Goal: Task Accomplishment & Management: Complete application form

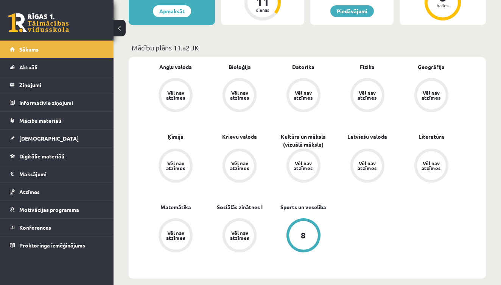
scroll to position [192, 0]
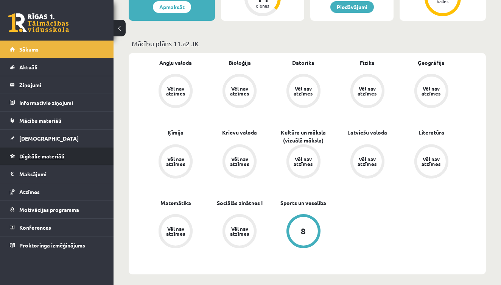
click at [44, 154] on span "Digitālie materiāli" at bounding box center [41, 156] width 45 height 7
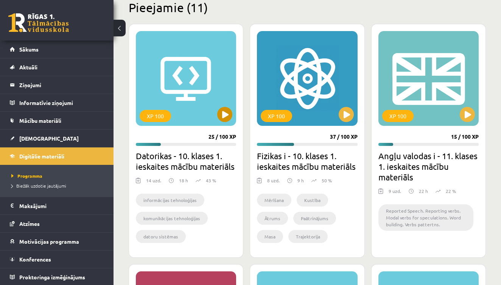
click at [226, 112] on button at bounding box center [224, 114] width 15 height 15
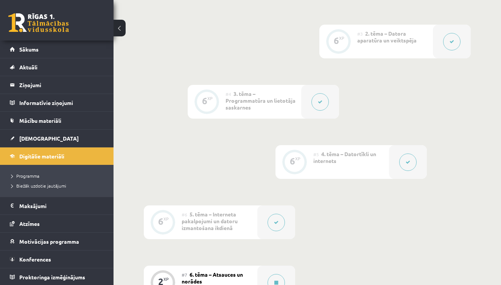
scroll to position [426, 0]
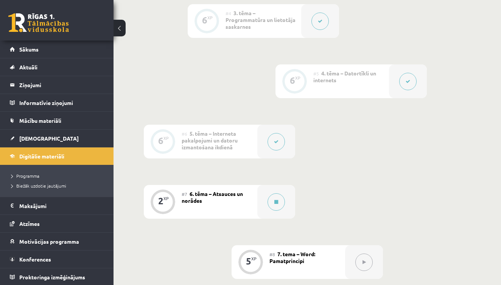
click at [251, 197] on div "#7 6. tēma – Atsauces un norādes" at bounding box center [220, 202] width 76 height 34
click at [280, 198] on button at bounding box center [276, 201] width 17 height 17
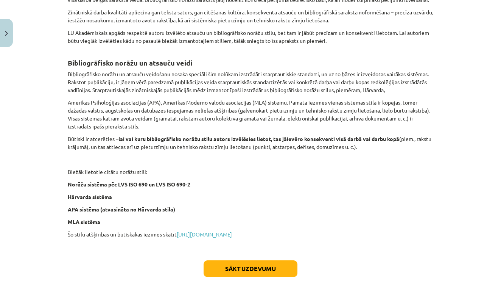
scroll to position [254, 0]
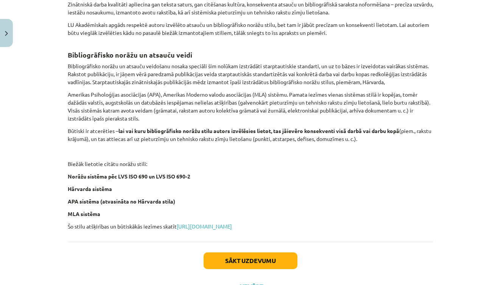
drag, startPoint x: 69, startPoint y: 152, endPoint x: 184, endPoint y: 221, distance: 134.3
click at [184, 221] on div "Atsauces un norādes Pētnieciskos darbos autori, pamatojot vai paskaidrojot sava…" at bounding box center [251, 55] width 366 height 349
copy div "Atsauces un norādes Pētnieciskos darbos autori, pamatojot vai paskaidrojot sava…"
click at [433, 218] on p "MLA sistēma" at bounding box center [251, 214] width 366 height 8
click at [270, 266] on button "Sākt uzdevumu" at bounding box center [251, 260] width 94 height 17
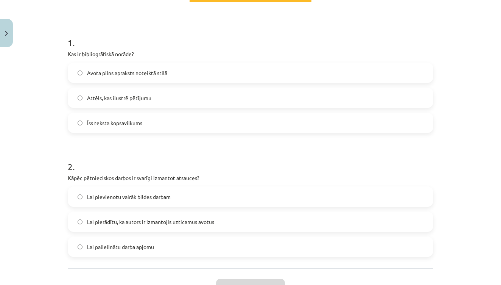
scroll to position [127, 0]
click at [173, 72] on label "Avota pilns apraksts noteiktā stilā" at bounding box center [251, 72] width 364 height 19
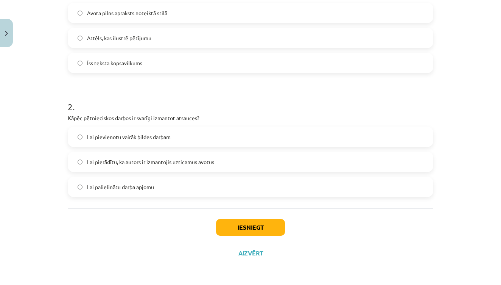
scroll to position [187, 0]
click at [164, 161] on span "Lai pierādītu, ka autors ir izmantojis uzticamus avotus" at bounding box center [150, 162] width 127 height 8
click at [248, 219] on button "Iesniegt" at bounding box center [250, 227] width 69 height 17
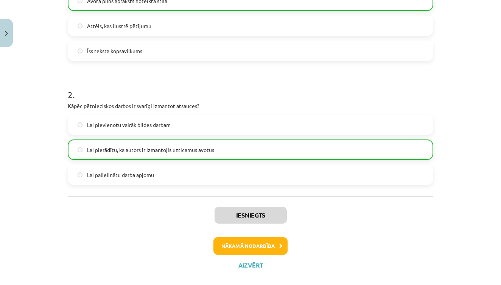
scroll to position [202, 0]
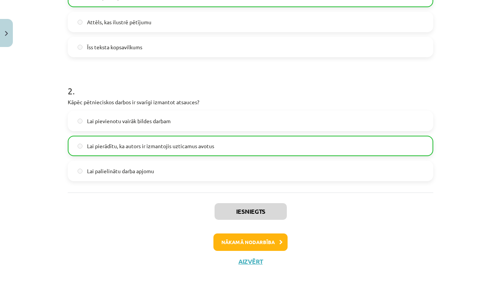
click at [253, 243] on button "Nākamā nodarbība" at bounding box center [251, 241] width 74 height 17
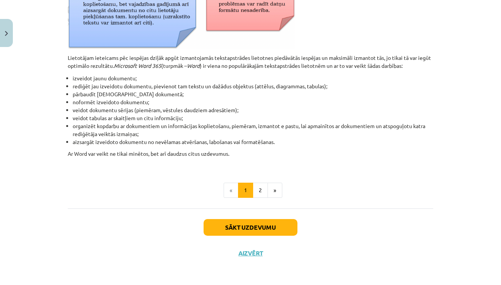
scroll to position [508, 0]
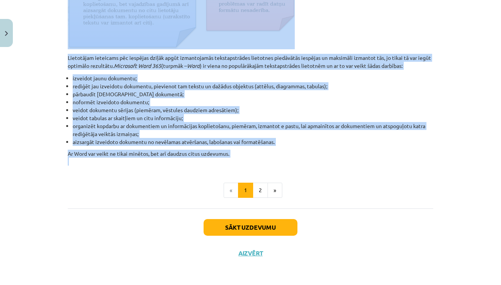
drag, startPoint x: 69, startPoint y: 148, endPoint x: 247, endPoint y: 161, distance: 179.2
copy div "Datorizētas teksta apstrādes pamatprincipi Tekstapstrādes lietotne paredzēta te…"
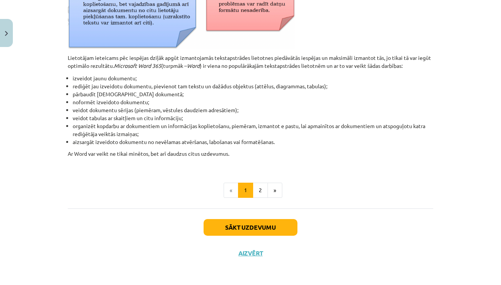
click at [441, 190] on div "Mācību tēma: Datorikas - 10. klases 1. ieskaites mācību materiāls #8 7. tema – …" at bounding box center [250, 142] width 501 height 285
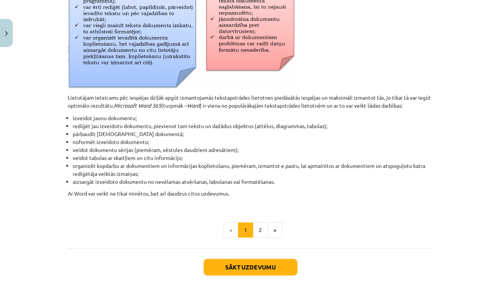
scroll to position [309, 0]
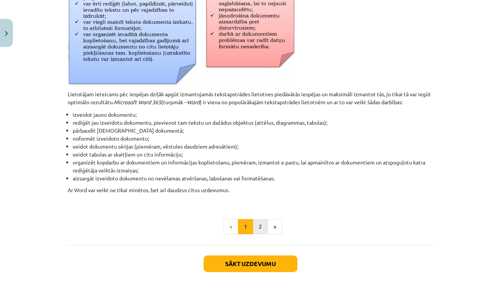
click at [262, 225] on button "2" at bounding box center [260, 226] width 15 height 15
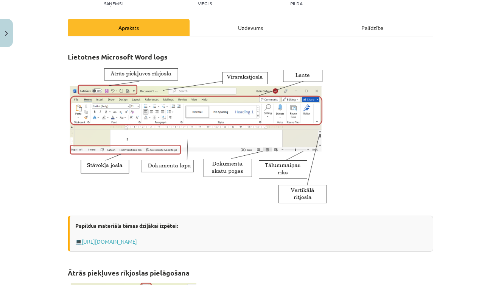
scroll to position [85, 0]
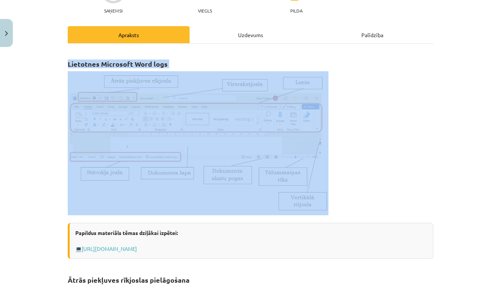
drag, startPoint x: 69, startPoint y: 61, endPoint x: 355, endPoint y: 195, distance: 315.9
copy div "Lietotnes Microsoft Word logs"
click at [413, 142] on p at bounding box center [251, 143] width 366 height 144
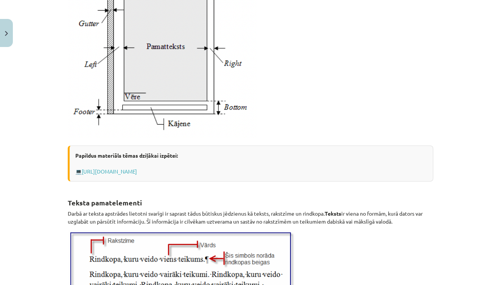
scroll to position [682, 0]
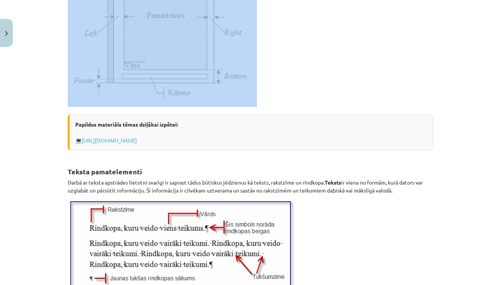
drag, startPoint x: 68, startPoint y: 138, endPoint x: 229, endPoint y: 103, distance: 165.2
copy div "Lappuses iekārtojuma jēdzieni un elementi Dokumenta teksts ir izvietots lappusē…"
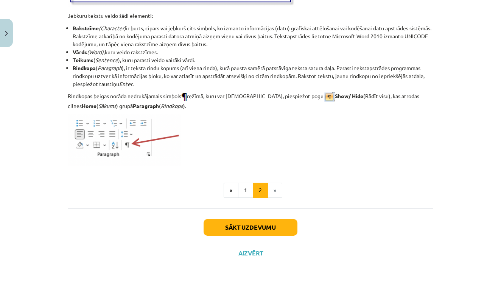
scroll to position [588, 0]
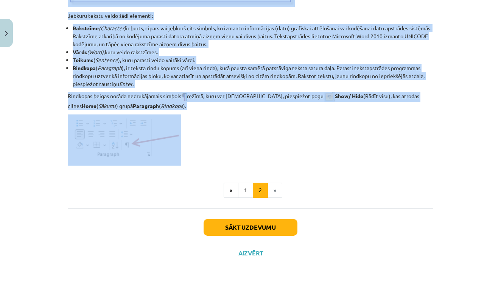
drag, startPoint x: 69, startPoint y: 34, endPoint x: 162, endPoint y: 149, distance: 148.3
copy div "Teksta pamatelementi Darbā ar teksta apstrādes lietotni svarīgi ir saprast tādu…"
click at [373, 157] on p at bounding box center [251, 139] width 366 height 51
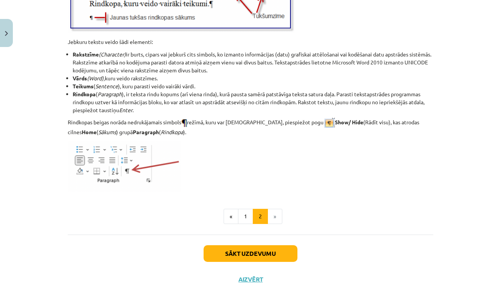
scroll to position [939, 0]
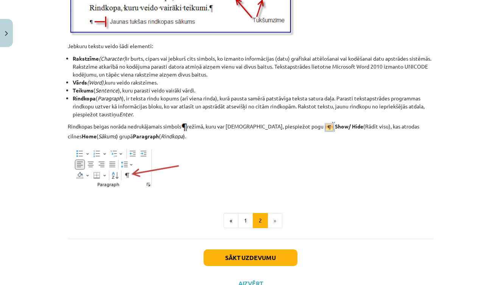
click at [271, 255] on button "Sākt uzdevumu" at bounding box center [251, 257] width 94 height 17
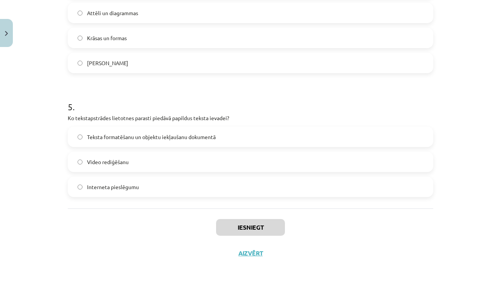
scroll to position [684, 0]
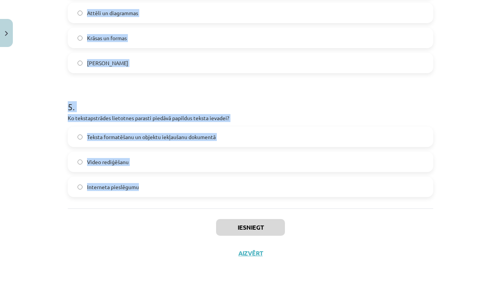
drag, startPoint x: 69, startPoint y: 100, endPoint x: 156, endPoint y: 192, distance: 127.2
copy form "Kāds taustiņš tiek lietots, lai datoram paziņotu par rindkopas beigām? Shift En…"
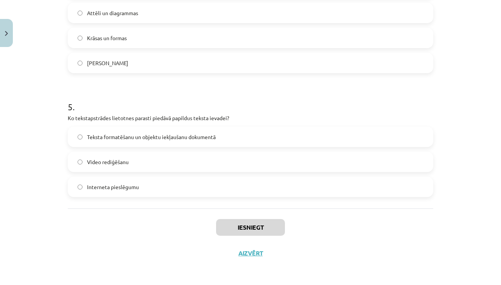
click at [135, 216] on div "Iesniegt Aizvērt" at bounding box center [251, 234] width 366 height 53
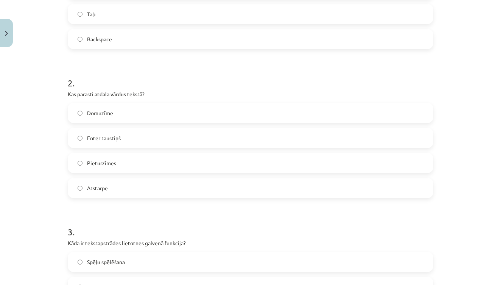
scroll to position [235, 0]
click at [102, 192] on label "Atstarpe" at bounding box center [251, 187] width 364 height 19
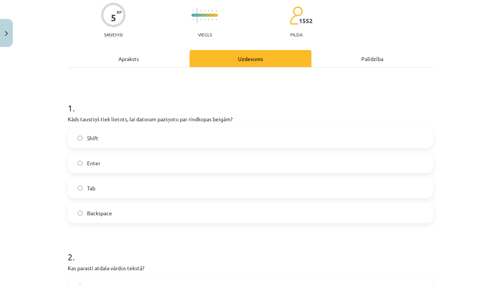
scroll to position [60, 0]
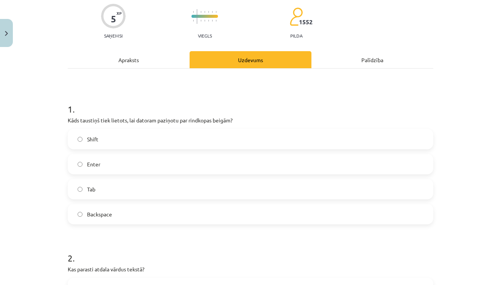
click at [96, 159] on label "Enter" at bounding box center [251, 163] width 364 height 19
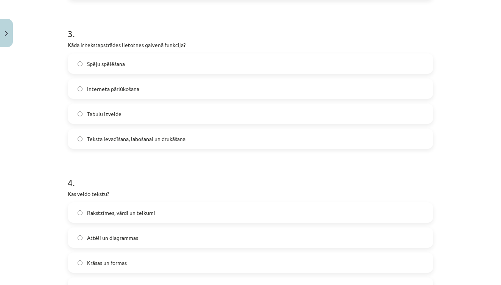
scroll to position [430, 0]
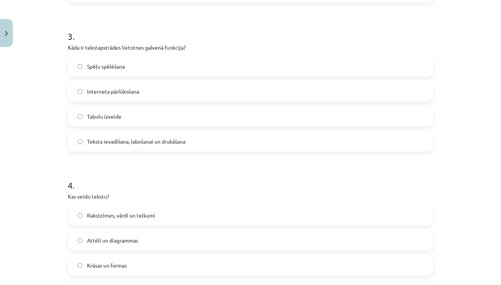
click at [156, 143] on span "Teksta ievadīšana, labošanai un drukāšana" at bounding box center [136, 141] width 98 height 8
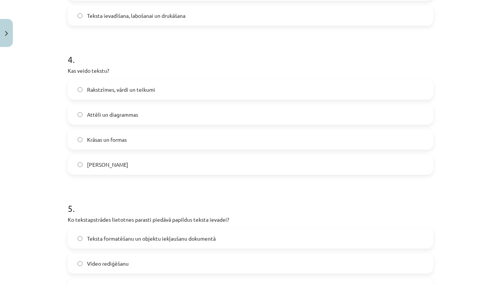
scroll to position [557, 0]
click at [143, 90] on span "Rakstzīmes, vārdi un teikumi" at bounding box center [121, 89] width 68 height 8
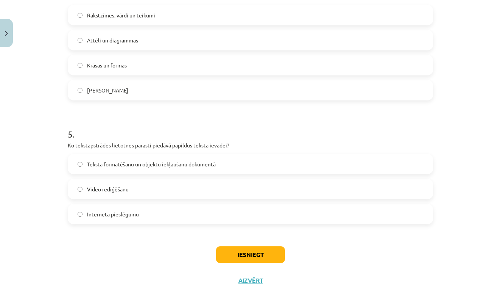
scroll to position [632, 0]
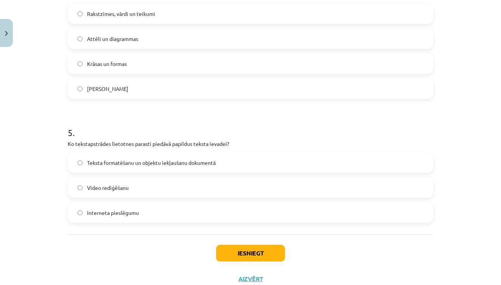
click at [157, 166] on span "Teksta formatēšanu un objektu iekļaušanu dokumentā" at bounding box center [151, 163] width 129 height 8
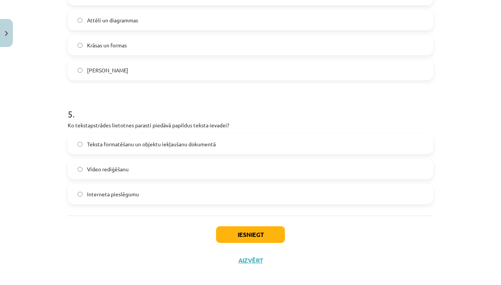
scroll to position [649, 0]
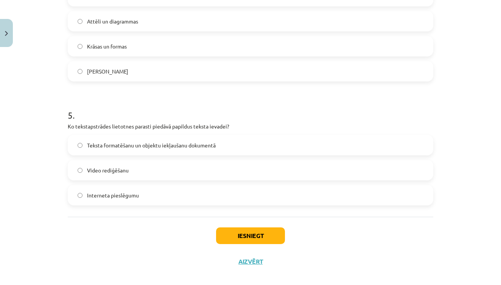
click at [246, 232] on button "Iesniegt" at bounding box center [250, 235] width 69 height 17
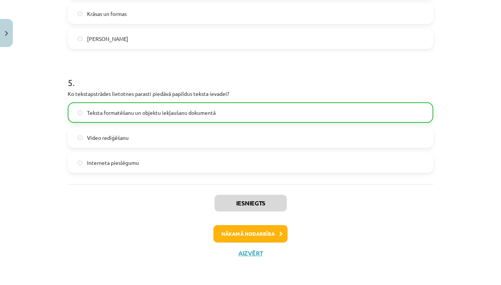
scroll to position [683, 0]
click at [240, 232] on button "Nākamā nodarbība" at bounding box center [251, 233] width 74 height 17
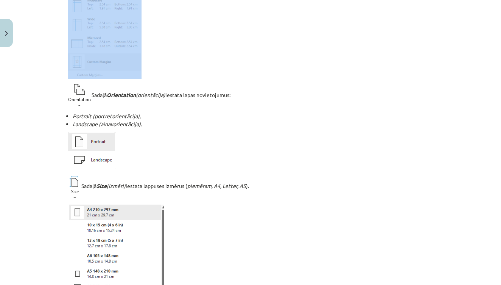
scroll to position [341, 0]
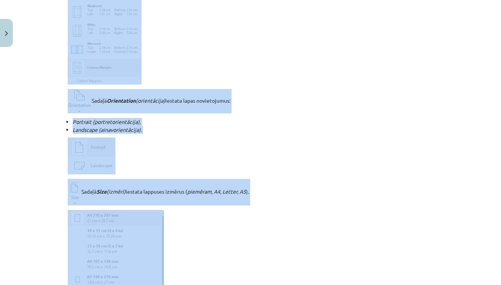
drag, startPoint x: 69, startPoint y: 19, endPoint x: 211, endPoint y: 246, distance: 267.4
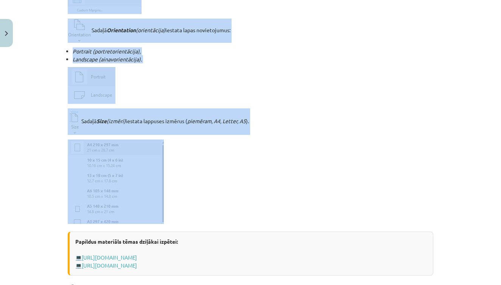
scroll to position [429, 0]
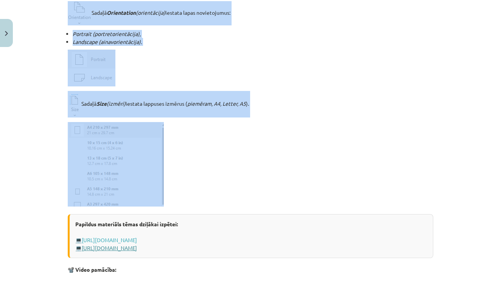
copy div "Lappuses parametru izvēle (lapas izmērs, orientācija, malu platums) Lappuses pa…"
click at [446, 162] on div "Mācību tēma: Datorikas - 10. klases 1. ieskaites mācību materiāls #9 8. tēma – …" at bounding box center [250, 142] width 501 height 285
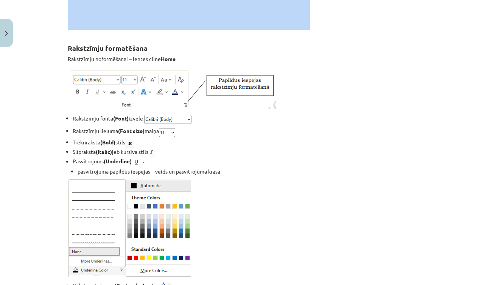
scroll to position [822, 0]
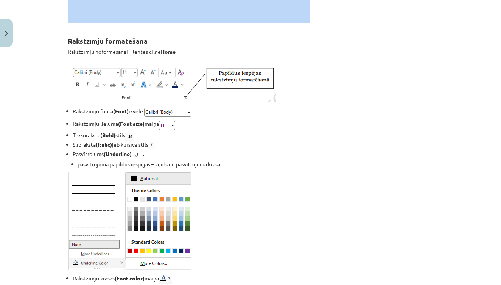
drag, startPoint x: 68, startPoint y: 75, endPoint x: 155, endPoint y: 283, distance: 224.9
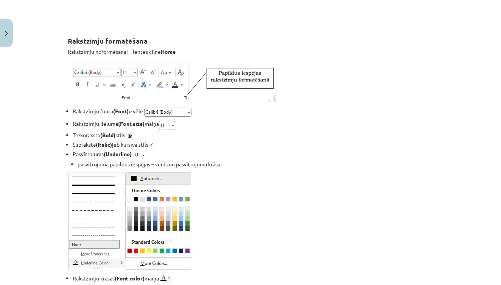
click at [458, 112] on div "Mācību tēma: Datorikas - 10. klases 1. ieskaites mācību materiāls #9 8. tēma – …" at bounding box center [250, 142] width 501 height 285
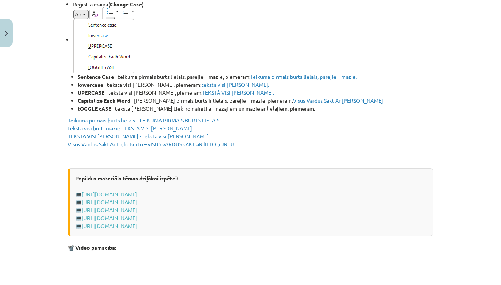
scroll to position [1316, 0]
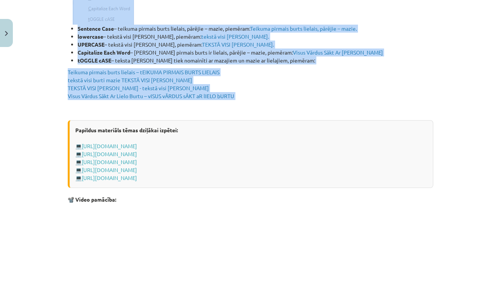
drag, startPoint x: 68, startPoint y: 41, endPoint x: 255, endPoint y: 103, distance: 196.8
copy div "Rakstzīmju formatēšana Rakstzīmju noformēšanai – lentes cilne Home Rakstzīmju f…"
click at [408, 219] on p at bounding box center [251, 277] width 366 height 138
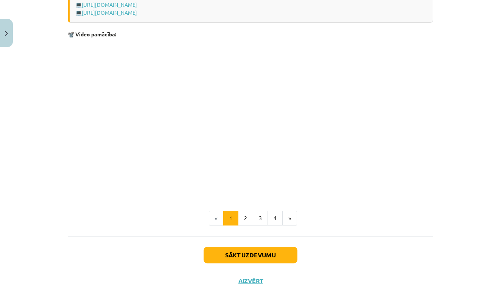
scroll to position [1509, 0]
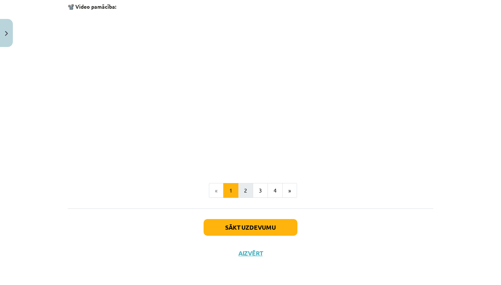
click at [248, 188] on button "2" at bounding box center [245, 190] width 15 height 15
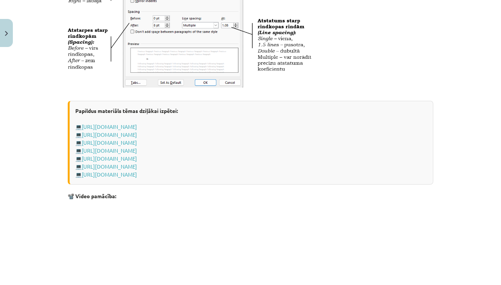
scroll to position [432, 0]
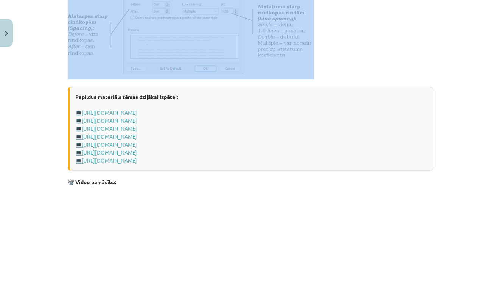
drag, startPoint x: 69, startPoint y: 72, endPoint x: 269, endPoint y: 89, distance: 201.0
copy div "Rindkopu formatēšana Rindkopu formatēšanai – lentes cilne Home Rindkopu līdzinā…"
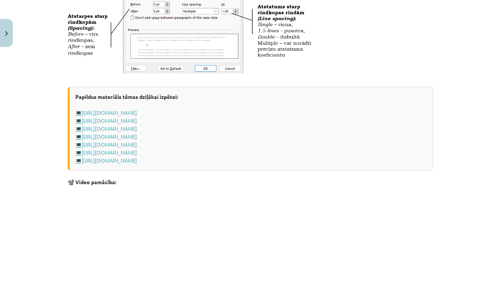
click at [387, 182] on p "📽️ Video pamācība:" at bounding box center [251, 182] width 366 height 8
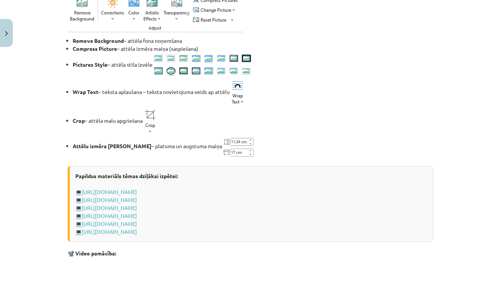
scroll to position [939, 0]
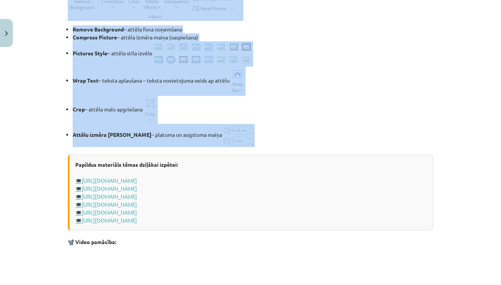
drag, startPoint x: 68, startPoint y: 59, endPoint x: 236, endPoint y: 147, distance: 189.8
copy div "Attēlu ievietošana Attēlu ievietošanai – lentes cilne Insert Attēla ievietošana…"
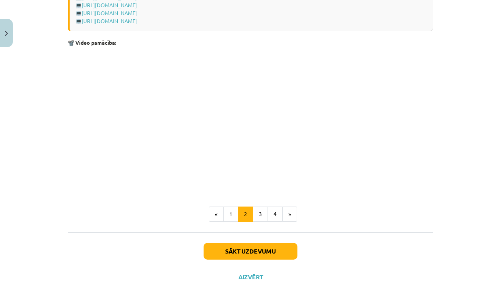
scroll to position [1144, 0]
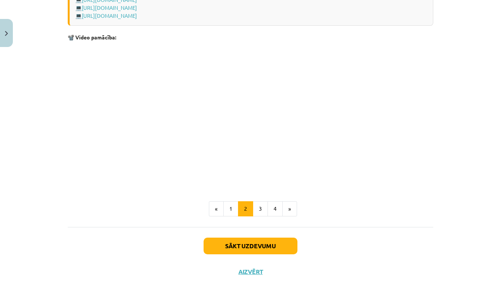
click at [404, 114] on p at bounding box center [251, 115] width 366 height 138
click at [265, 209] on button "3" at bounding box center [260, 208] width 15 height 15
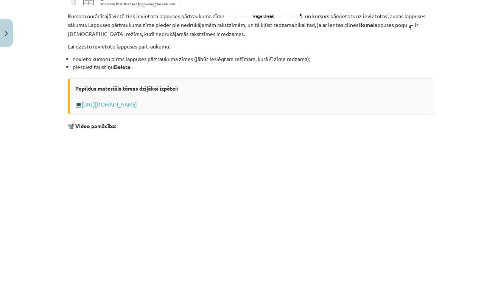
scroll to position [375, 0]
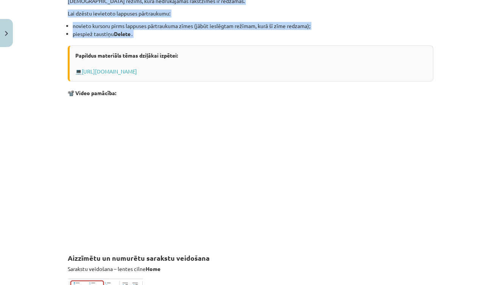
drag, startPoint x: 68, startPoint y: 49, endPoint x: 194, endPoint y: 37, distance: 127.0
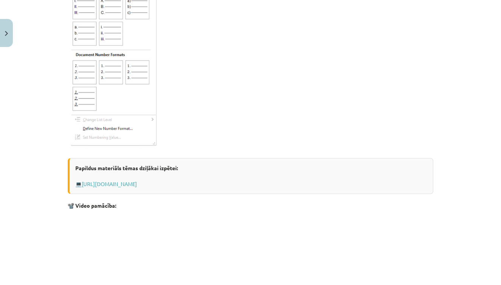
scroll to position [1049, 0]
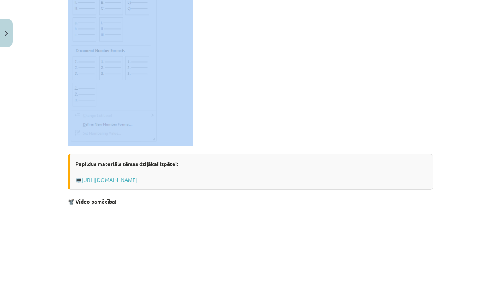
drag, startPoint x: 69, startPoint y: 104, endPoint x: 210, endPoint y: 113, distance: 141.1
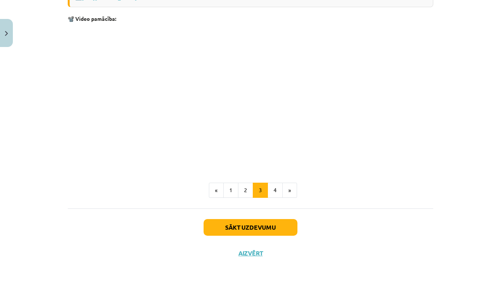
scroll to position [1232, 0]
click at [278, 185] on button "4" at bounding box center [275, 189] width 15 height 15
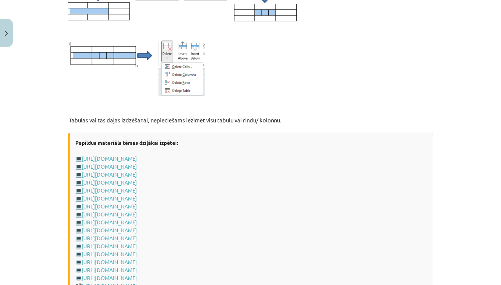
scroll to position [874, 0]
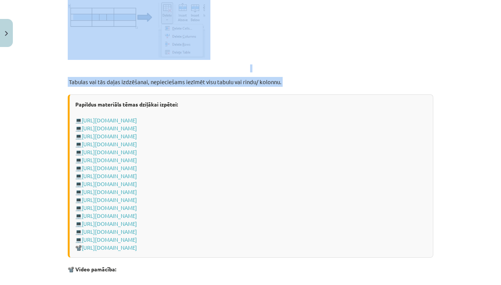
drag, startPoint x: 69, startPoint y: 76, endPoint x: 294, endPoint y: 90, distance: 224.9
click at [458, 116] on div "Mācību tēma: Datorikas - 10. klases 1. ieskaites mācību materiāls #9 8. tēma – …" at bounding box center [250, 142] width 501 height 285
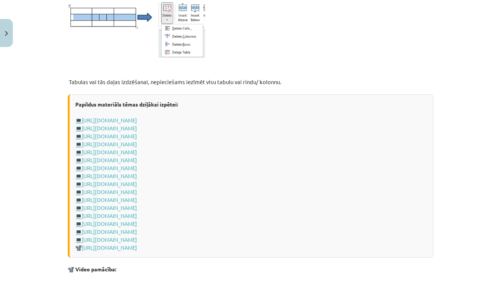
click at [458, 116] on div "Mācību tēma: Datorikas - 10. klases 1. ieskaites mācību materiāls #9 8. tēma – …" at bounding box center [250, 142] width 501 height 285
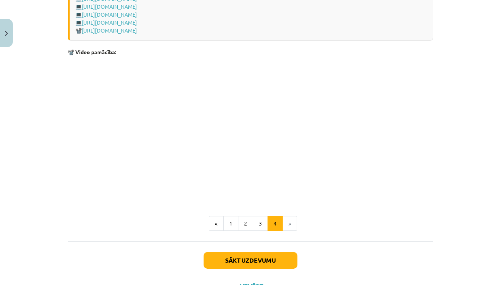
scroll to position [1093, 0]
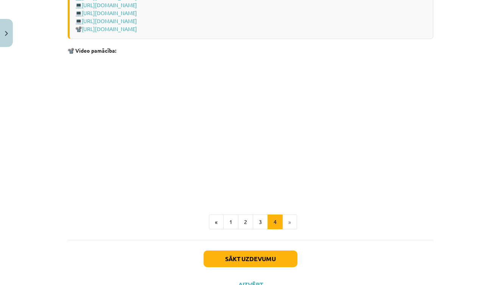
click at [279, 255] on button "Sākt uzdevumu" at bounding box center [251, 258] width 94 height 17
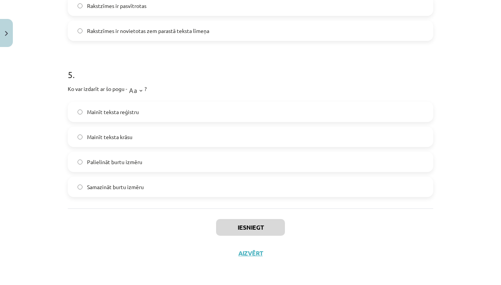
scroll to position [791, 0]
drag, startPoint x: 69, startPoint y: 61, endPoint x: 167, endPoint y: 192, distance: 164.2
click at [343, 216] on div "Iesniegt Aizvērt" at bounding box center [251, 234] width 366 height 53
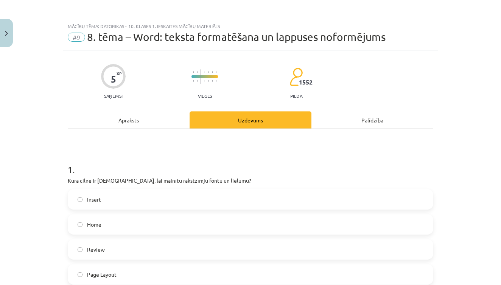
scroll to position [0, 0]
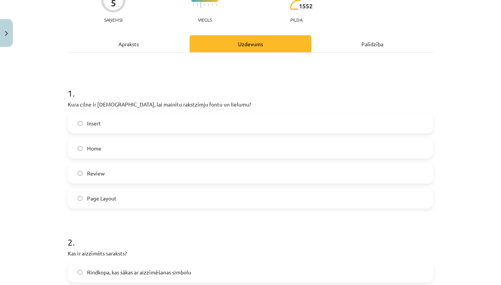
click at [113, 153] on label "Home" at bounding box center [251, 148] width 364 height 19
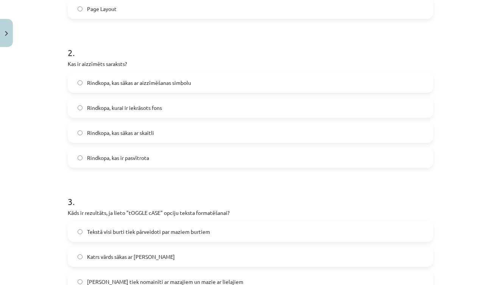
scroll to position [265, 0]
click at [179, 84] on span "Rindkopa, kas sākas ar aizzīmēšanas simbolu" at bounding box center [139, 83] width 104 height 8
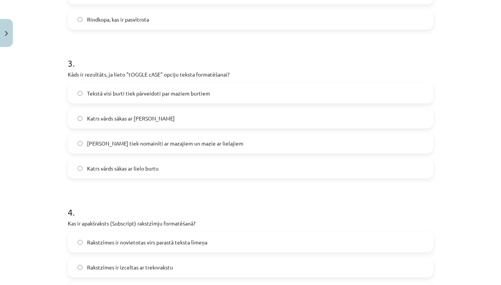
scroll to position [403, 0]
click at [264, 147] on label "Lielie burti tiek nomainīti ar mazajiem un mazie ar lielajiem" at bounding box center [251, 143] width 364 height 19
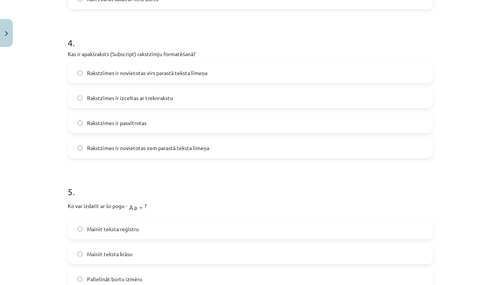
scroll to position [577, 0]
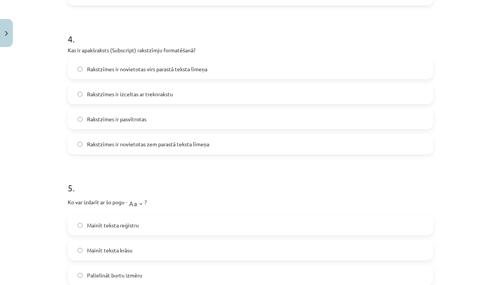
click at [170, 142] on span "Rakstzīmes ir novietotas zem parastā teksta līmeņa" at bounding box center [148, 144] width 122 height 8
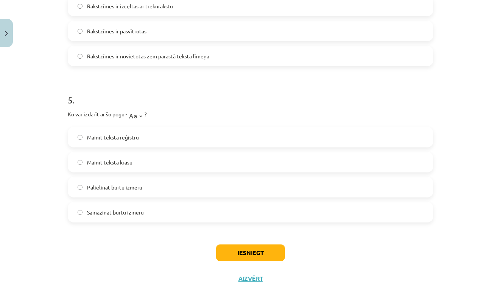
scroll to position [665, 0]
click at [157, 190] on label "Palielināt burtu izmēru" at bounding box center [251, 186] width 364 height 19
click at [234, 249] on button "Iesniegt" at bounding box center [250, 251] width 69 height 17
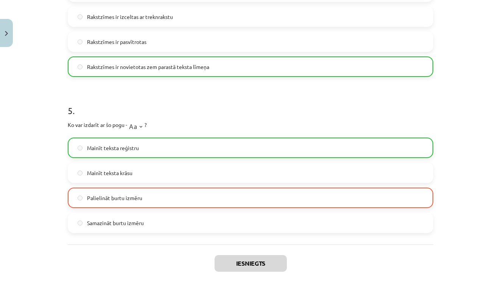
scroll to position [650, 0]
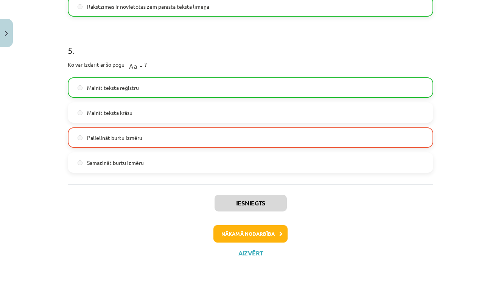
click at [274, 232] on button "Nākamā nodarbība" at bounding box center [251, 233] width 74 height 17
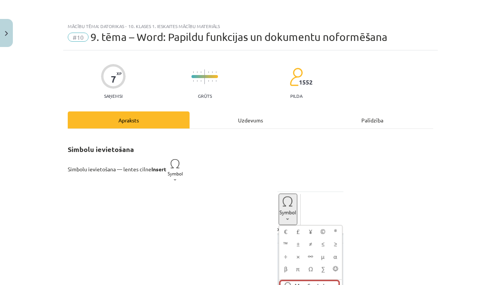
scroll to position [0, 0]
click at [7, 34] on img "Close" at bounding box center [6, 33] width 3 height 5
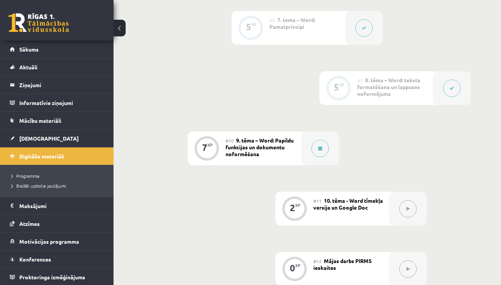
scroll to position [661, 0]
click at [321, 147] on icon at bounding box center [320, 147] width 4 height 5
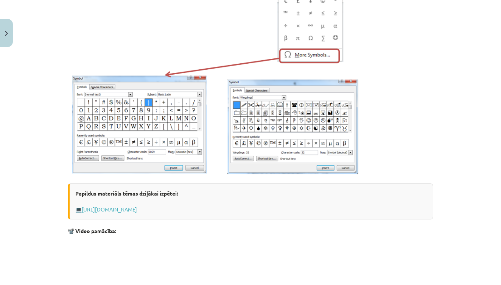
scroll to position [180, 0]
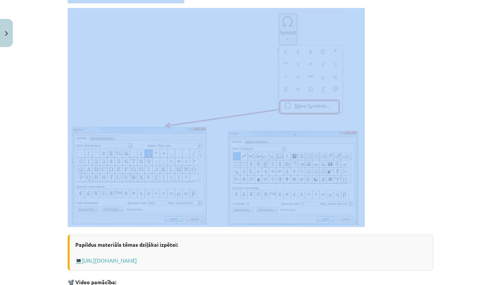
drag, startPoint x: 68, startPoint y: 69, endPoint x: 347, endPoint y: 201, distance: 309.1
click at [433, 95] on p at bounding box center [251, 117] width 366 height 219
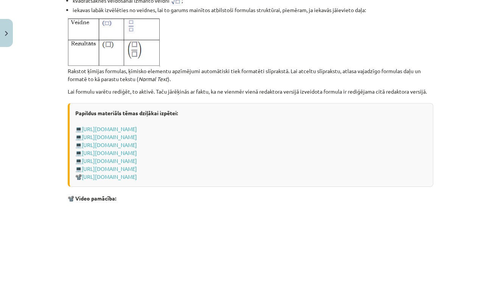
scroll to position [1426, 0]
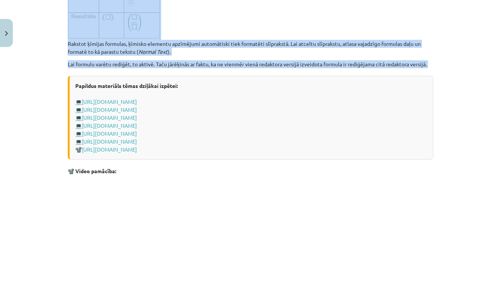
drag, startPoint x: 69, startPoint y: 96, endPoint x: 318, endPoint y: 88, distance: 248.9
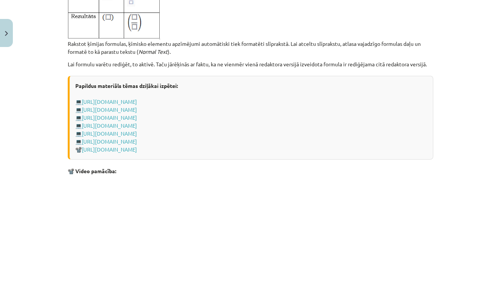
click at [458, 186] on div "Mācību tēma: Datorikas - 10. klases 1. ieskaites mācību materiāls #10 9. tēma –…" at bounding box center [250, 142] width 501 height 285
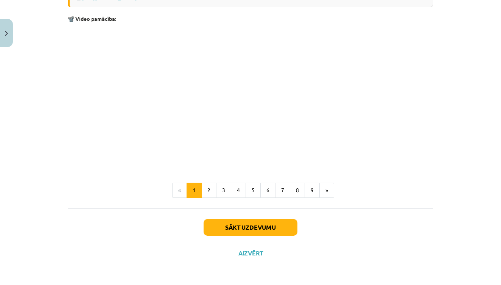
scroll to position [1587, 0]
click at [212, 187] on button "2" at bounding box center [208, 189] width 15 height 15
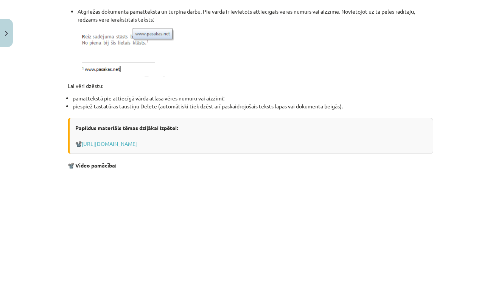
scroll to position [770, 0]
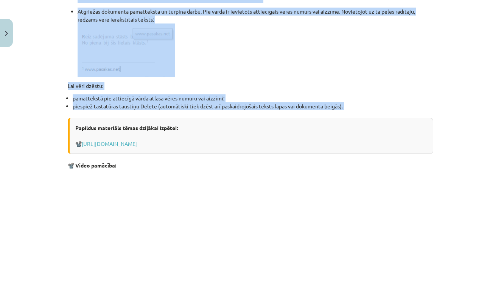
drag, startPoint x: 67, startPoint y: 11, endPoint x: 275, endPoint y: 112, distance: 231.5
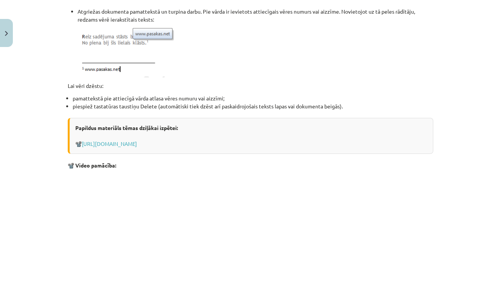
click at [408, 184] on p at bounding box center [251, 243] width 366 height 138
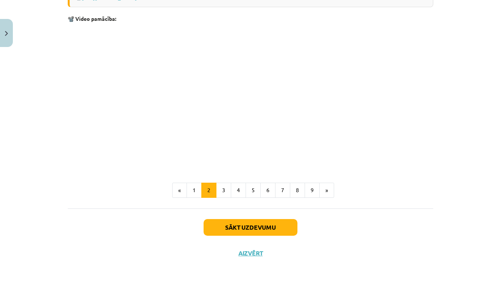
scroll to position [917, 0]
click at [225, 188] on button "3" at bounding box center [223, 189] width 15 height 15
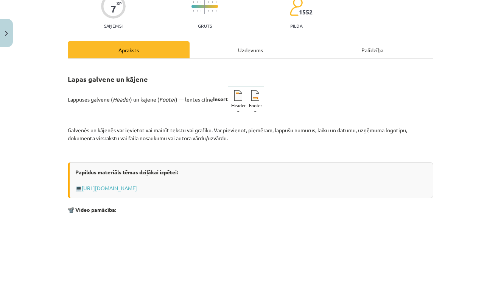
scroll to position [70, 0]
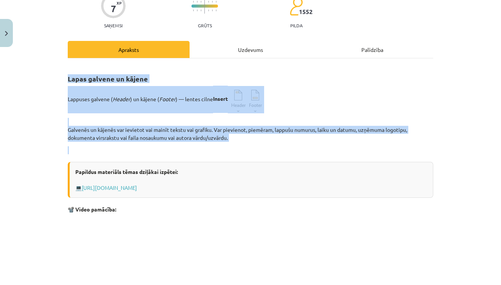
drag, startPoint x: 69, startPoint y: 76, endPoint x: 246, endPoint y: 150, distance: 191.9
click at [246, 150] on div "Lapas galvene un kājene Lappuses galvene ( Header ) un kājene ( Footer ) — lent…" at bounding box center [251, 210] width 366 height 291
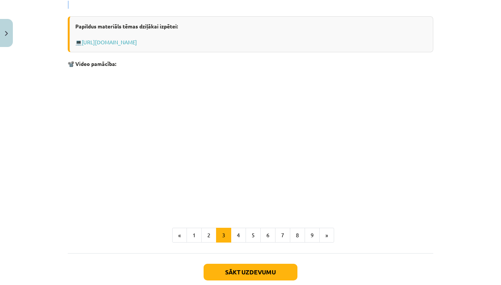
scroll to position [217, 0]
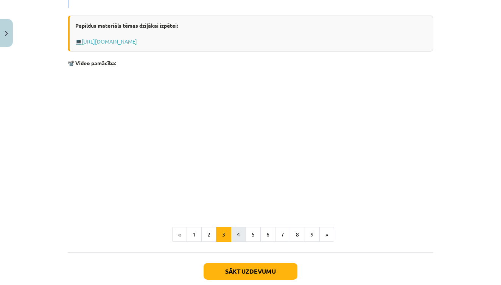
click at [240, 235] on button "4" at bounding box center [238, 234] width 15 height 15
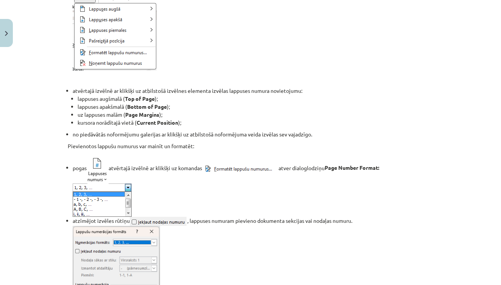
scroll to position [136, 0]
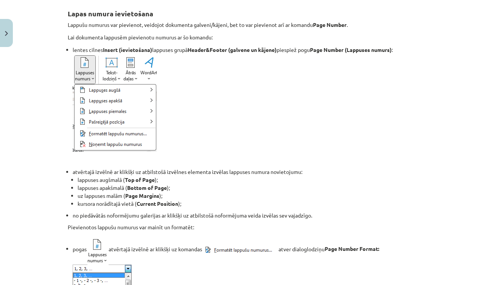
click at [214, 117] on li "lentes cilnes Insert (ievietošana) lappuses grupā Header&Footer (galvene un kāj…" at bounding box center [253, 99] width 361 height 106
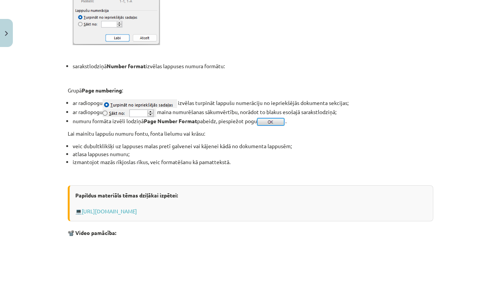
scroll to position [514, 0]
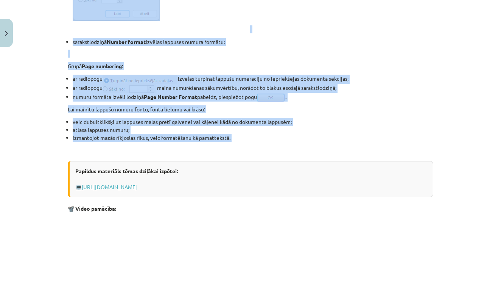
drag, startPoint x: 68, startPoint y: 111, endPoint x: 262, endPoint y: 144, distance: 196.9
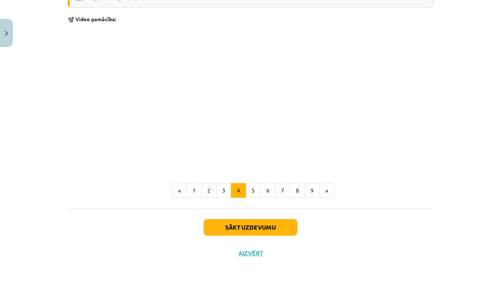
scroll to position [704, 0]
click at [257, 186] on button "5" at bounding box center [253, 190] width 15 height 15
click at [331, 115] on p at bounding box center [251, 97] width 366 height 138
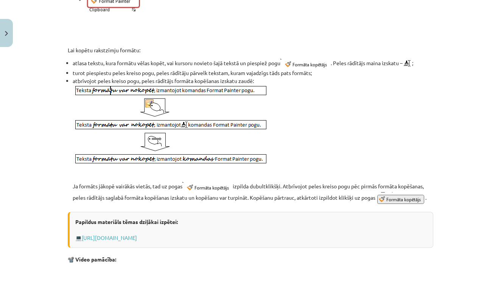
scroll to position [289, 0]
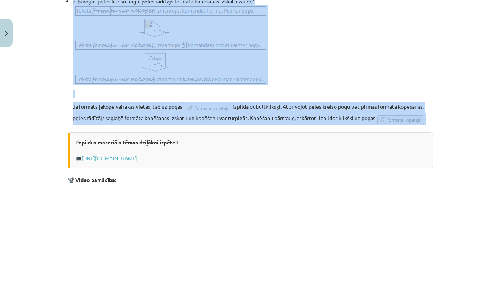
drag, startPoint x: 69, startPoint y: 90, endPoint x: 267, endPoint y: 137, distance: 203.8
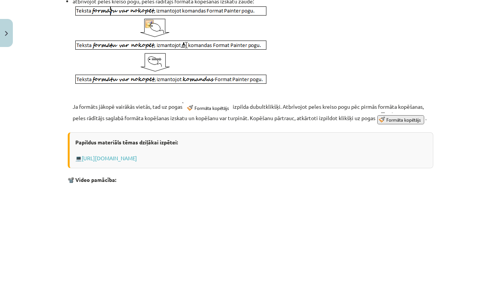
click at [410, 229] on p at bounding box center [251, 257] width 366 height 138
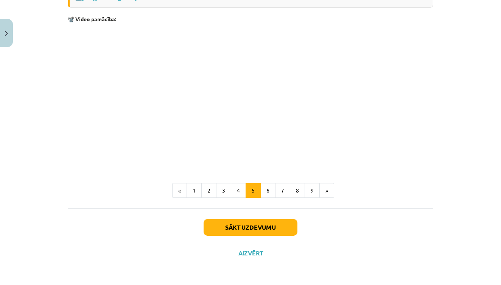
scroll to position [466, 0]
click at [270, 183] on button "6" at bounding box center [267, 190] width 15 height 15
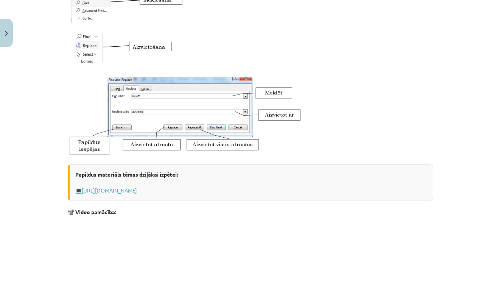
scroll to position [224, 0]
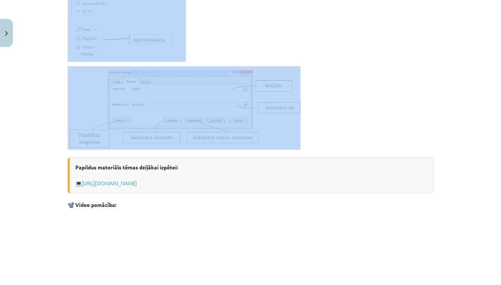
drag, startPoint x: 69, startPoint y: 44, endPoint x: 243, endPoint y: 142, distance: 200.6
click at [243, 142] on div "Rakstzīmju meklēšana un aizvietošana Dažkārt darbā ar dokumentiem rodas vajadzī…" at bounding box center [251, 132] width 366 height 440
click at [429, 139] on p at bounding box center [251, 107] width 366 height 83
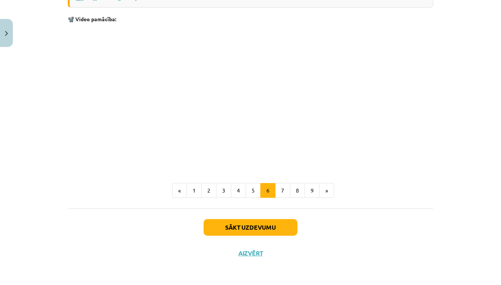
scroll to position [410, 0]
click at [284, 188] on button "7" at bounding box center [282, 190] width 15 height 15
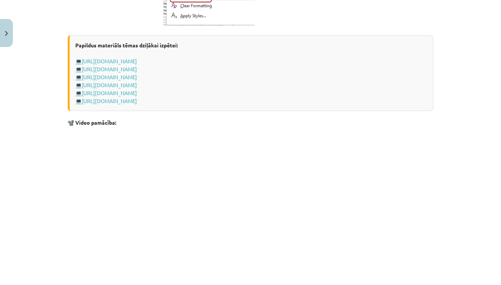
scroll to position [544, 0]
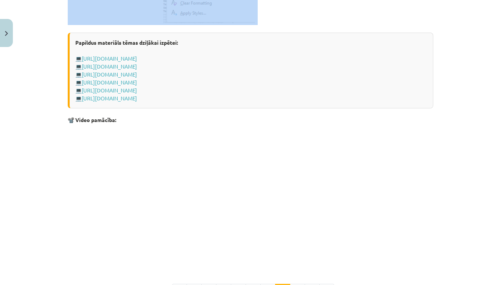
drag, startPoint x: 70, startPoint y: 64, endPoint x: 252, endPoint y: 33, distance: 184.9
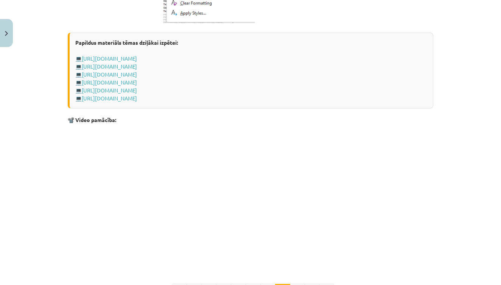
click at [425, 151] on p at bounding box center [251, 197] width 366 height 138
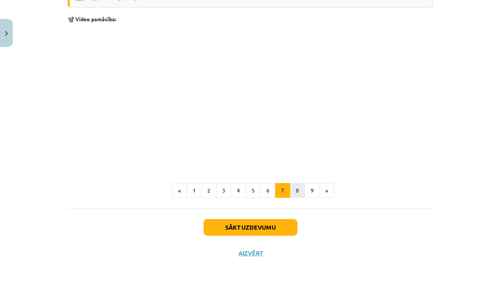
click at [302, 186] on button "8" at bounding box center [297, 190] width 15 height 15
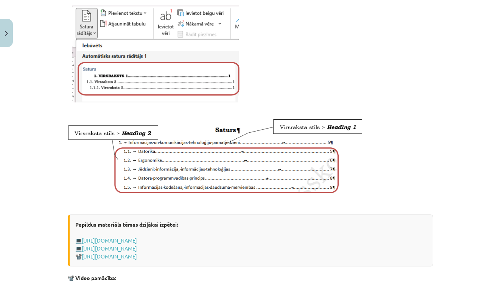
scroll to position [320, 0]
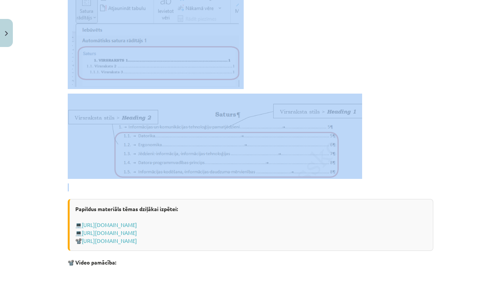
drag, startPoint x: 70, startPoint y: 49, endPoint x: 302, endPoint y: 187, distance: 270.1
click at [302, 187] on div "Dokumenta satura rādītāja veidošana Lai veidotu satura rādītāju, katra līmeņa n…" at bounding box center [251, 112] width 366 height 593
click at [459, 160] on div "Mācību tēma: Datorikas - 10. klases 1. ieskaites mācību materiāls #10 9. tēma –…" at bounding box center [250, 142] width 501 height 285
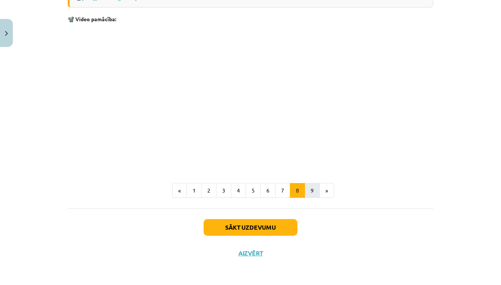
click at [309, 186] on button "9" at bounding box center [312, 190] width 15 height 15
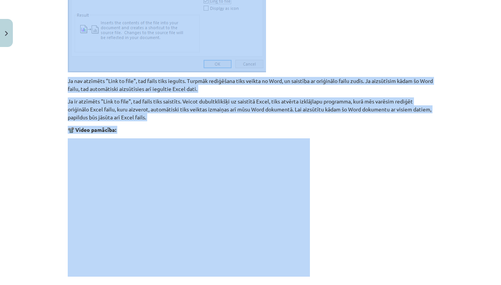
scroll to position [836, 0]
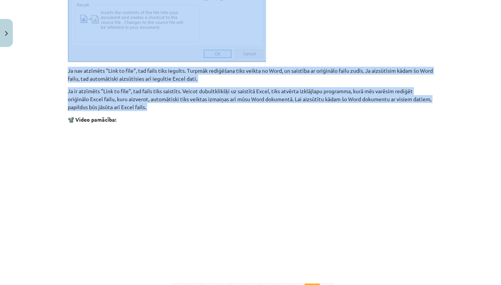
drag, startPoint x: 68, startPoint y: 44, endPoint x: 343, endPoint y: 110, distance: 283.2
click at [424, 211] on p at bounding box center [251, 197] width 366 height 138
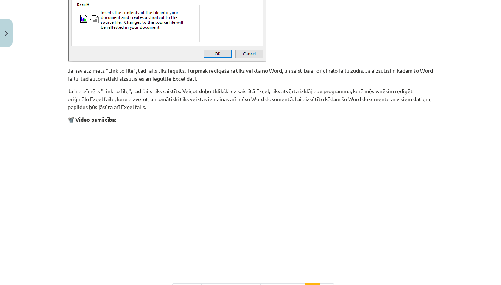
click at [424, 211] on p at bounding box center [251, 197] width 366 height 138
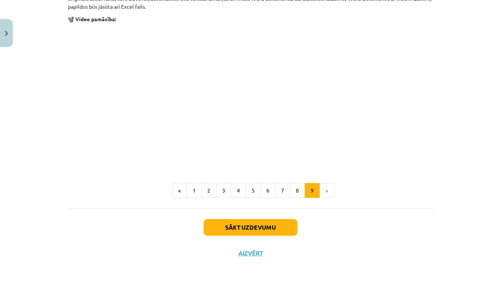
scroll to position [935, 0]
click at [279, 228] on button "Sākt uzdevumu" at bounding box center [251, 227] width 94 height 17
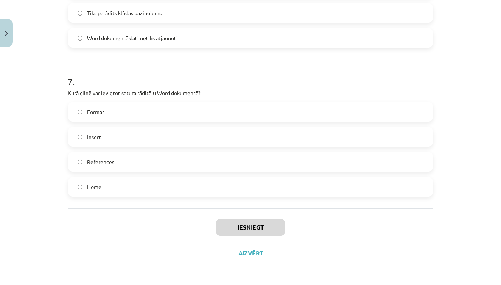
scroll to position [915, 0]
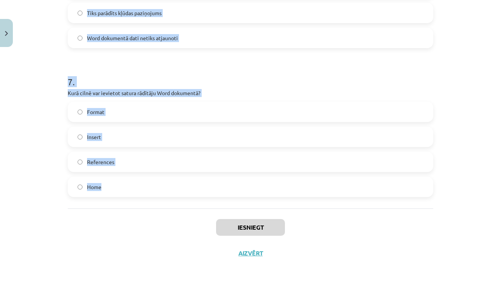
drag, startPoint x: 68, startPoint y: 111, endPoint x: 145, endPoint y: 187, distance: 108.4
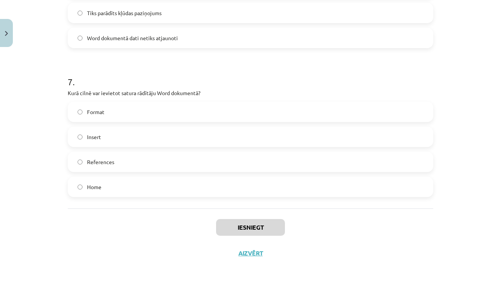
click at [121, 228] on div "Iesniegt Aizvērt" at bounding box center [251, 234] width 366 height 53
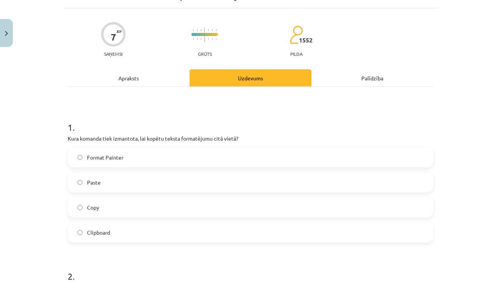
scroll to position [46, 0]
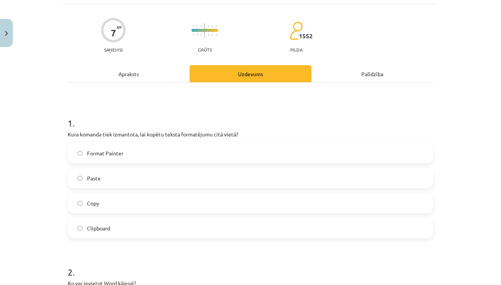
click at [106, 156] on span "Format Painter" at bounding box center [105, 153] width 36 height 8
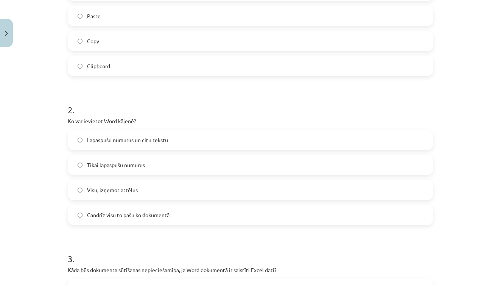
scroll to position [209, 0]
click at [111, 147] on label "Lapaspušu numurus un citu tekstu" at bounding box center [251, 139] width 364 height 19
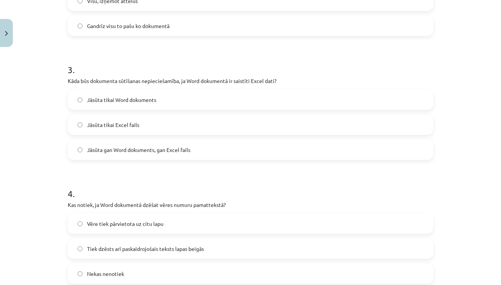
scroll to position [398, 0]
click at [139, 150] on span "Jāsūta gan Word dokuments, gan Excel fails" at bounding box center [138, 149] width 103 height 8
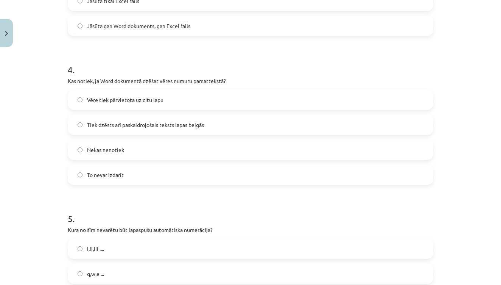
scroll to position [526, 0]
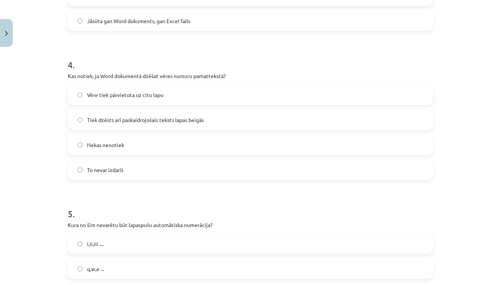
click at [111, 116] on span "Tiek dzēsts arī paskaidrojošais teksts lapas beigās" at bounding box center [145, 120] width 117 height 8
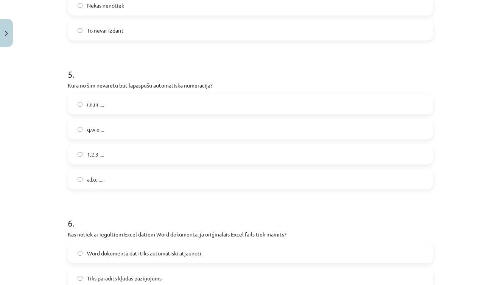
scroll to position [667, 0]
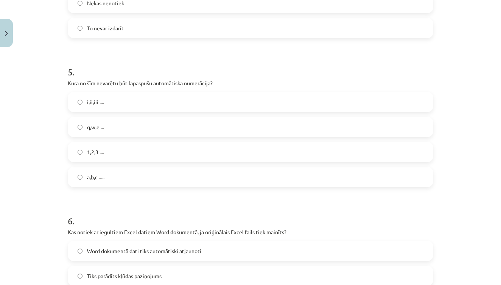
click at [104, 125] on span "q,w,e ..." at bounding box center [95, 127] width 17 height 8
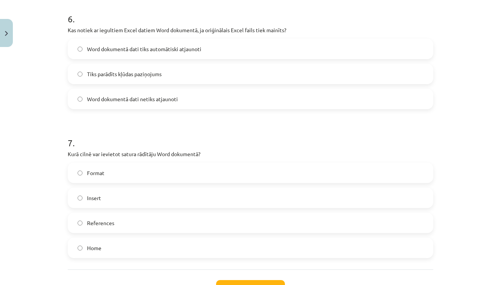
scroll to position [873, 0]
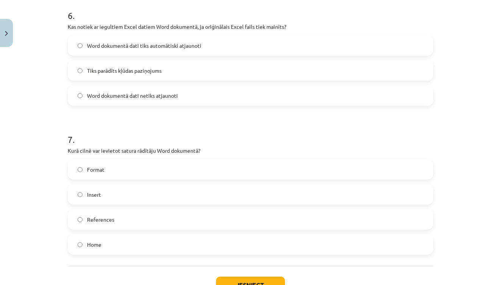
click at [93, 44] on span "Word dokumentā dati tiks automātiski atjaunoti" at bounding box center [144, 46] width 114 height 8
click at [124, 221] on label "References" at bounding box center [251, 219] width 364 height 19
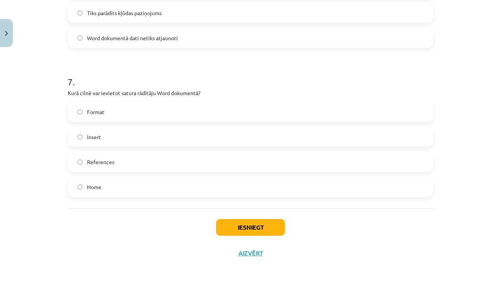
scroll to position [931, 0]
click at [253, 220] on button "Iesniegt" at bounding box center [250, 227] width 69 height 17
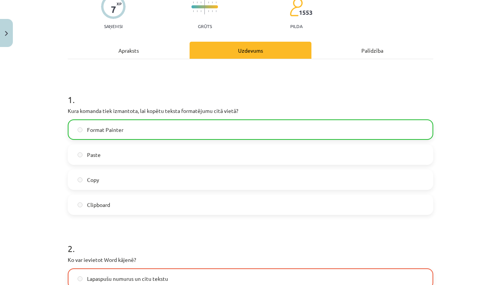
scroll to position [0, 0]
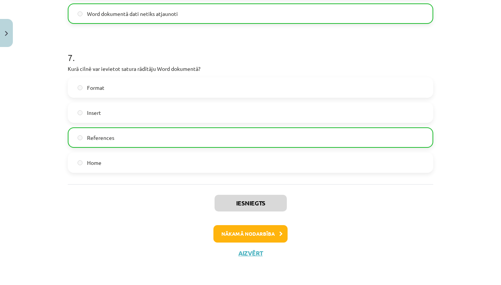
click at [234, 229] on button "Nākamā nodarbība" at bounding box center [251, 233] width 74 height 17
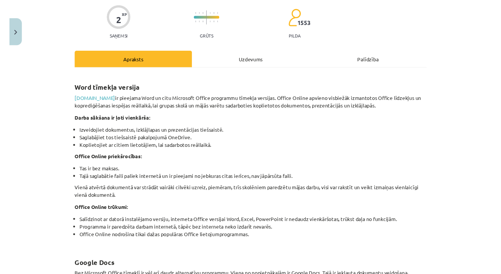
scroll to position [61, 0]
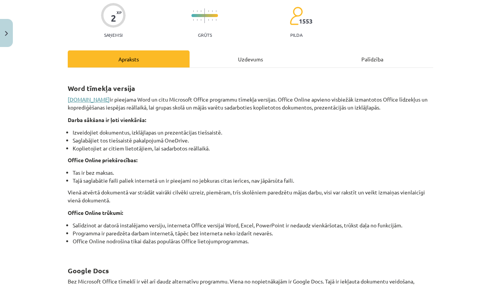
click at [100, 100] on link "www.office.com" at bounding box center [89, 99] width 42 height 7
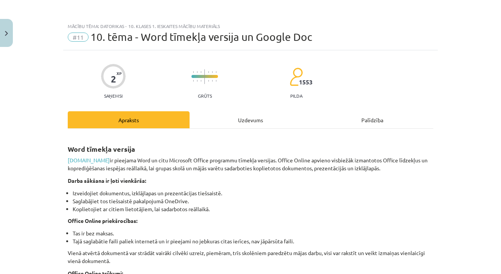
scroll to position [0, 0]
click at [4, 36] on button "Close" at bounding box center [6, 33] width 13 height 28
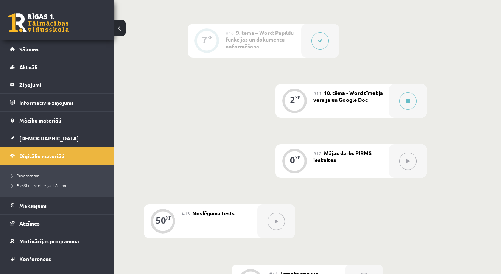
scroll to position [762, 0]
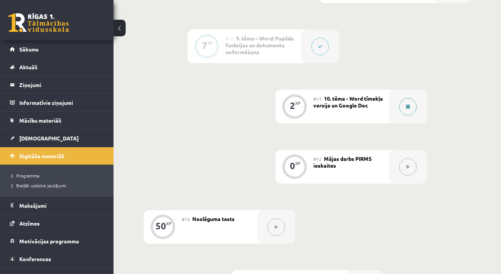
click at [406, 107] on icon at bounding box center [408, 106] width 4 height 5
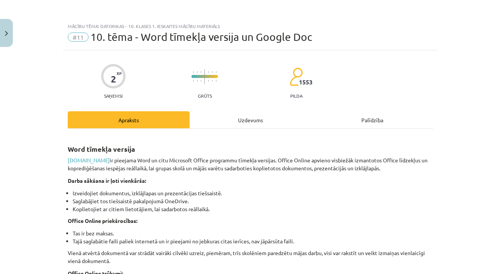
click at [10, 31] on button "Close" at bounding box center [6, 33] width 13 height 28
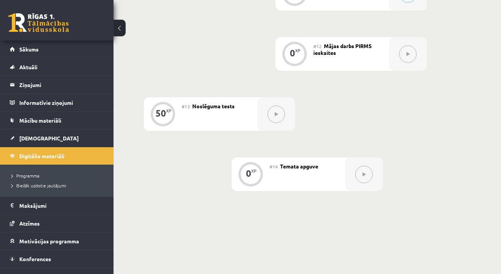
scroll to position [870, 0]
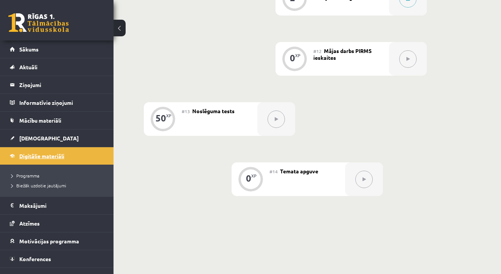
click at [40, 153] on span "Digitālie materiāli" at bounding box center [41, 156] width 45 height 7
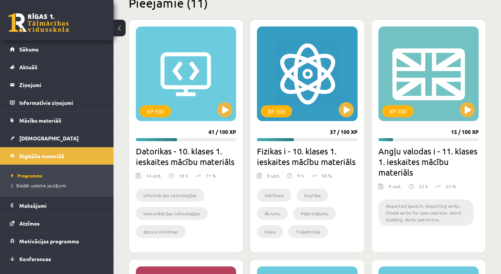
scroll to position [197, 0]
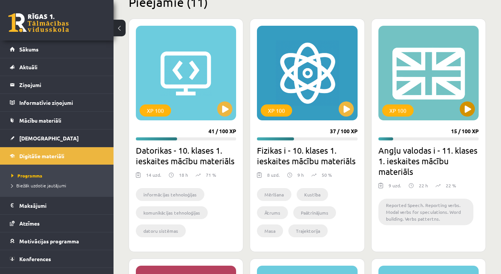
click at [469, 107] on button at bounding box center [467, 108] width 15 height 15
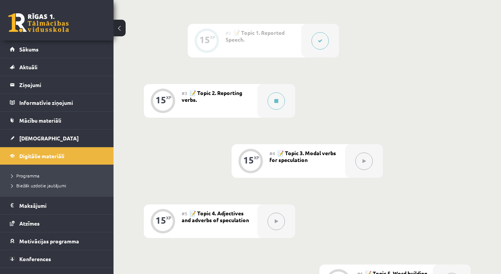
scroll to position [252, 0]
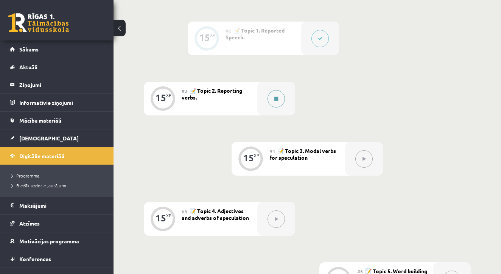
click at [277, 104] on button at bounding box center [276, 98] width 17 height 17
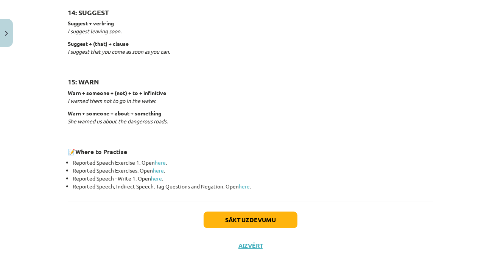
scroll to position [407, 0]
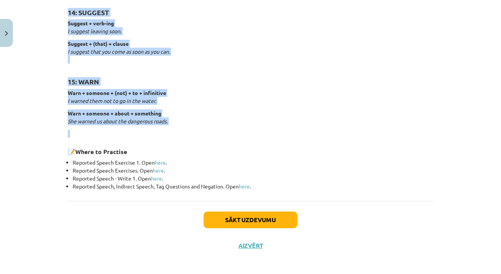
drag, startPoint x: 220, startPoint y: 28, endPoint x: 184, endPoint y: 137, distance: 115.8
copy div "Reporting verbs 1: SAY say + (that) + clause She said (that) she had already ea…"
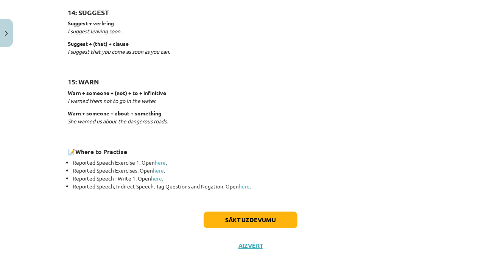
click at [408, 169] on li "Reported Speech Exercises. Open here ." at bounding box center [253, 171] width 361 height 8
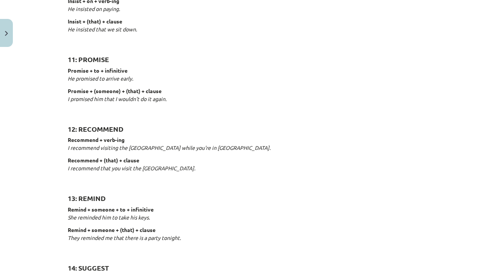
scroll to position [928, 0]
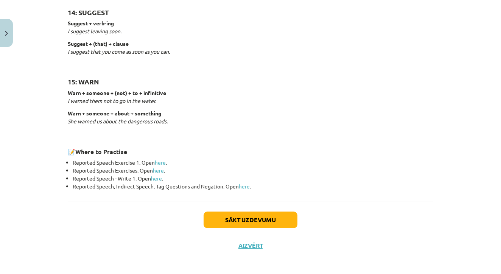
click at [260, 212] on button "Sākt uzdevumu" at bounding box center [251, 220] width 94 height 17
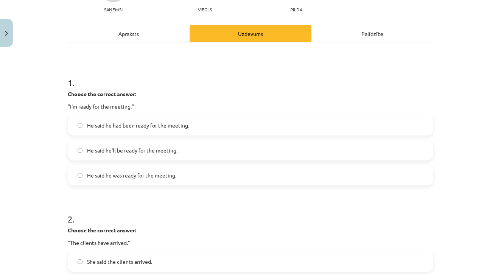
scroll to position [83, 0]
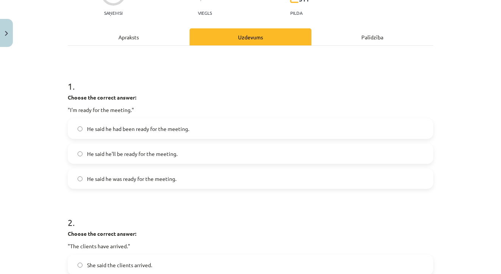
click at [150, 182] on span "He said he was ready for the meeting." at bounding box center [131, 179] width 89 height 8
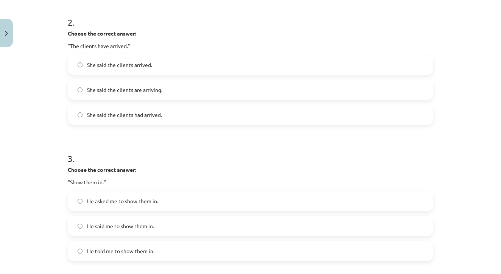
scroll to position [284, 0]
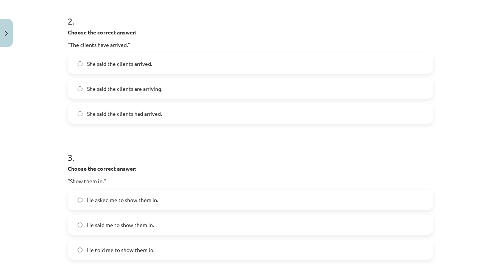
click at [157, 115] on span "She said the clients had arrived." at bounding box center [124, 114] width 75 height 8
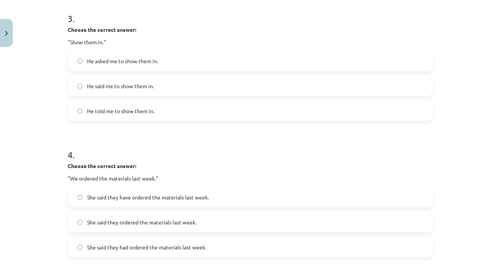
scroll to position [395, 0]
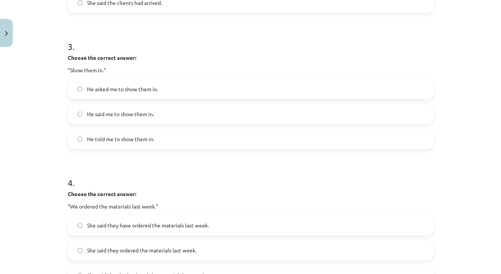
click at [167, 136] on label "He told me to show them in." at bounding box center [251, 138] width 364 height 19
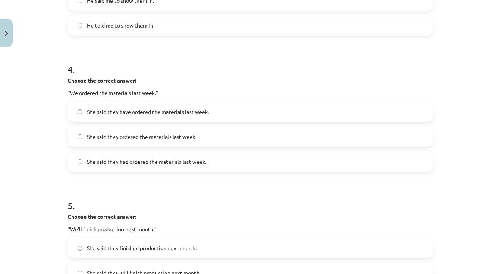
scroll to position [511, 0]
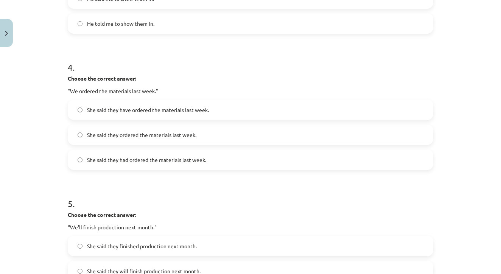
click at [157, 165] on label "She said they had ordered the materials last week." at bounding box center [251, 159] width 364 height 19
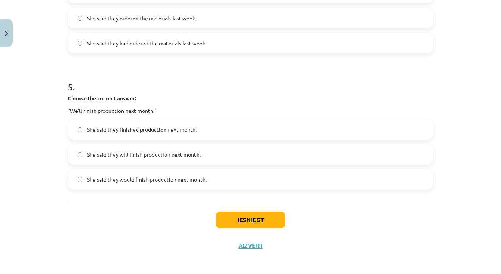
scroll to position [632, 0]
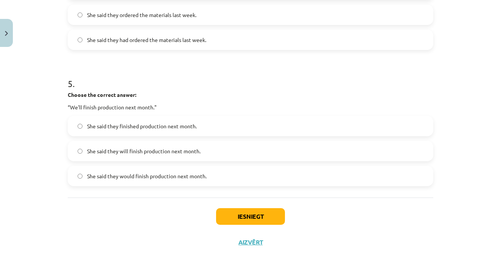
click at [193, 175] on span "She said they would finish production next month." at bounding box center [147, 176] width 120 height 8
click at [252, 219] on button "Iesniegt" at bounding box center [250, 216] width 69 height 17
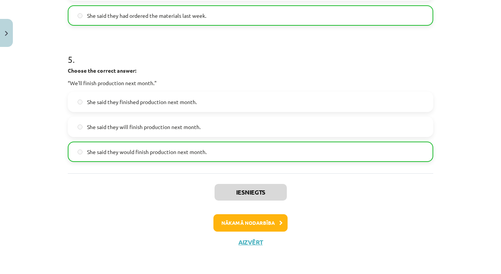
scroll to position [656, 0]
click at [277, 221] on button "Nākamā nodarbība" at bounding box center [251, 222] width 74 height 17
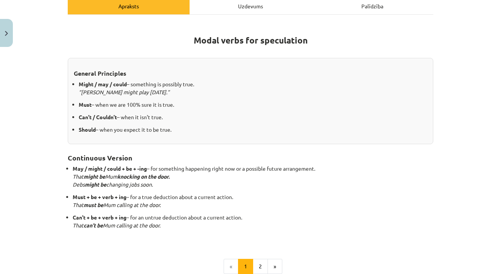
scroll to position [119, 0]
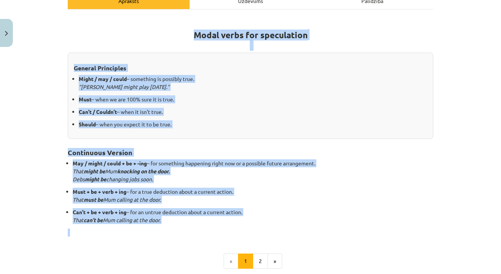
drag, startPoint x: 194, startPoint y: 32, endPoint x: 185, endPoint y: 253, distance: 220.9
click at [185, 253] on div "Modal verbs for speculation General Principles Might / may / could – something …" at bounding box center [251, 142] width 366 height 253
copy div "Modal verbs for speculation General Principles Might / may / could – something …"
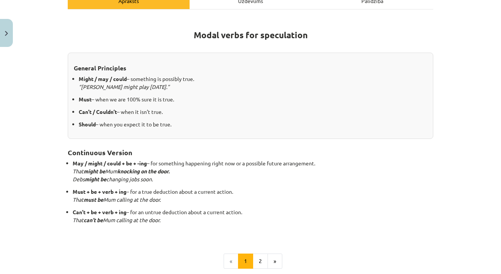
click at [474, 83] on div "Mācību tēma: Angļu valodas i - 11. klases 1. ieskaites mācību materiāls #4 📝 To…" at bounding box center [250, 137] width 501 height 274
click at [264, 258] on button "2" at bounding box center [260, 261] width 15 height 15
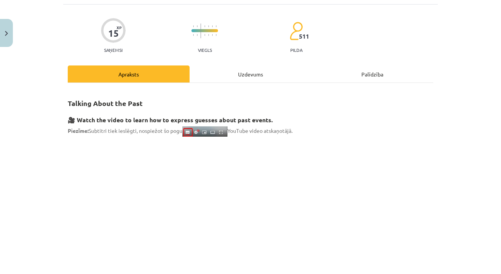
scroll to position [46, 0]
click at [446, 118] on div "Mācību tēma: Angļu valodas i - 11. klases 1. ieskaites mācību materiāls #4 📝 To…" at bounding box center [250, 137] width 501 height 274
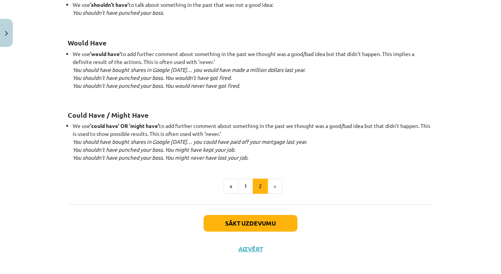
scroll to position [744, 0]
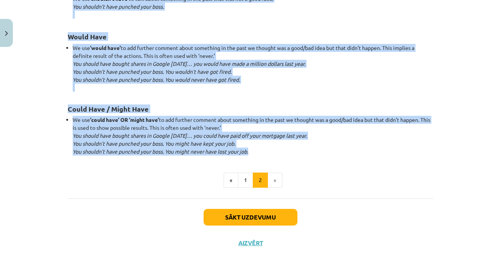
drag, startPoint x: 68, startPoint y: 65, endPoint x: 262, endPoint y: 150, distance: 211.6
copy div "When we use modals in the past, they are either: Speculation based on uncertain…"
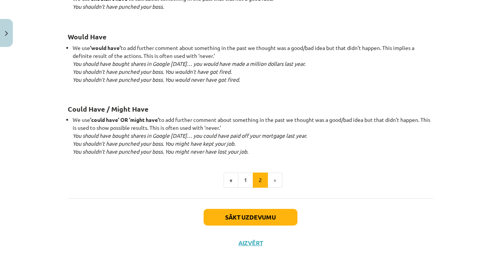
click at [261, 220] on button "Sākt uzdevumu" at bounding box center [251, 217] width 94 height 17
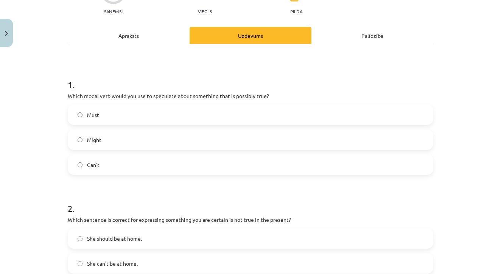
scroll to position [84, 0]
click at [103, 138] on label "Might" at bounding box center [251, 140] width 364 height 19
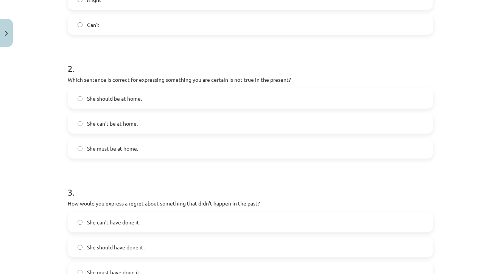
scroll to position [225, 0]
click at [149, 153] on label "She must be at home." at bounding box center [251, 148] width 364 height 19
click at [143, 126] on label "She can't be at home." at bounding box center [251, 123] width 364 height 19
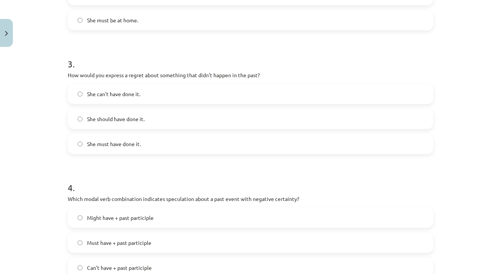
scroll to position [355, 0]
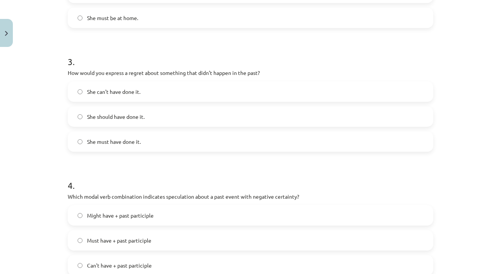
click at [147, 112] on label "She should have done it." at bounding box center [251, 116] width 364 height 19
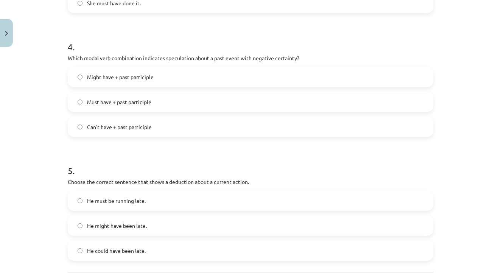
scroll to position [494, 0]
click at [149, 123] on span "Can't have + past participle" at bounding box center [119, 126] width 65 height 8
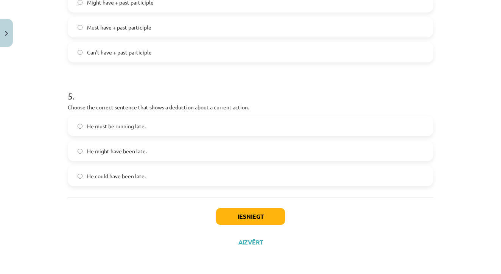
scroll to position [569, 0]
click at [145, 128] on span "He must be running late." at bounding box center [116, 126] width 59 height 8
click at [265, 220] on button "Iesniegt" at bounding box center [250, 216] width 69 height 17
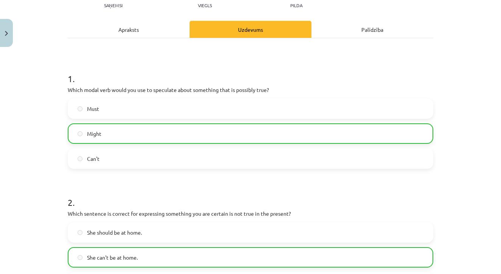
scroll to position [0, 0]
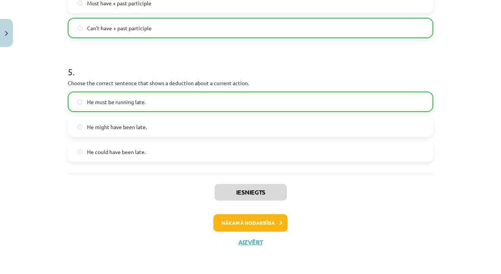
click at [259, 225] on button "Nākamā nodarbība" at bounding box center [251, 222] width 74 height 17
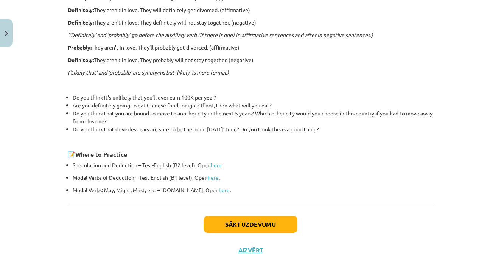
scroll to position [566, 0]
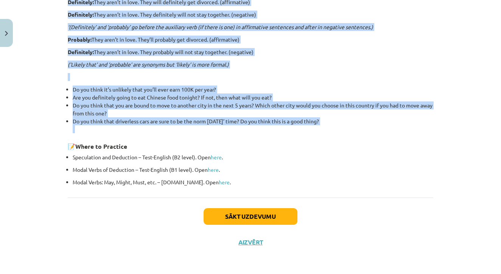
drag, startPoint x: 175, startPoint y: 28, endPoint x: 283, endPoint y: 133, distance: 150.7
click at [283, 133] on div "Adjectives and adverbs of speculation Bound to: They aren’t in love. They’re bo…" at bounding box center [251, 36] width 366 height 299
copy div "Adjectives and adverbs of speculation Bound to: They aren’t in love. They’re bo…"
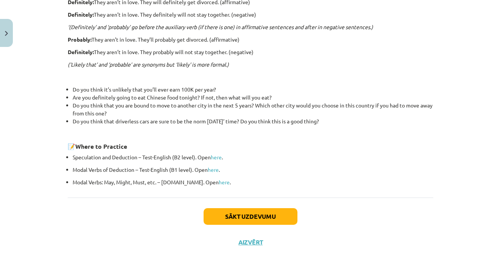
click at [406, 214] on div "Sākt uzdevumu Aizvērt" at bounding box center [251, 224] width 366 height 53
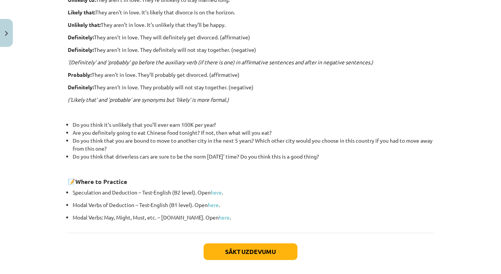
scroll to position [214, 0]
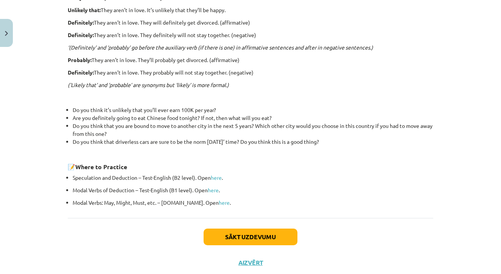
click at [276, 230] on button "Sākt uzdevumu" at bounding box center [251, 237] width 94 height 17
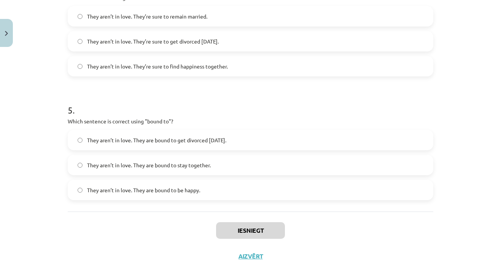
scroll to position [588, 0]
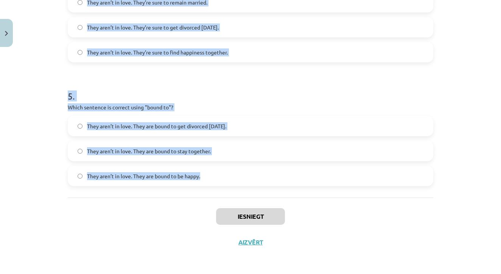
drag, startPoint x: 67, startPoint y: 94, endPoint x: 233, endPoint y: 171, distance: 182.9
copy form "Choose the correct sentence using "probably" in an affirmative context: They ar…"
click at [442, 175] on div "Mācību tēma: Angļu valodas i - 11. klases 1. ieskaites mācību materiāls #5 📝 To…" at bounding box center [250, 137] width 501 height 274
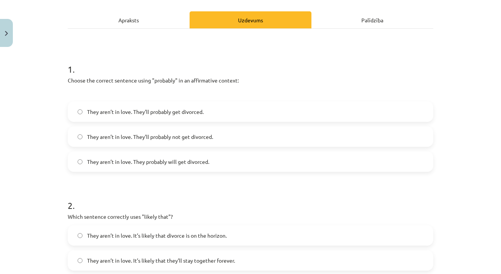
scroll to position [100, 0]
click at [222, 115] on label "They aren’t in love. They’ll probably get divorced." at bounding box center [251, 111] width 364 height 19
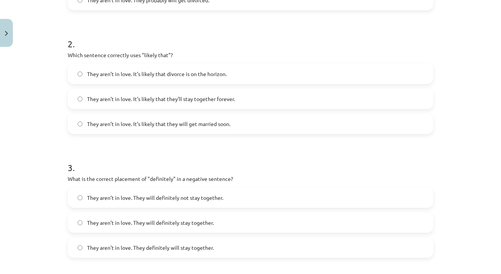
scroll to position [263, 0]
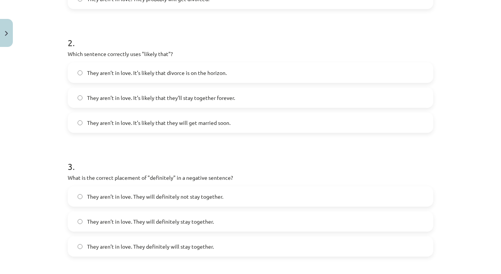
click at [251, 77] on label "They aren’t in love. It’s likely that divorce is on the horizon." at bounding box center [251, 72] width 364 height 19
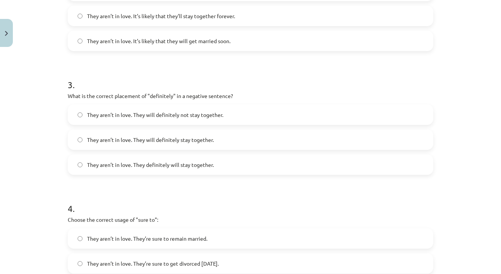
scroll to position [348, 0]
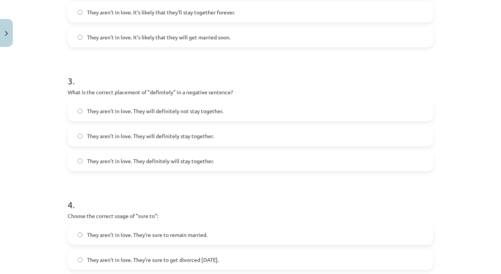
click at [225, 109] on label "They aren’t in love. They will definitely not stay together." at bounding box center [251, 110] width 364 height 19
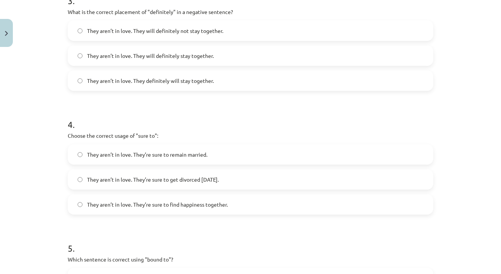
scroll to position [444, 0]
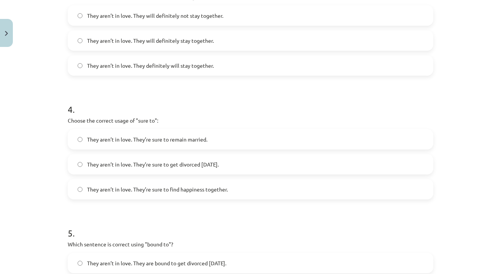
click at [219, 163] on span "They aren’t in love. They’re sure to get divorced within six months." at bounding box center [153, 165] width 132 height 8
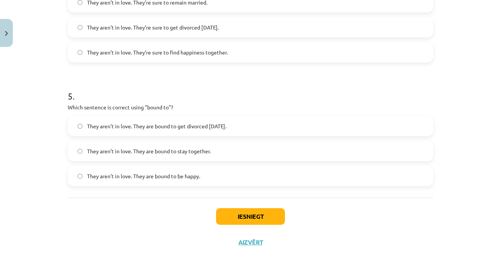
scroll to position [582, 0]
click at [199, 127] on span "They aren’t in love. They are bound to get divorced within six months." at bounding box center [156, 126] width 139 height 8
click at [242, 214] on button "Iesniegt" at bounding box center [250, 216] width 69 height 17
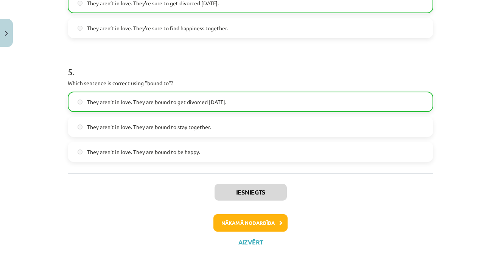
scroll to position [606, 0]
click at [252, 223] on button "Nākamā nodarbība" at bounding box center [251, 222] width 74 height 17
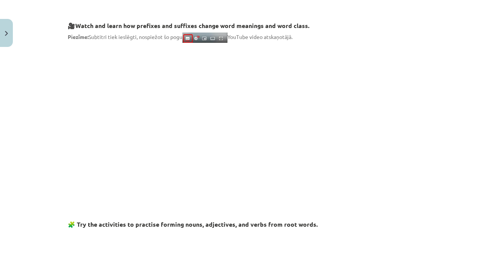
scroll to position [19, 0]
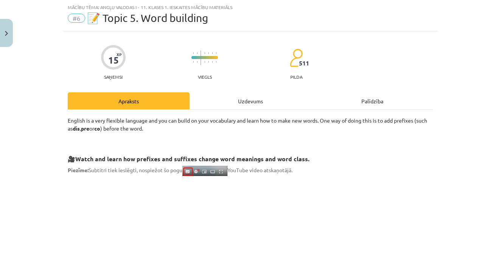
click at [7, 34] on img "Close" at bounding box center [6, 33] width 3 height 5
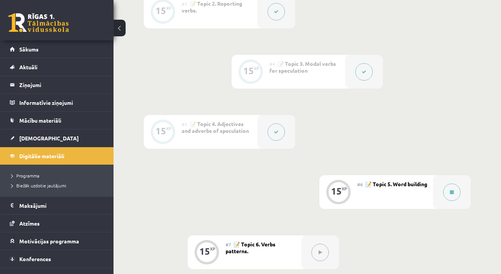
scroll to position [339, 0]
drag, startPoint x: 379, startPoint y: 3, endPoint x: 462, endPoint y: 45, distance: 93.3
click at [462, 45] on div "0 XP #1 💡 Pirms sāc mācīties! Ievada daļa (introduction). 15 XP #2 📝 Topic 1. R…" at bounding box center [307, 131] width 327 height 515
click at [37, 119] on span "Mācību materiāli" at bounding box center [40, 120] width 42 height 7
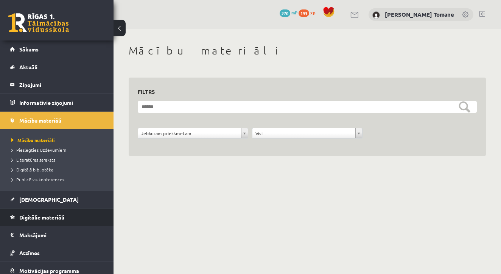
click at [39, 214] on span "Digitālie materiāli" at bounding box center [41, 217] width 45 height 7
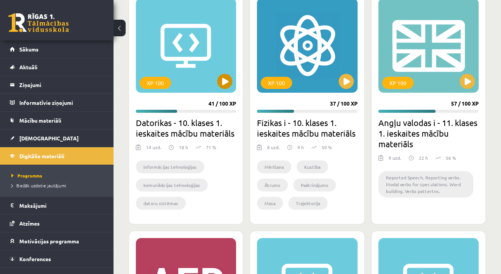
scroll to position [225, 0]
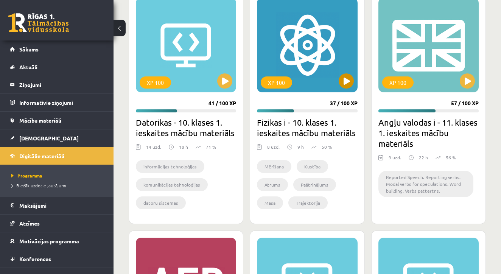
click at [345, 79] on button at bounding box center [346, 80] width 15 height 15
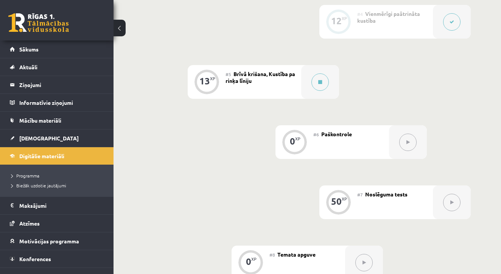
scroll to position [407, 0]
click at [320, 81] on icon at bounding box center [320, 82] width 4 height 5
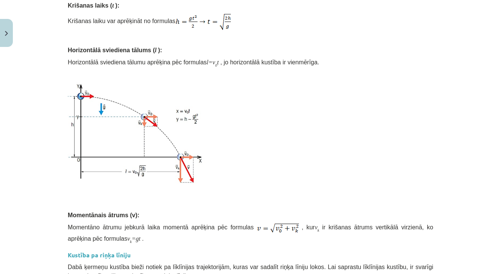
scroll to position [672, 0]
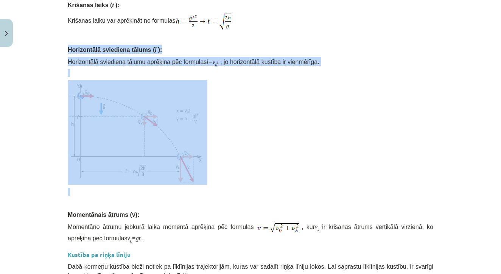
drag, startPoint x: 69, startPoint y: 45, endPoint x: 143, endPoint y: 196, distance: 168.1
click at [143, 196] on div "💡 Materiāls tev palīdzēs: Saprast kas ir brīvā krišana Uzzināt par vertikāla un…" at bounding box center [251, 19] width 366 height 1112
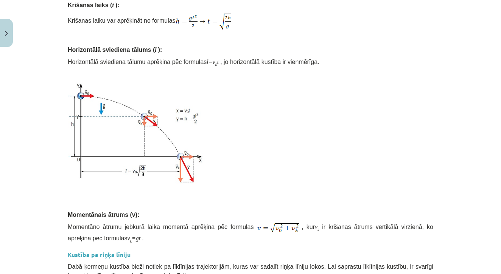
click at [393, 31] on div "💡 Materiāls tev palīdzēs: Saprast kas ir brīvā krišana Uzzināt par vertikāla un…" at bounding box center [251, 19] width 366 height 1112
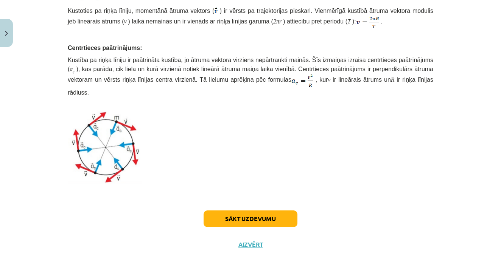
scroll to position [520, 0]
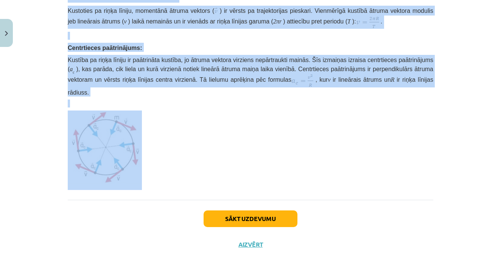
drag, startPoint x: 68, startPoint y: 20, endPoint x: 213, endPoint y: 157, distance: 199.2
copy div "Vienmērīga kustība pa riņķa līniju: Šajā kustībā ātruma skaitliskā vērtība nema…"
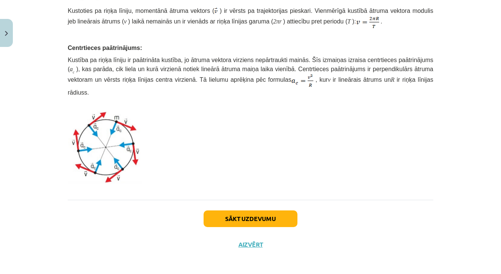
click at [269, 175] on p at bounding box center [251, 151] width 366 height 80
click at [264, 215] on button "Sākt uzdevumu" at bounding box center [251, 218] width 94 height 17
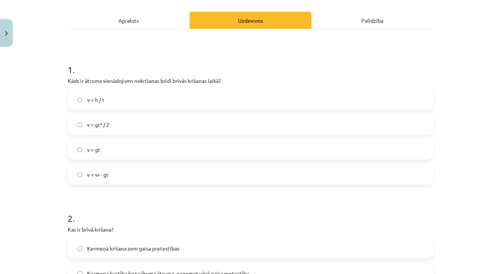
scroll to position [101, 0]
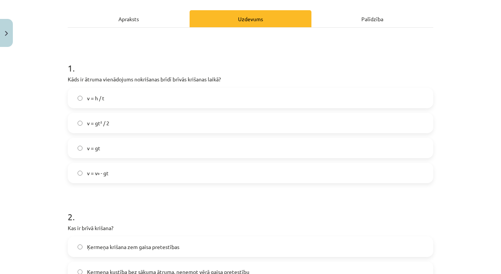
click at [111, 117] on label "v = gt² / 2" at bounding box center [251, 123] width 364 height 19
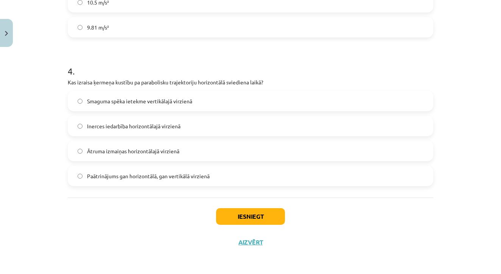
scroll to position [546, 0]
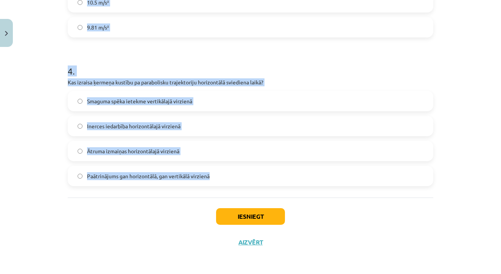
drag, startPoint x: 68, startPoint y: 78, endPoint x: 234, endPoint y: 175, distance: 192.0
copy form "Kāds ir ātruma vienādojums nokrišanas brīdī brīvās krišanas laikā? v = h / t v …"
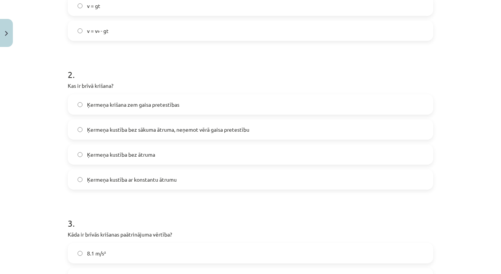
scroll to position [244, 0]
click at [165, 127] on span "Ķermeņa kustība bez sākuma ātruma, neņemot vērā gaisa pretestību" at bounding box center [168, 129] width 162 height 8
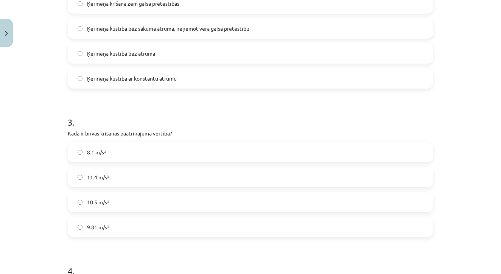
scroll to position [351, 0]
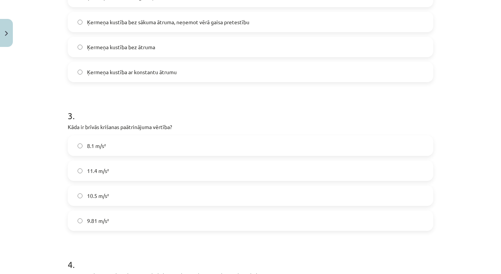
click at [109, 215] on label "9.81 m/s²" at bounding box center [251, 220] width 364 height 19
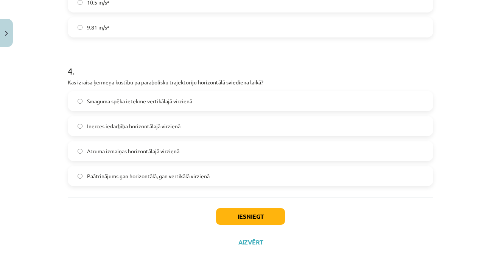
scroll to position [546, 0]
click at [214, 125] on label "Inerces iedarbība horizontālajā virzienā" at bounding box center [251, 126] width 364 height 19
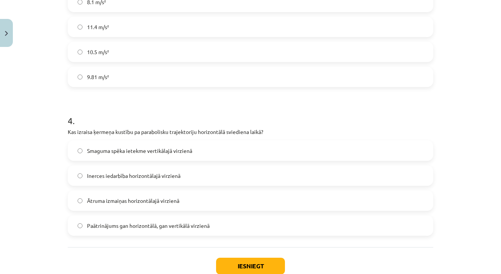
scroll to position [496, 0]
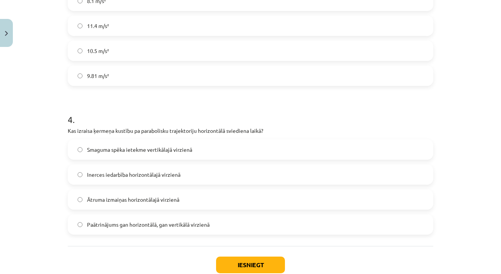
click at [178, 153] on span "Smaguma spēka ietekme vertikālajā virzienā" at bounding box center [139, 150] width 105 height 8
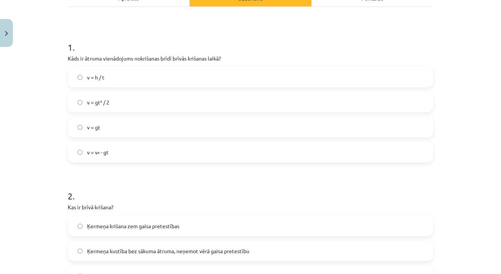
scroll to position [120, 0]
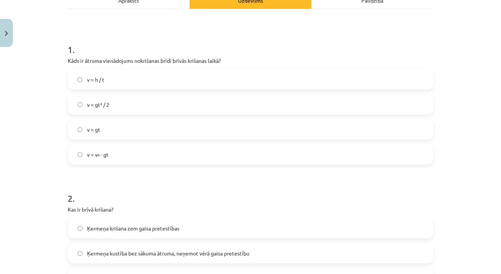
click at [152, 125] on label "v = gt" at bounding box center [251, 129] width 364 height 19
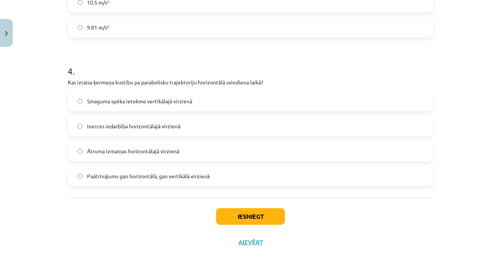
scroll to position [546, 0]
click at [245, 214] on button "Iesniegt" at bounding box center [250, 216] width 69 height 17
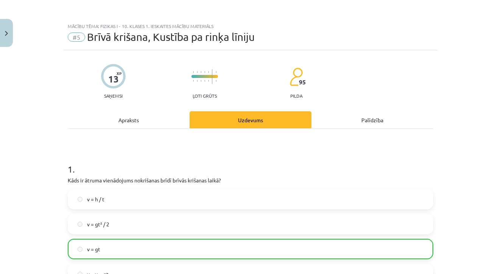
scroll to position [0, 0]
click at [7, 34] on img "Close" at bounding box center [6, 33] width 3 height 5
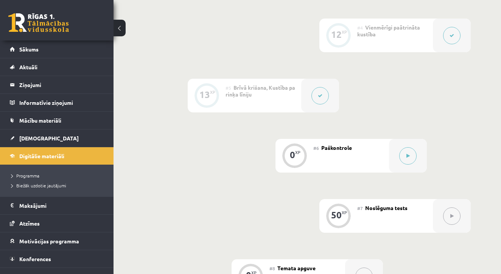
scroll to position [392, 0]
click at [410, 159] on button at bounding box center [407, 157] width 17 height 17
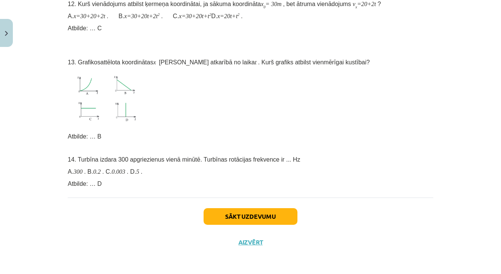
scroll to position [865, 0]
click at [100, 134] on span "Atbilde: … B" at bounding box center [85, 136] width 34 height 6
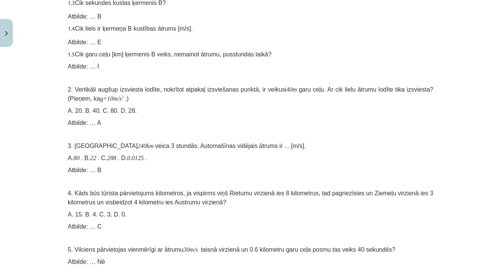
scroll to position [340, 0]
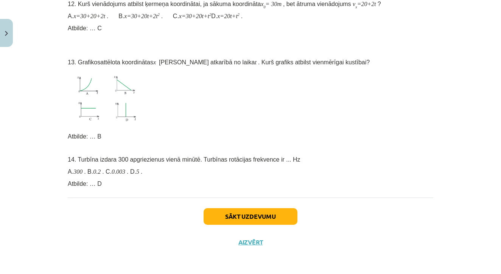
click at [248, 215] on button "Sākt uzdevumu" at bounding box center [251, 216] width 94 height 17
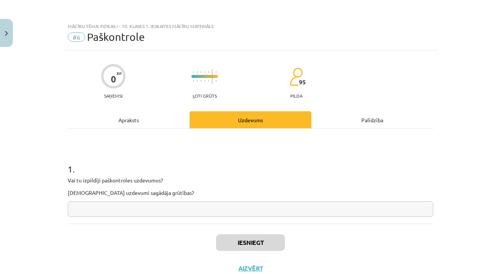
scroll to position [0, 0]
click at [9, 34] on button "Close" at bounding box center [6, 33] width 13 height 28
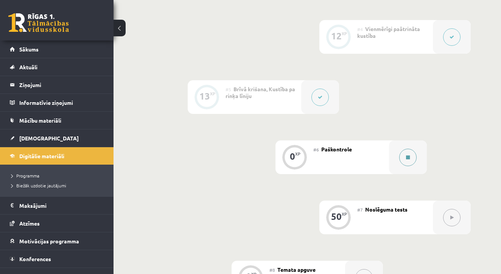
click at [401, 157] on button at bounding box center [407, 157] width 17 height 17
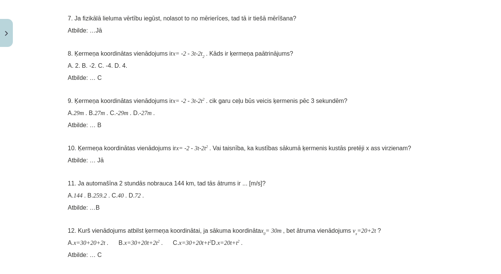
scroll to position [638, 0]
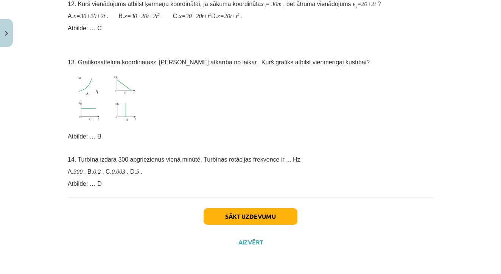
click at [245, 209] on button "Sākt uzdevumu" at bounding box center [251, 216] width 94 height 17
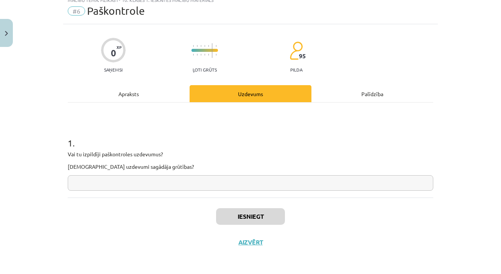
scroll to position [27, 0]
click at [112, 187] on input "text" at bounding box center [251, 183] width 366 height 16
click at [75, 181] on input "******" at bounding box center [251, 183] width 366 height 16
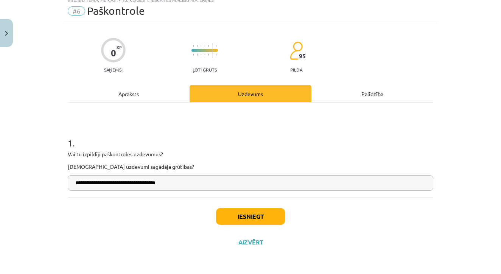
click at [178, 183] on input "**********" at bounding box center [251, 183] width 366 height 16
type input "**********"
click at [265, 214] on button "Iesniegt" at bounding box center [250, 216] width 69 height 17
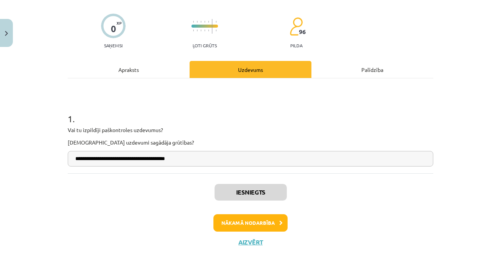
scroll to position [51, 0]
click at [273, 227] on button "Nākamā nodarbība" at bounding box center [251, 222] width 74 height 17
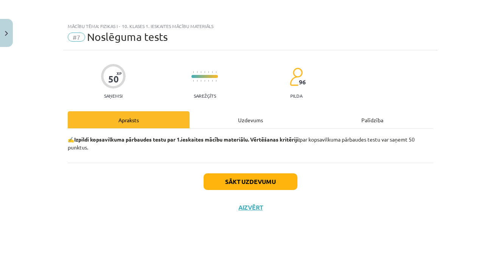
scroll to position [0, 0]
click at [10, 34] on button "Close" at bounding box center [6, 33] width 13 height 28
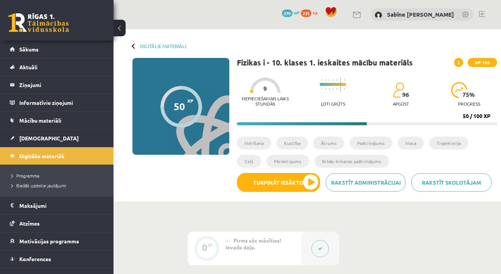
click at [134, 45] on div at bounding box center [134, 45] width 5 height 5
click at [154, 48] on link "Digitālie materiāli" at bounding box center [163, 46] width 46 height 6
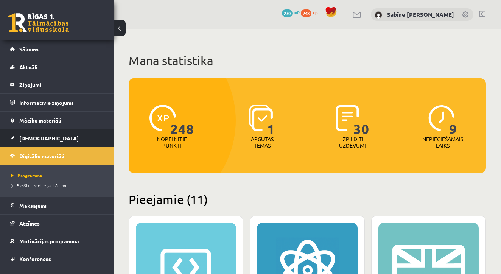
click at [33, 136] on span "[DEMOGRAPHIC_DATA]" at bounding box center [48, 138] width 59 height 7
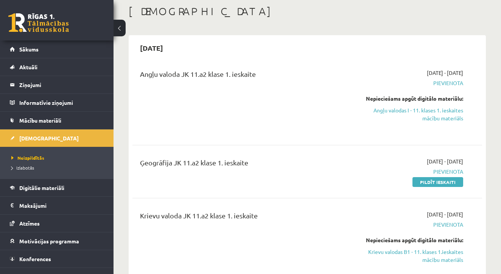
scroll to position [76, 0]
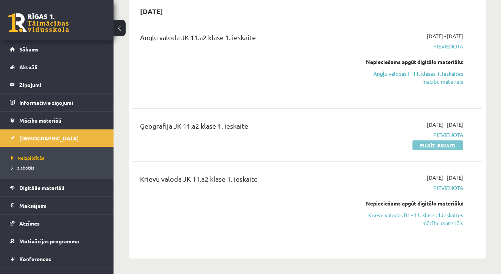
click at [451, 146] on link "Pildīt ieskaiti" at bounding box center [438, 145] width 51 height 10
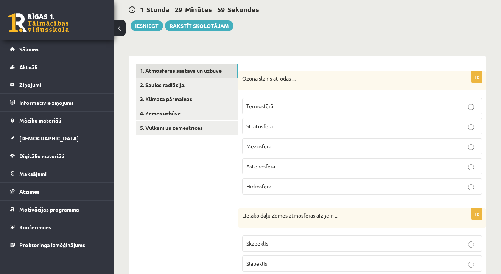
scroll to position [84, 0]
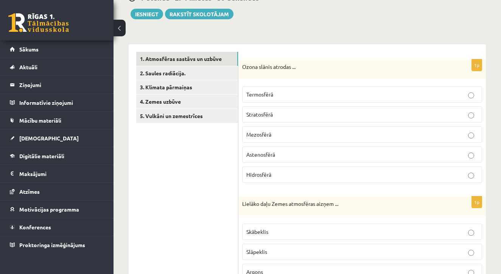
click at [271, 113] on span "Stratosfērā" at bounding box center [259, 114] width 27 height 7
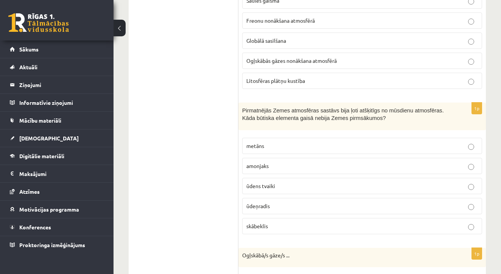
scroll to position [578, 0]
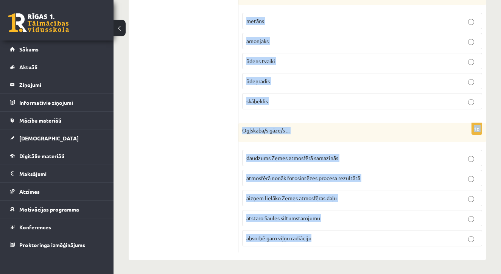
drag, startPoint x: 243, startPoint y: 37, endPoint x: 292, endPoint y: 297, distance: 264.2
copy form "Ozona slānis atrodas ... Termosfērā Stratosfērā Mezosfērā Astenosfērā Hidrosfēr…"
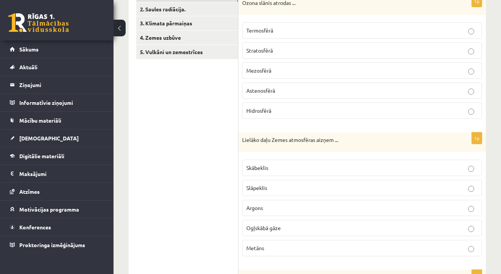
scroll to position [152, 0]
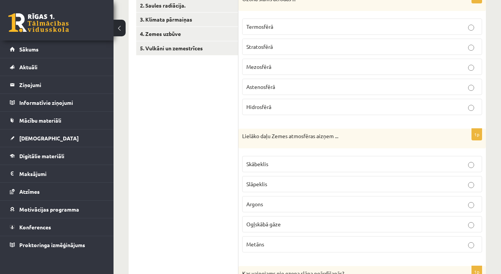
click at [273, 183] on p "Slāpeklis" at bounding box center [362, 184] width 232 height 8
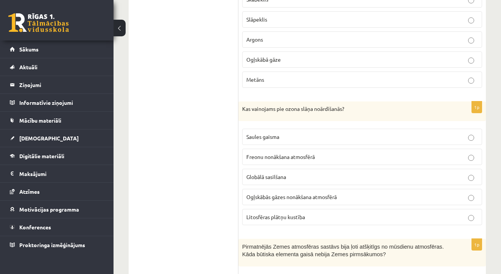
scroll to position [356, 0]
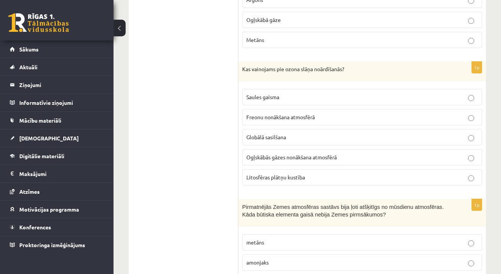
click at [283, 116] on span "Freonu nonākšana atmosfērā" at bounding box center [280, 117] width 69 height 7
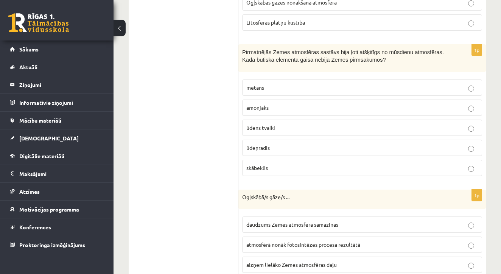
scroll to position [512, 0]
click at [258, 167] on span "skābeklis" at bounding box center [257, 167] width 22 height 7
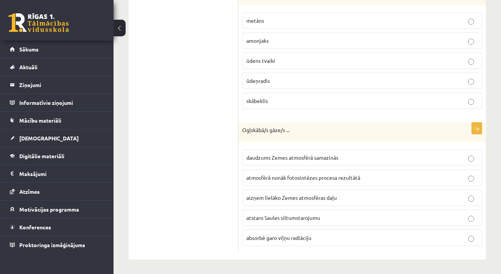
scroll to position [578, 0]
click at [310, 240] on span "absorbē garo viļņu radiāciju" at bounding box center [278, 238] width 65 height 7
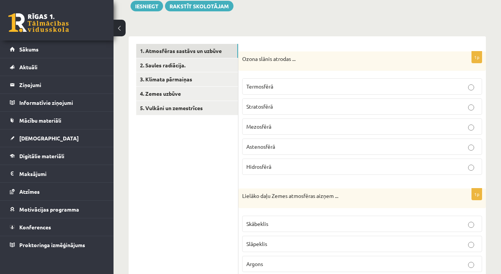
scroll to position [102, 0]
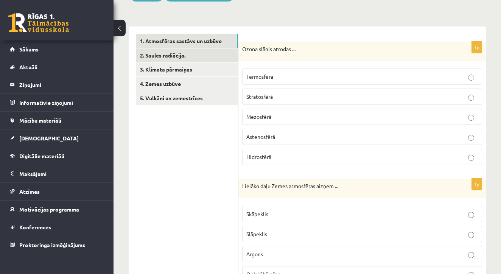
click at [189, 55] on link "2. Saules radiācija." at bounding box center [187, 55] width 102 height 14
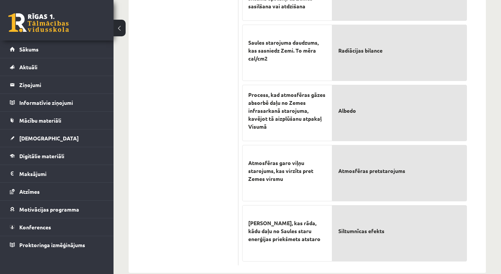
scroll to position [409, 0]
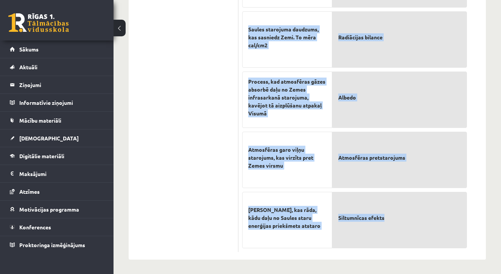
drag, startPoint x: 243, startPoint y: 24, endPoint x: 418, endPoint y: 216, distance: 259.1
copy form "Atzīmējiet pareizos apgalvojumus par par Saules radiāciju! (Par katru pareizi a…"
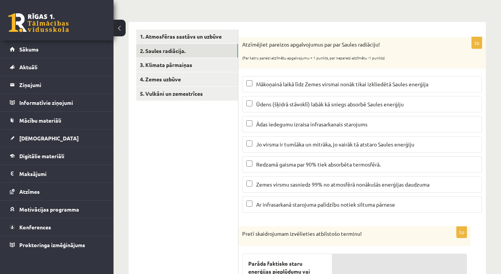
scroll to position [118, 0]
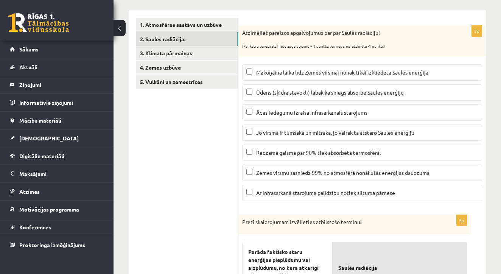
click at [250, 87] on label "Ūdens (šķidrā stāvoklī) labāk kā sniegs absorbē Saules enerģiju" at bounding box center [362, 92] width 240 height 16
click at [250, 65] on label "Mākoņainā laikā līdz Zemes virsmai nonāk tikai izkliedētā Saules enerģija" at bounding box center [362, 72] width 240 height 16
click at [253, 190] on p "Ar infrasarkanā starojuma palīdzību notiek siltuma pārnese" at bounding box center [362, 193] width 232 height 8
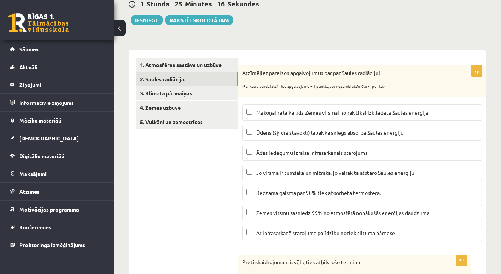
scroll to position [68, 0]
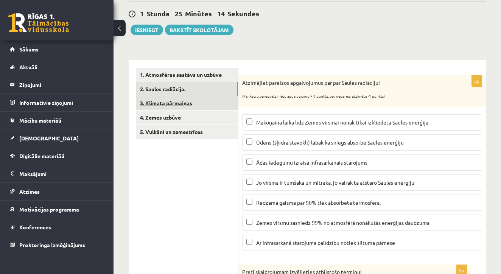
click at [187, 101] on link "3. Klimata pārmaiņas" at bounding box center [187, 103] width 102 height 14
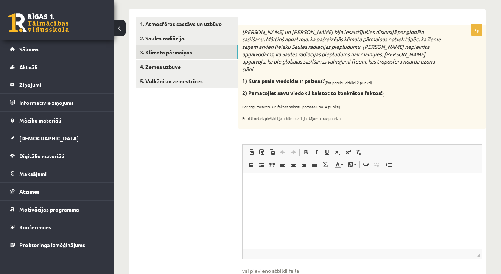
scroll to position [121, 0]
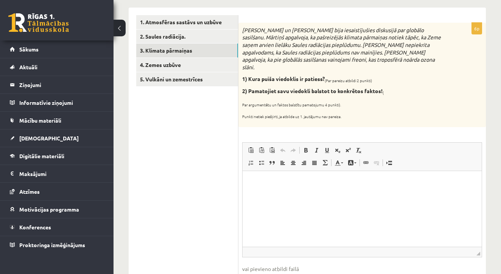
drag, startPoint x: 244, startPoint y: 30, endPoint x: 385, endPoint y: 114, distance: 164.4
click at [385, 114] on div "Mārtiņš un Jānis bija iesaistījušies diskusijā par globālo sasilšanu. Mārtiņš a…" at bounding box center [363, 75] width 248 height 104
copy div "Mārtiņš un Jānis bija iesaistījušies diskusijā par globālo sasilšanu. Mārtiņš a…"
click at [194, 154] on ul "1. Atmosfēras sastāvs un uzbūve 2. Saules radiācija. 3. Klimata pārmaiņas 4. Ze…" at bounding box center [187, 242] width 102 height 454
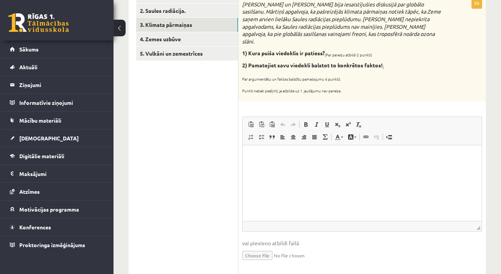
scroll to position [147, 0]
click at [260, 167] on html at bounding box center [362, 155] width 239 height 23
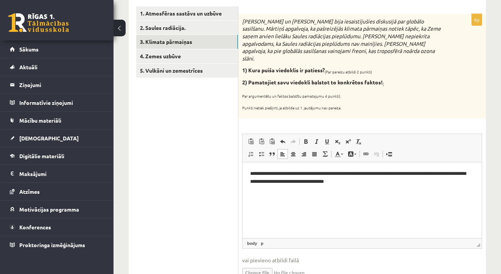
scroll to position [134, 0]
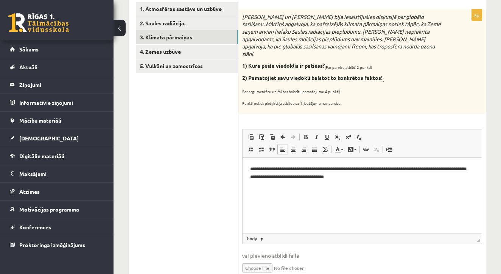
click at [351, 176] on p "**********" at bounding box center [362, 172] width 224 height 15
click at [368, 167] on p "**********" at bounding box center [362, 172] width 224 height 15
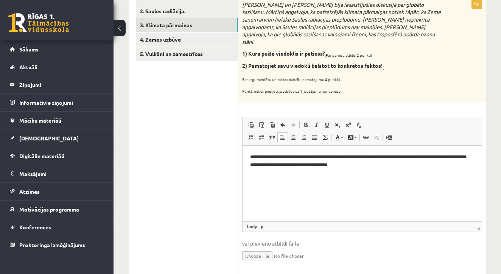
scroll to position [148, 0]
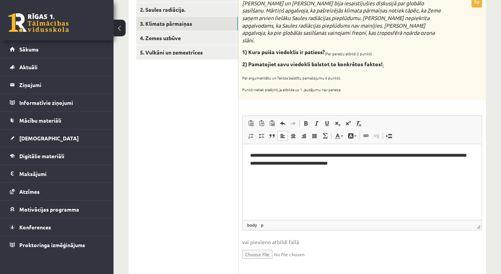
click at [381, 169] on html "**********" at bounding box center [362, 159] width 239 height 30
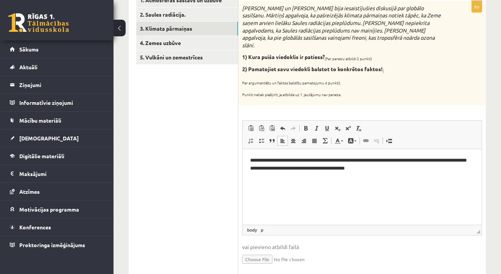
scroll to position [150, 0]
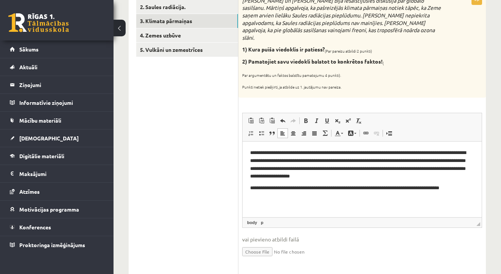
click at [447, 188] on p "**********" at bounding box center [362, 188] width 224 height 8
click at [474, 186] on p "**********" at bounding box center [362, 191] width 224 height 15
click at [276, 196] on p "**********" at bounding box center [362, 191] width 224 height 15
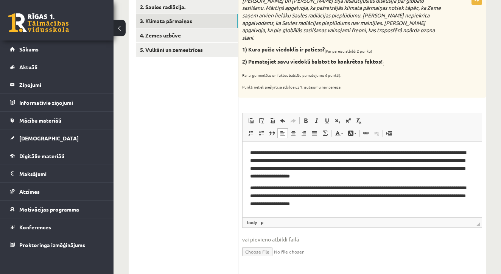
click at [356, 202] on p "**********" at bounding box center [362, 195] width 224 height 23
click at [373, 202] on p "**********" at bounding box center [362, 195] width 224 height 23
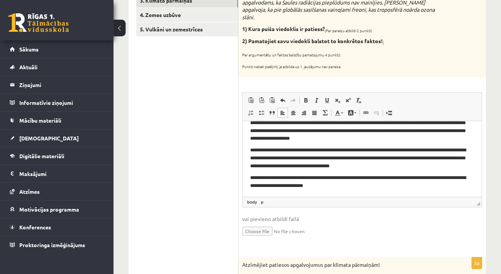
scroll to position [17, 0]
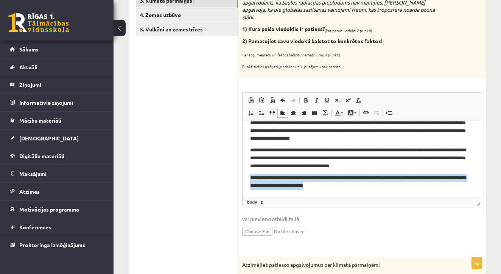
drag, startPoint x: 251, startPoint y: 178, endPoint x: 405, endPoint y: 188, distance: 154.8
click at [405, 188] on p "**********" at bounding box center [362, 181] width 224 height 15
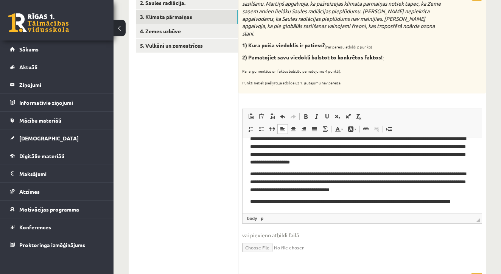
scroll to position [10, 0]
click at [266, 209] on p "**********" at bounding box center [362, 205] width 224 height 15
click at [326, 208] on p "**********" at bounding box center [362, 205] width 224 height 15
click at [367, 208] on p "**********" at bounding box center [362, 205] width 224 height 15
click at [385, 209] on p "**********" at bounding box center [362, 205] width 224 height 15
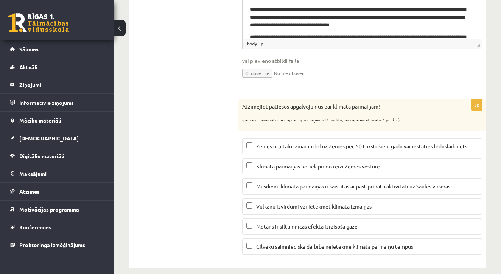
scroll to position [329, 0]
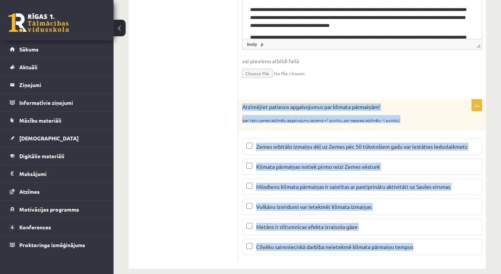
drag, startPoint x: 243, startPoint y: 94, endPoint x: 310, endPoint y: 288, distance: 205.6
copy div "Atzīmējiet patiesos apgalvojumus par klimata pārmaiņām! (par katru pareizi atzī…"
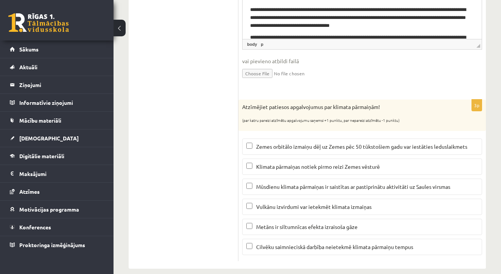
click at [154, 182] on ul "1. Atmosfēras sastāvs un uzbūve 2. Saules radiācija. 3. Klimata pārmaiņas 4. Ze…" at bounding box center [187, 34] width 102 height 454
click at [268, 223] on span "Metāns ir siltumnīcas efekta izraisoša gāze" at bounding box center [306, 226] width 101 height 7
click at [279, 143] on span "Zemes orbitālo izmaiņu dēļ uz Zemes pēc 50 tūkstošiem gadu var iestāties ledusl…" at bounding box center [361, 146] width 211 height 7
click at [253, 203] on p "Vulkānu izvirdumi var ietekmēt klimata izmaiņas" at bounding box center [362, 207] width 232 height 8
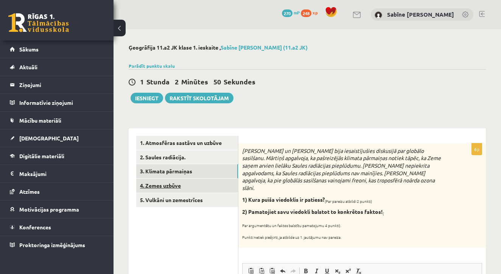
scroll to position [0, 0]
click at [173, 183] on link "4. Zemes uzbūve" at bounding box center [187, 186] width 102 height 14
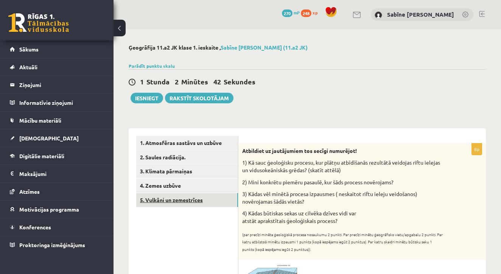
click at [187, 200] on link "5. Vulkāni un zemestrīces" at bounding box center [187, 200] width 102 height 14
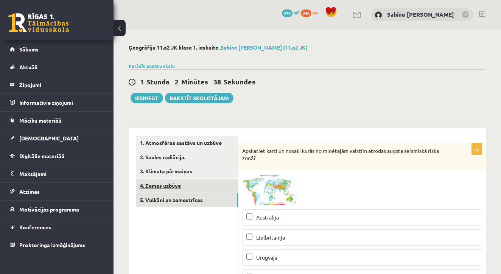
click at [175, 183] on link "4. Zemes uzbūve" at bounding box center [187, 186] width 102 height 14
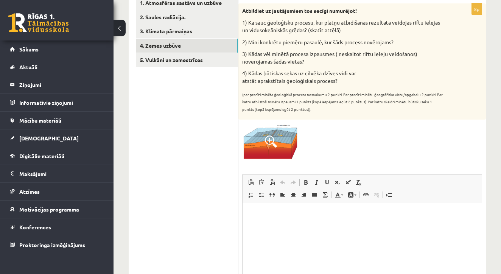
scroll to position [144, 0]
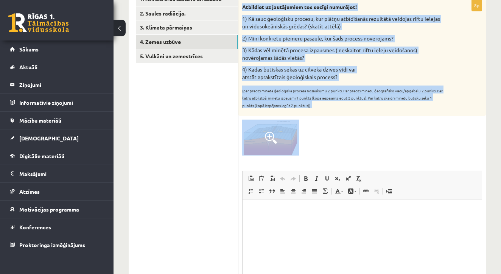
drag, startPoint x: 242, startPoint y: 6, endPoint x: 314, endPoint y: 153, distance: 162.9
click at [314, 153] on div "8p Atbildiet uz jautājumiem tos secīgi numurējot! 1) Kā sauc ģeoloģisku procesu…" at bounding box center [363, 164] width 248 height 329
copy div "Atbildiet uz jautājumiem tos secīgi numurējot! 1) Kā sauc ģeoloģisku procesu, k…"
click at [330, 153] on div at bounding box center [362, 138] width 240 height 36
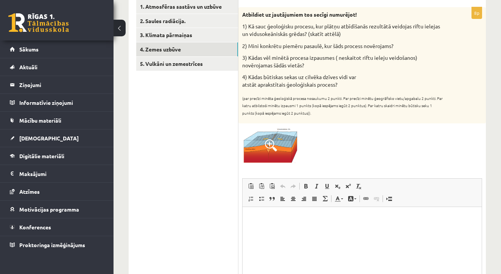
scroll to position [142, 0]
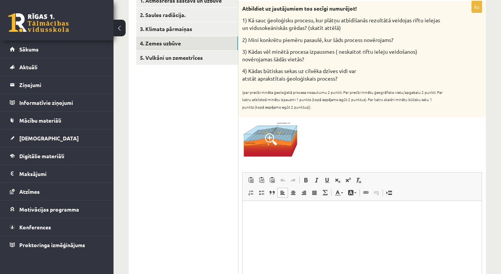
click at [264, 213] on p "Bagātinātā teksta redaktors, wiswyg-editor-user-answer-47024729392400" at bounding box center [362, 212] width 224 height 8
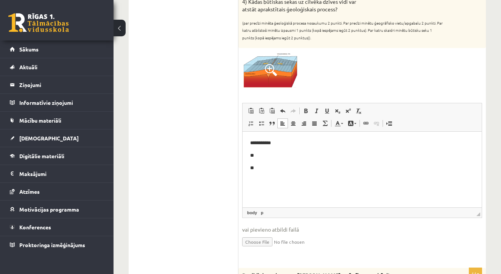
scroll to position [212, 0]
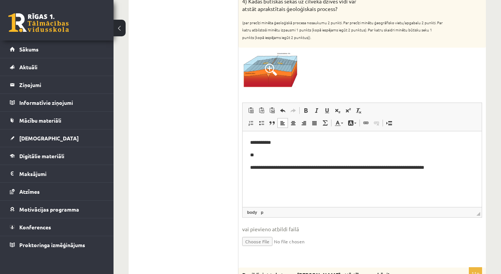
click at [313, 167] on p "**********" at bounding box center [362, 168] width 224 height 8
click at [337, 168] on p "**********" at bounding box center [362, 168] width 224 height 8
click at [357, 167] on p "**********" at bounding box center [362, 168] width 224 height 8
click at [421, 167] on p "**********" at bounding box center [362, 168] width 224 height 8
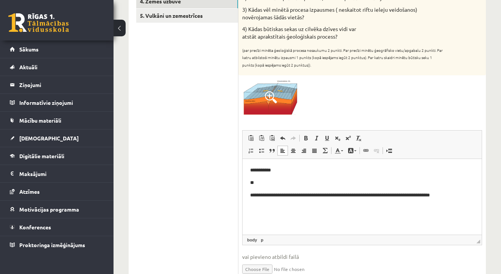
scroll to position [189, 0]
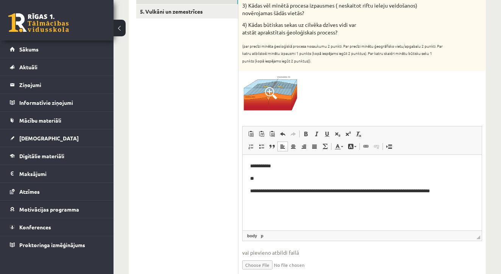
click at [267, 180] on p "**" at bounding box center [362, 179] width 224 height 8
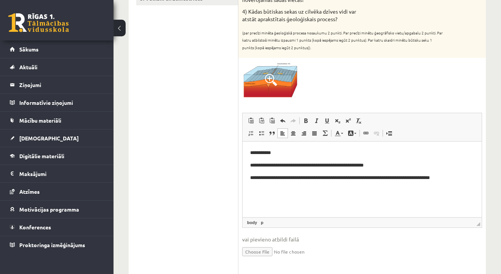
scroll to position [206, 0]
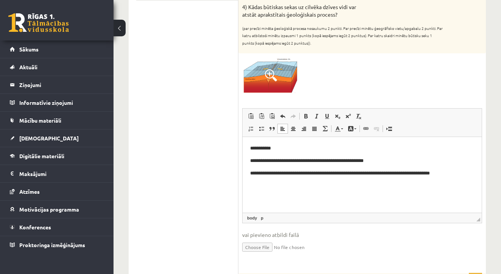
click at [311, 173] on p "**********" at bounding box center [362, 173] width 224 height 8
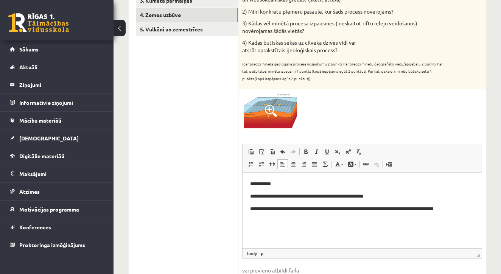
scroll to position [171, 0]
click at [469, 207] on p "**********" at bounding box center [362, 208] width 224 height 8
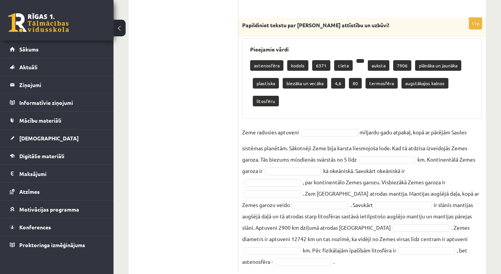
scroll to position [461, 0]
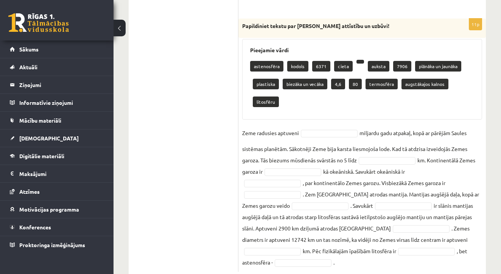
click at [339, 83] on p "4,6" at bounding box center [338, 84] width 14 height 11
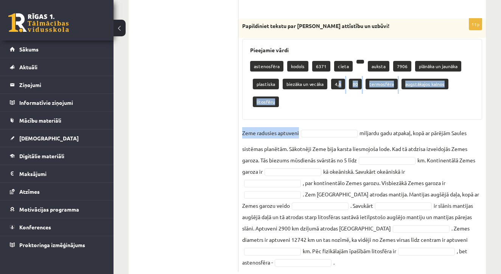
drag, startPoint x: 338, startPoint y: 83, endPoint x: 336, endPoint y: 116, distance: 33.4
click at [336, 116] on div "11p Papildiniet tekstu par Zemes attīstību un uzbūvi! Pieejamie vārdi astenosfē…" at bounding box center [363, 145] width 248 height 253
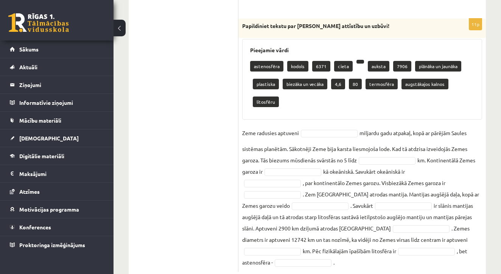
click at [336, 81] on p "4,6" at bounding box center [338, 84] width 14 height 11
type input "*"
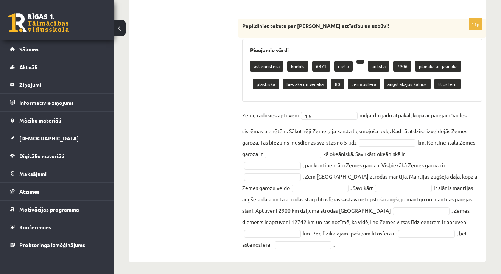
click at [335, 80] on p "80" at bounding box center [337, 84] width 13 height 11
type input "**"
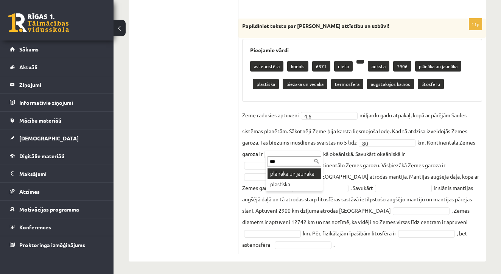
type input "***"
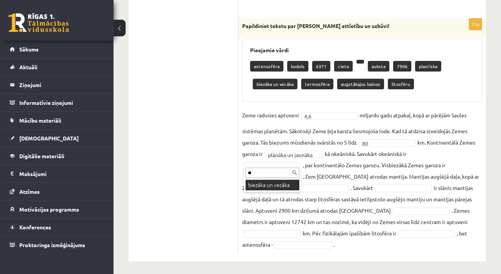
type input "**"
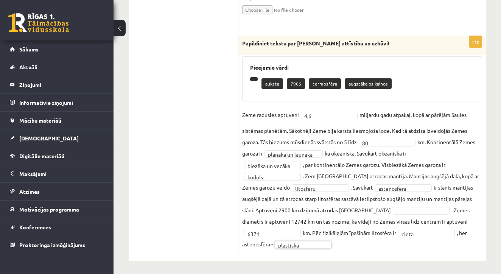
scroll to position [443, 0]
click at [369, 81] on p "augstākajos kalnos" at bounding box center [368, 84] width 47 height 11
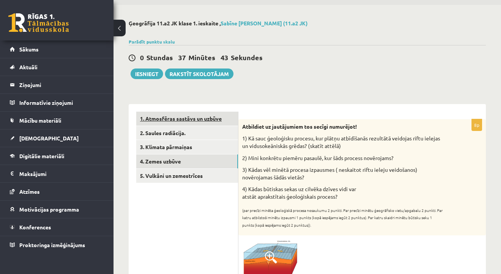
scroll to position [17, 0]
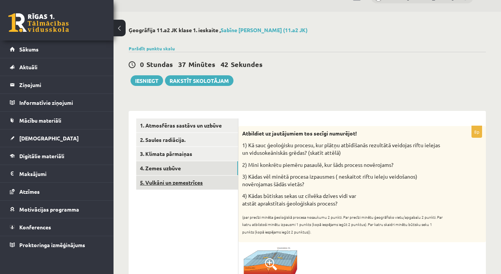
click at [167, 180] on link "5. Vulkāni un zemestrīces" at bounding box center [187, 183] width 102 height 14
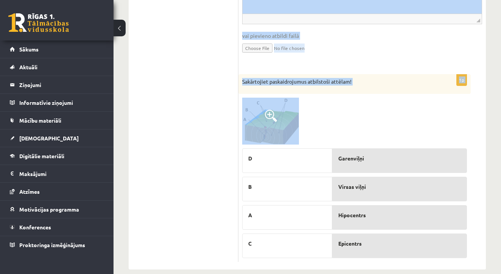
scroll to position [893, 0]
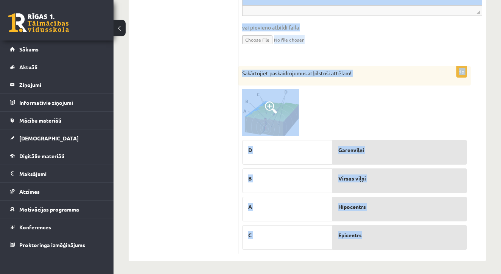
drag, startPoint x: 243, startPoint y: 40, endPoint x: 401, endPoint y: 240, distance: 254.2
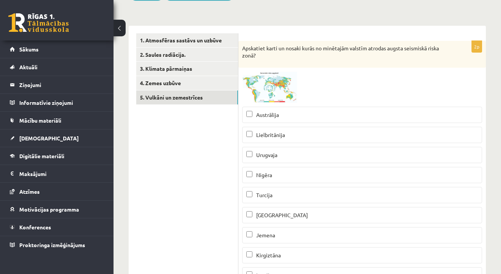
scroll to position [103, 0]
click at [270, 86] on span at bounding box center [271, 89] width 12 height 12
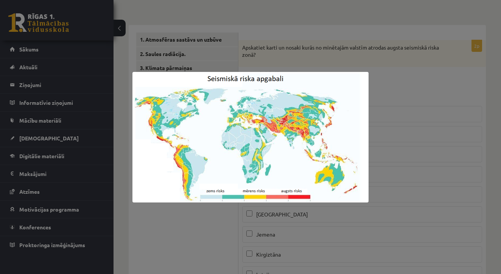
click at [409, 86] on div at bounding box center [250, 137] width 501 height 274
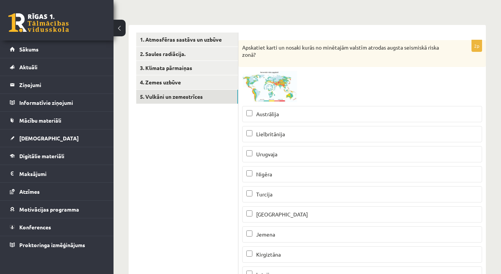
click at [270, 86] on span at bounding box center [271, 89] width 12 height 12
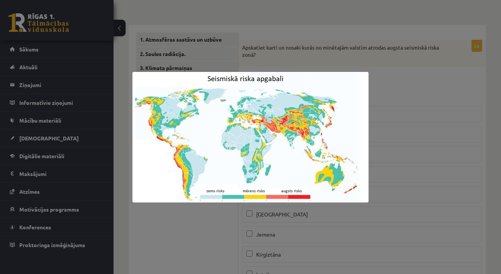
click at [390, 130] on div at bounding box center [250, 137] width 501 height 274
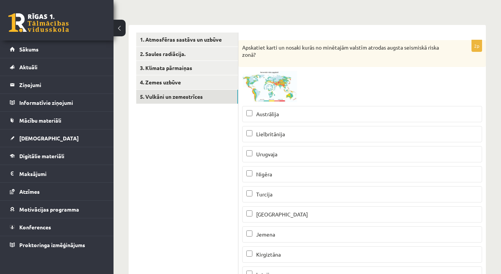
click at [266, 85] on span at bounding box center [271, 89] width 12 height 12
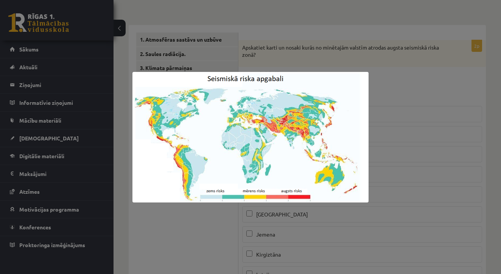
click at [415, 81] on div at bounding box center [250, 137] width 501 height 274
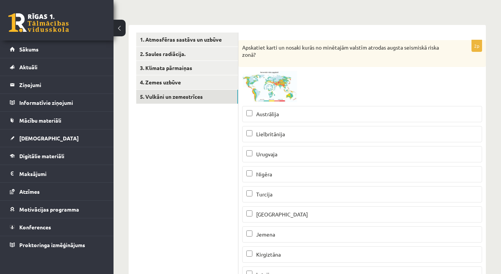
click at [271, 86] on span at bounding box center [271, 89] width 12 height 12
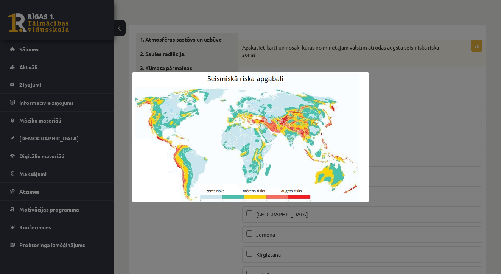
click at [402, 94] on div at bounding box center [250, 137] width 501 height 274
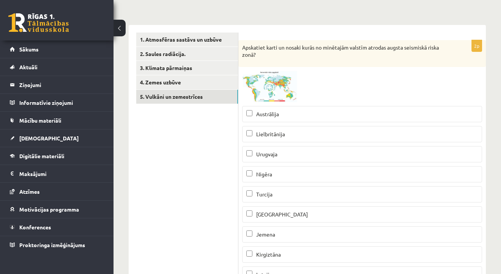
click at [248, 199] on label "Turcija" at bounding box center [362, 194] width 240 height 16
click at [266, 86] on span at bounding box center [271, 89] width 12 height 12
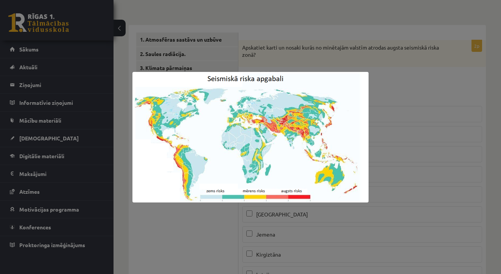
click at [404, 55] on div at bounding box center [250, 137] width 501 height 274
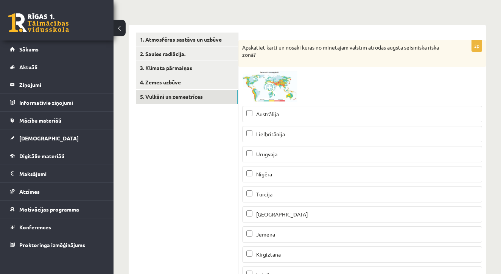
click at [258, 213] on span "Peru" at bounding box center [282, 214] width 52 height 7
click at [271, 86] on span at bounding box center [271, 89] width 12 height 12
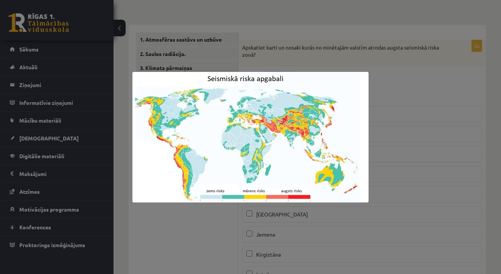
click at [382, 85] on div at bounding box center [250, 137] width 501 height 274
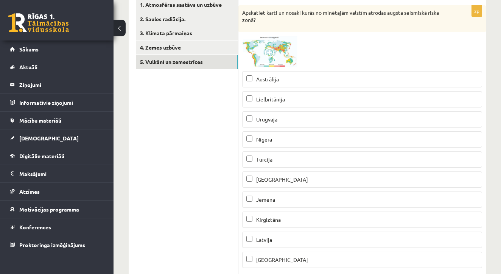
scroll to position [145, 0]
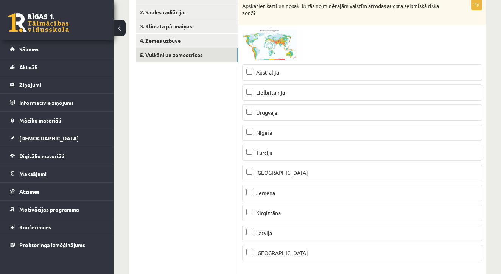
click at [271, 44] on span at bounding box center [271, 47] width 12 height 12
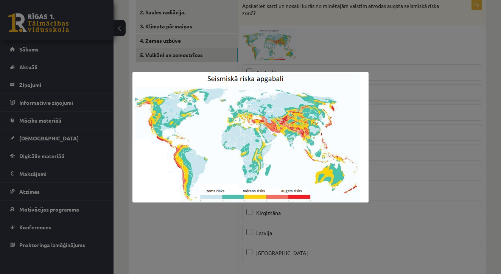
click at [378, 70] on div at bounding box center [250, 137] width 501 height 274
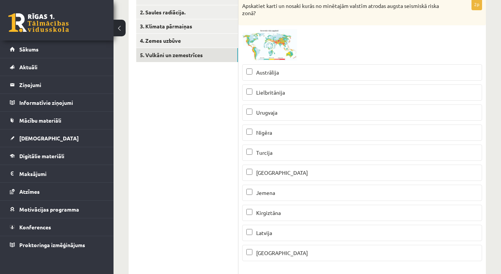
click at [254, 214] on p "Kirgiztāna" at bounding box center [362, 213] width 232 height 8
click at [270, 43] on span at bounding box center [271, 47] width 12 height 12
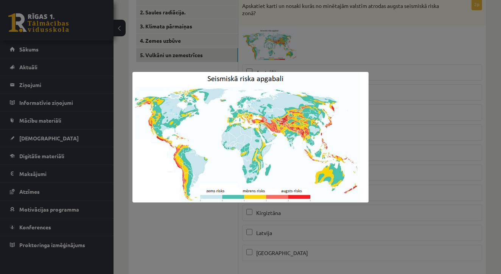
click at [408, 44] on div at bounding box center [250, 137] width 501 height 274
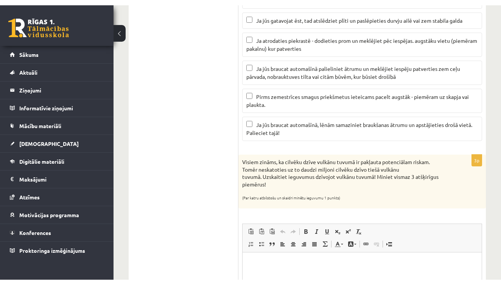
scroll to position [594, 0]
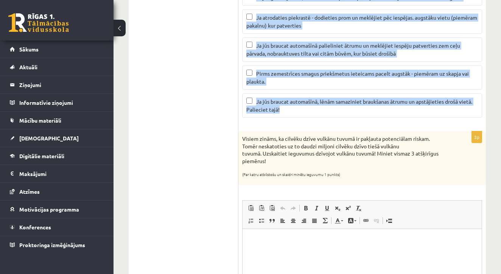
drag, startPoint x: 242, startPoint y: 11, endPoint x: 370, endPoint y: 120, distance: 167.3
copy div "Kā rīkoties zemestrīces laikā? Atzīmējiet pareizos apgalvojumus! (Ja kaut viena…"
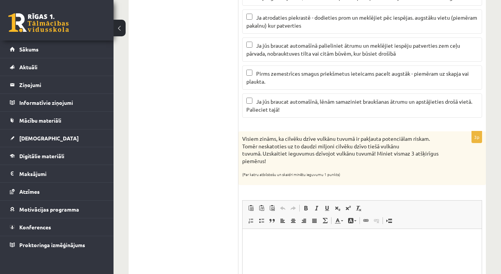
click at [215, 83] on ul "1. Atmosfēras sastāvs un uzbūve 2. Saules radiācija. 3. Klimata pārmaiņas 4. Ze…" at bounding box center [187, 47] width 102 height 1011
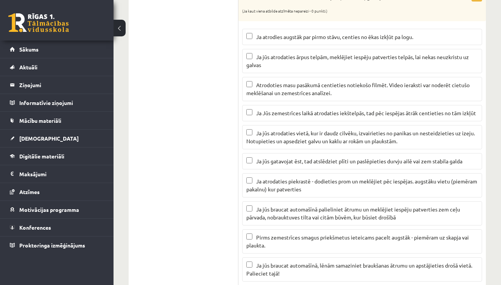
scroll to position [430, 0]
click at [246, 80] on label "Atrodoties masu pasākumā centieties notiekošo filmēt. Video ieraksti var noderē…" at bounding box center [362, 88] width 240 height 24
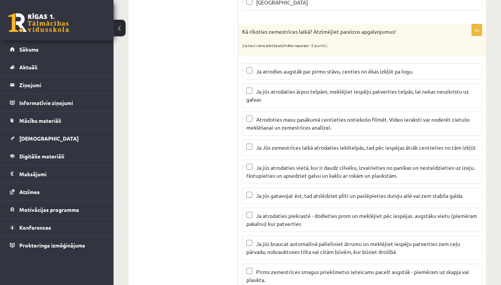
scroll to position [390, 0]
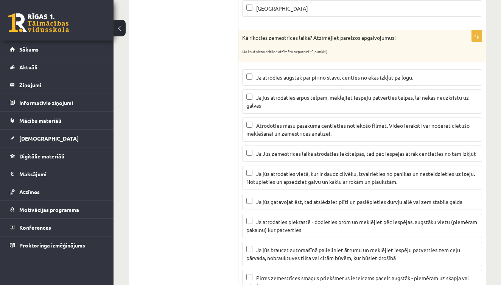
click at [246, 126] on label "Atrodoties masu pasākumā centieties notiekošo filmēt. Video ieraksti var noderē…" at bounding box center [362, 129] width 240 height 24
click at [253, 123] on p "Atrodoties masu pasākumā centieties notiekošo filmēt. Video ieraksti var noderē…" at bounding box center [362, 130] width 232 height 16
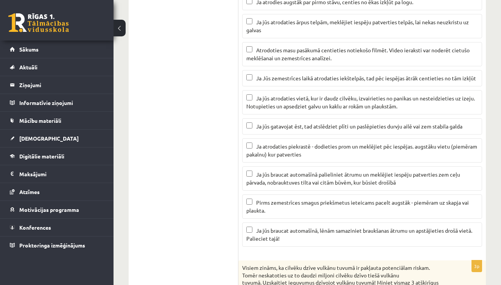
scroll to position [467, 0]
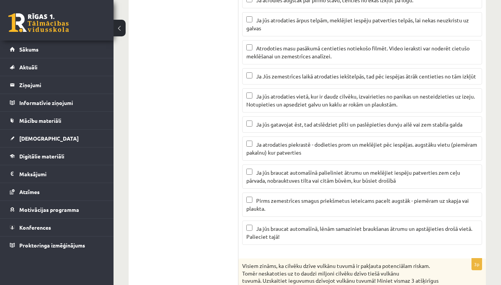
click at [264, 226] on span "Ja jūs braucat automašīnā, lēnām samaziniet braukšanas ātrumu un apstājieties d…" at bounding box center [359, 232] width 226 height 15
click at [253, 145] on p "Ja atrodaties piekrastē - dodieties prom un meklējiet pēc iespējas. augstāku vi…" at bounding box center [362, 148] width 232 height 16
click at [256, 95] on p "Ja jūs atrodaties vietā, kur ir daudz cilvēku, izvairieties no panikas un neste…" at bounding box center [362, 100] width 232 height 16
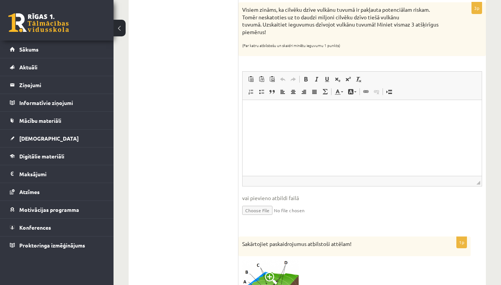
scroll to position [703, 0]
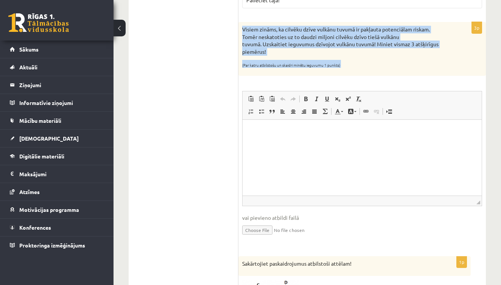
drag, startPoint x: 243, startPoint y: 30, endPoint x: 361, endPoint y: 83, distance: 129.1
click at [361, 83] on div "3p Visiem zināms, ka cilvēku dzīve vulkānu tuvumā ir pakļauta potenciālam riska…" at bounding box center [363, 135] width 248 height 226
copy div "Visiem zināms, ka cilvēku dzīve vulkānu tuvumā ir pakļauta potenciālam riskam. …"
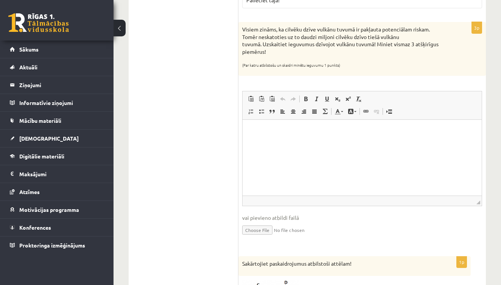
click at [251, 143] on html at bounding box center [362, 131] width 239 height 23
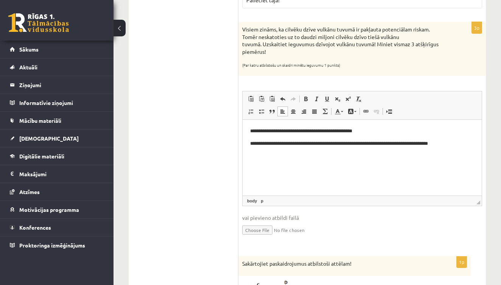
scroll to position [3, 0]
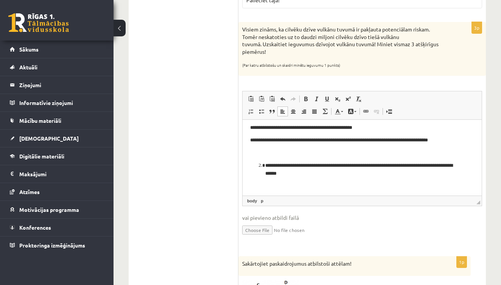
click at [265, 165] on ol "**********" at bounding box center [362, 170] width 224 height 16
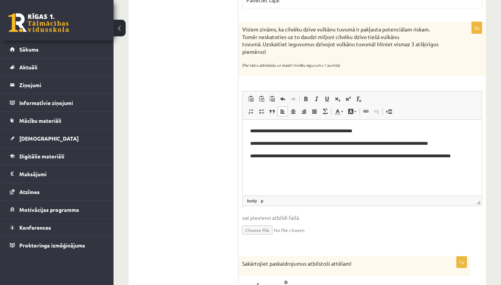
click at [253, 157] on p "**********" at bounding box center [362, 159] width 224 height 15
click at [358, 157] on p "**********" at bounding box center [362, 159] width 224 height 15
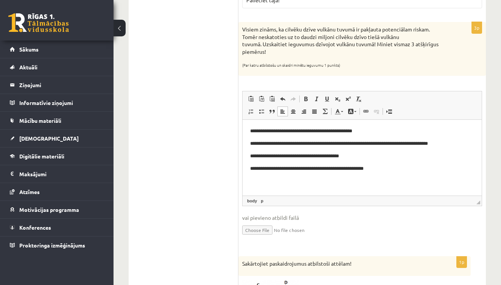
click at [389, 166] on p "**********" at bounding box center [362, 169] width 224 height 8
click at [278, 181] on p "**********" at bounding box center [362, 181] width 224 height 8
click at [323, 184] on p "**********" at bounding box center [362, 181] width 224 height 8
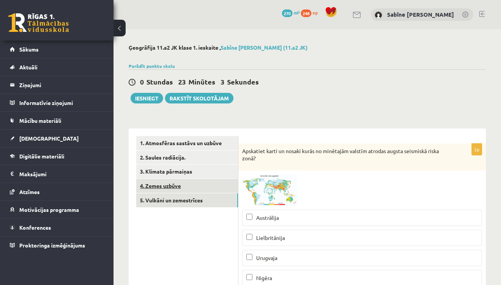
click at [175, 183] on link "4. Zemes uzbūve" at bounding box center [187, 186] width 102 height 14
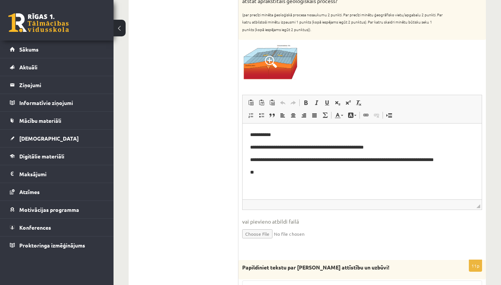
scroll to position [223, 0]
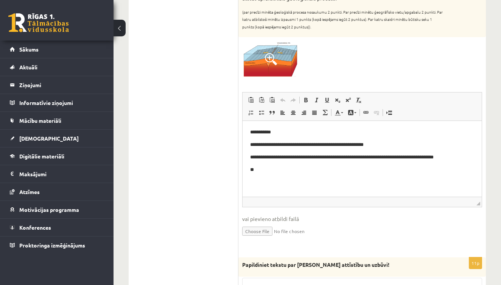
click at [261, 170] on p "**" at bounding box center [362, 169] width 224 height 8
click at [283, 169] on p "**********" at bounding box center [362, 169] width 224 height 8
click at [253, 182] on p "**********" at bounding box center [362, 182] width 224 height 8
click at [430, 168] on p "**********" at bounding box center [362, 169] width 224 height 8
click at [251, 182] on p "**********" at bounding box center [362, 182] width 224 height 8
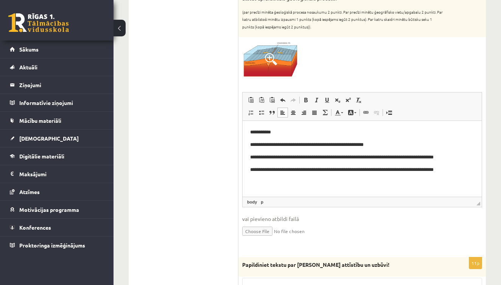
click at [469, 167] on p "**********" at bounding box center [362, 169] width 224 height 8
click at [283, 170] on p "**********" at bounding box center [362, 169] width 224 height 8
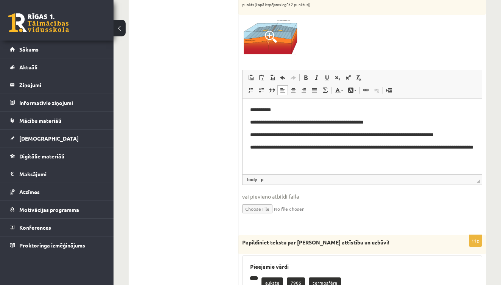
scroll to position [252, 0]
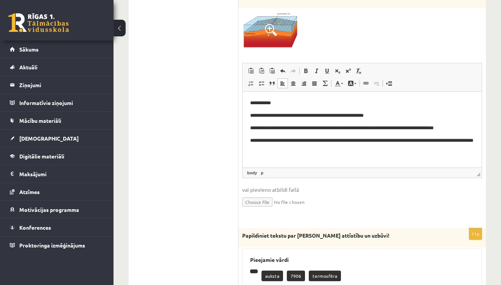
click at [306, 149] on p "**********" at bounding box center [362, 143] width 224 height 15
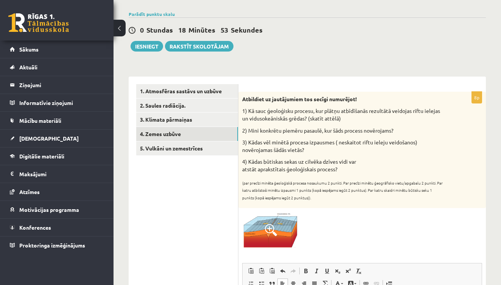
scroll to position [39, 0]
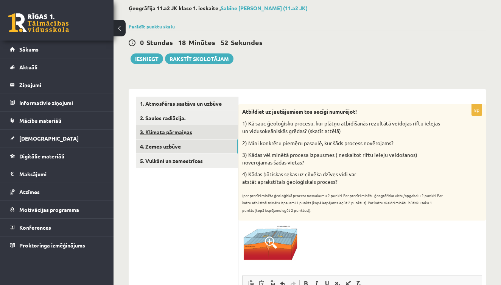
click at [186, 131] on link "3. Klimata pārmaiņas" at bounding box center [187, 132] width 102 height 14
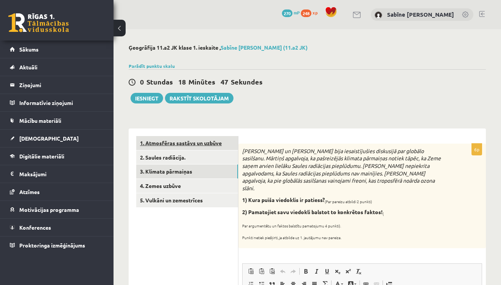
scroll to position [0, 0]
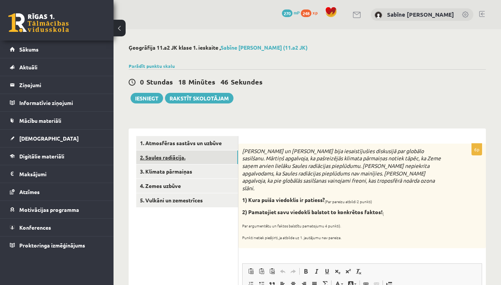
click at [173, 154] on link "2. Saules radiācija." at bounding box center [187, 157] width 102 height 14
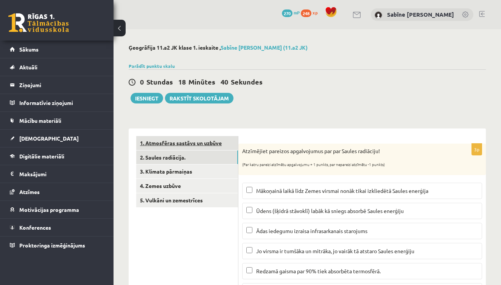
click at [189, 140] on link "1. Atmosfēras sastāvs un uzbūve" at bounding box center [187, 143] width 102 height 14
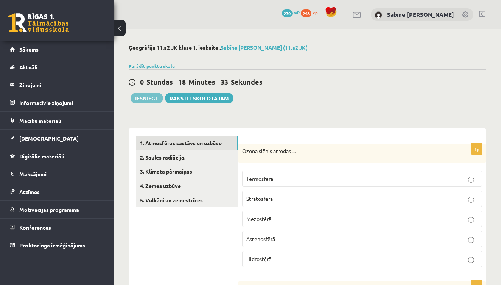
click at [148, 97] on button "Iesniegt" at bounding box center [147, 98] width 33 height 11
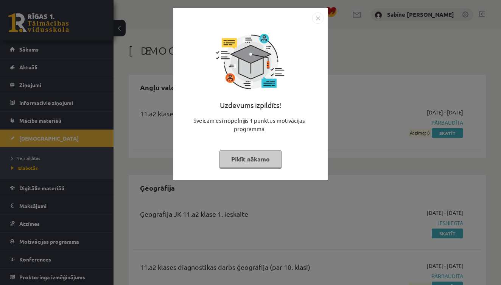
click at [318, 19] on img "Close" at bounding box center [317, 17] width 11 height 11
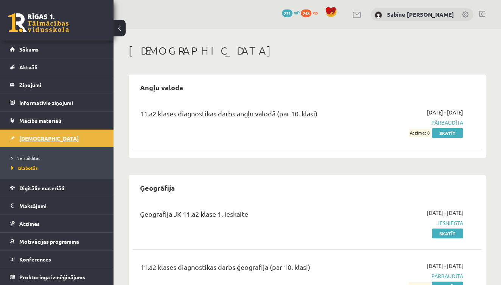
click at [30, 137] on span "[DEMOGRAPHIC_DATA]" at bounding box center [48, 138] width 59 height 7
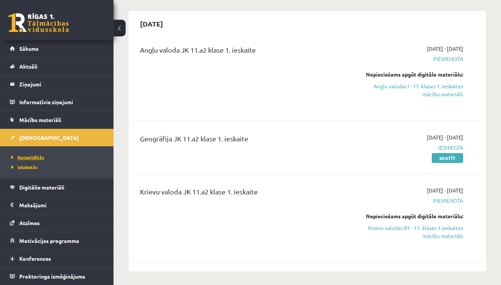
scroll to position [64, 0]
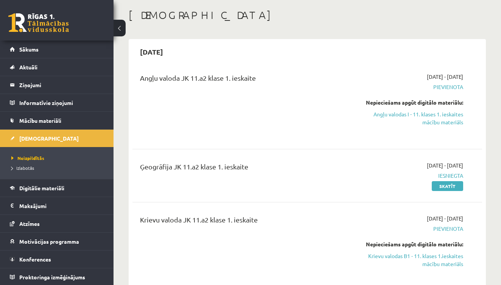
scroll to position [36, 0]
click at [43, 189] on span "Digitālie materiāli" at bounding box center [41, 187] width 45 height 7
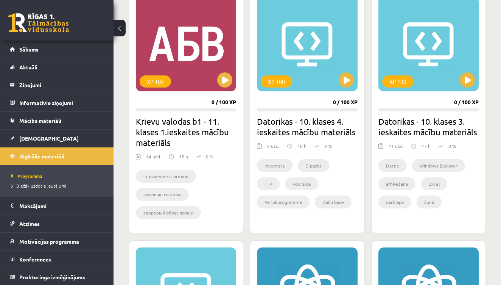
scroll to position [472, 0]
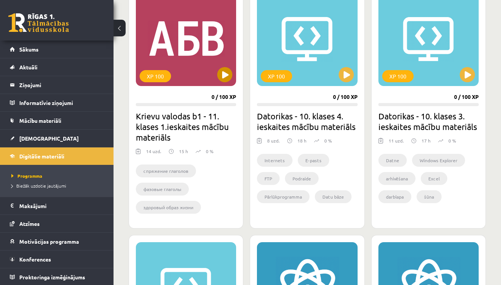
click at [221, 73] on button at bounding box center [224, 74] width 15 height 15
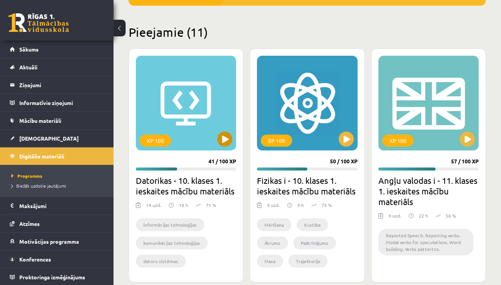
scroll to position [168, 0]
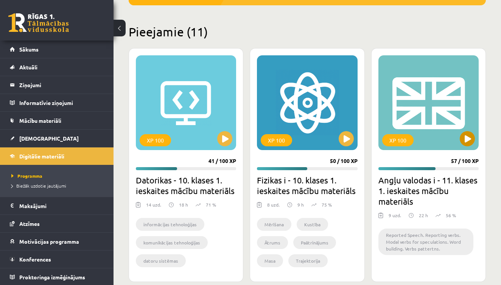
click at [467, 137] on button at bounding box center [467, 138] width 15 height 15
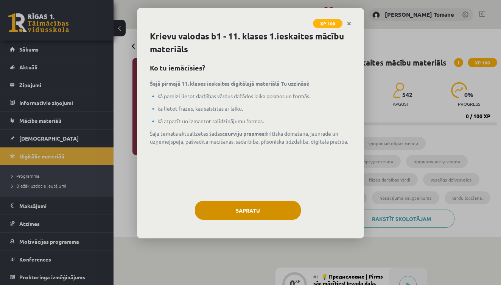
click at [276, 207] on button "Sapratu" at bounding box center [248, 210] width 106 height 19
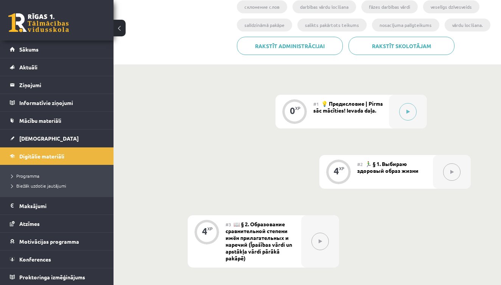
scroll to position [166, 0]
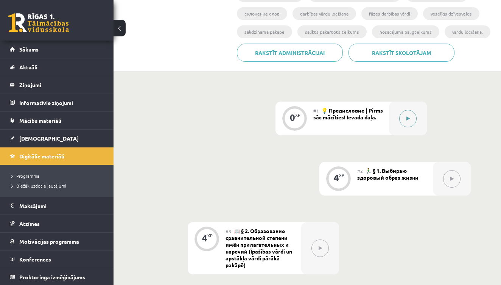
click at [412, 118] on button at bounding box center [407, 118] width 17 height 17
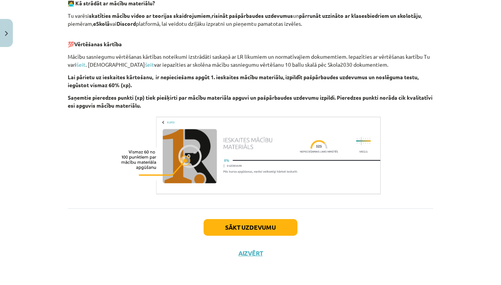
click at [276, 227] on button "Sākt uzdevumu" at bounding box center [251, 227] width 94 height 17
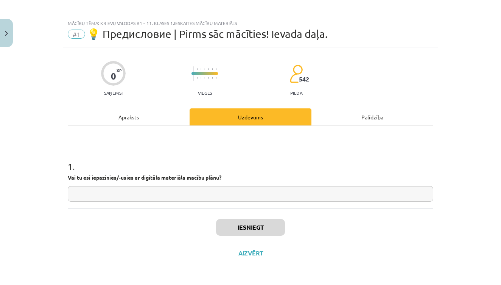
scroll to position [4, 0]
click at [218, 191] on input "text" at bounding box center [251, 194] width 366 height 16
type input "**"
click at [263, 225] on button "Iesniegt" at bounding box center [250, 227] width 69 height 17
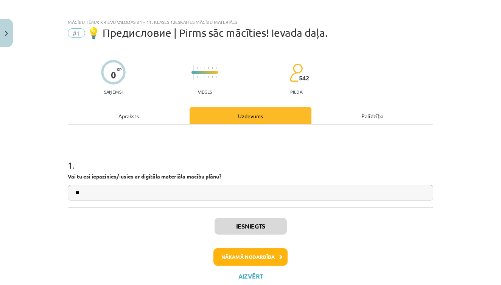
click at [259, 256] on button "Nākamā nodarbība" at bounding box center [251, 256] width 74 height 17
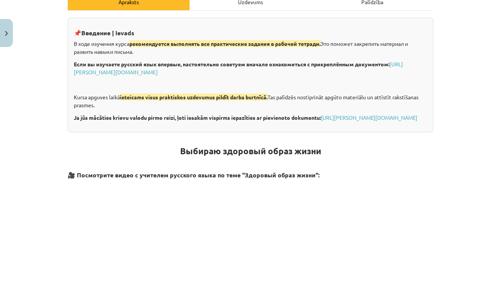
scroll to position [119, 0]
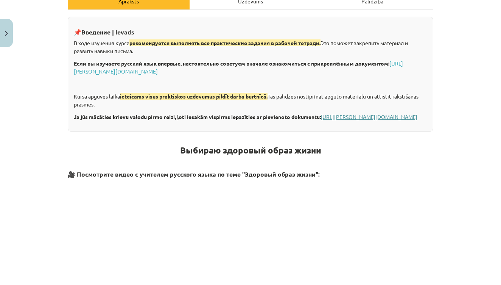
click at [321, 120] on link "[URL][PERSON_NAME][DOMAIN_NAME]" at bounding box center [369, 116] width 97 height 7
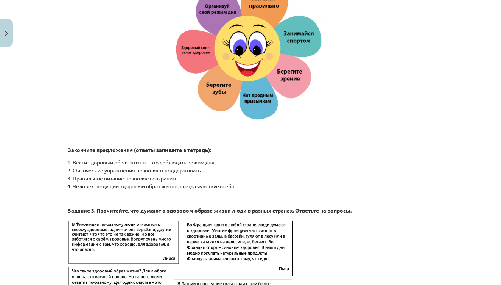
scroll to position [885, 0]
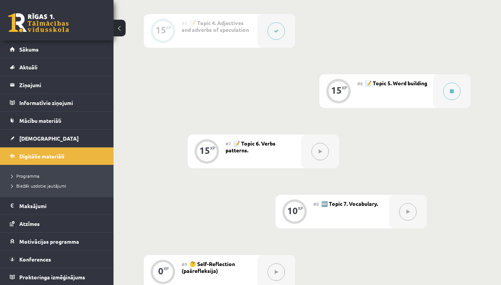
scroll to position [445, 0]
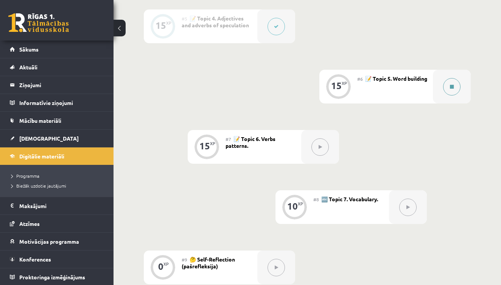
click at [452, 92] on button at bounding box center [451, 86] width 17 height 17
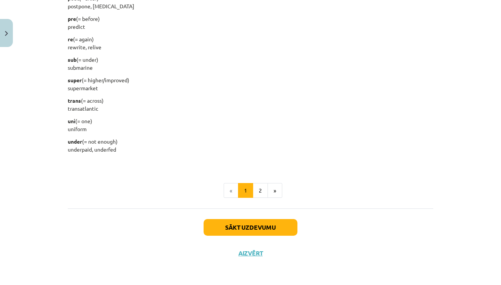
scroll to position [500, 0]
drag, startPoint x: 68, startPoint y: 34, endPoint x: 125, endPoint y: 149, distance: 128.8
copy div "anti (= against) antibodies, anti-social auto (self) autonomous, autobiography,…"
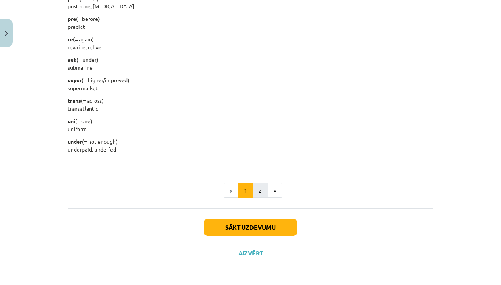
click at [264, 191] on button "2" at bounding box center [260, 190] width 15 height 15
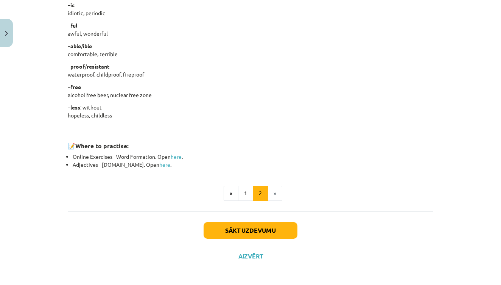
scroll to position [578, 0]
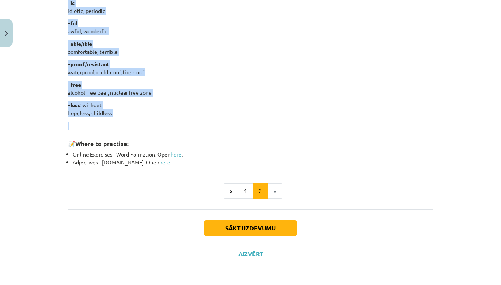
drag, startPoint x: 68, startPoint y: 75, endPoint x: 173, endPoint y: 126, distance: 116.2
copy div "Nouns – er /- or : a person who does something adviser / advisor, teacher, lear…"
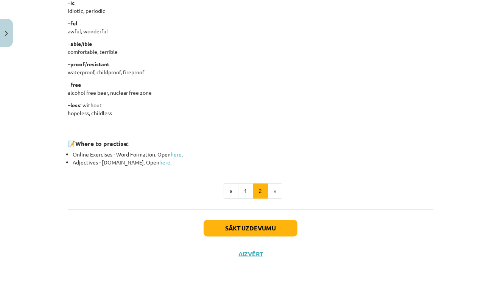
click at [234, 230] on button "Sākt uzdevumu" at bounding box center [251, 228] width 94 height 17
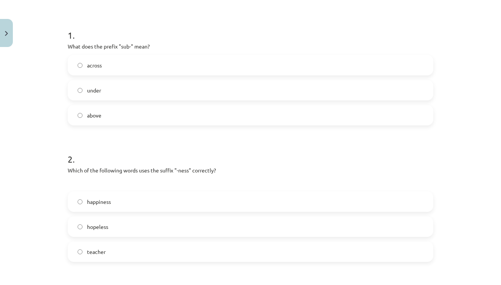
scroll to position [134, 0]
click at [109, 69] on label "across" at bounding box center [251, 64] width 364 height 19
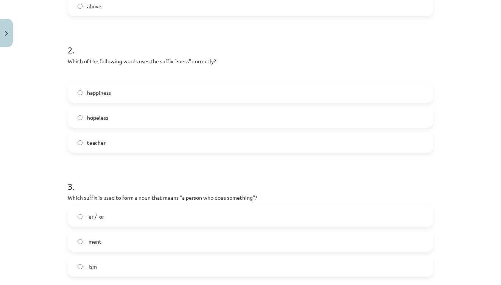
scroll to position [244, 0]
click at [117, 95] on label "happiness" at bounding box center [251, 91] width 364 height 19
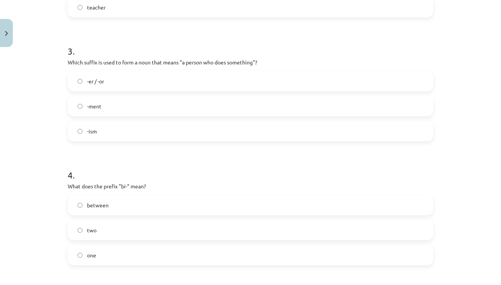
scroll to position [379, 0]
click at [125, 76] on label "-er / -or" at bounding box center [251, 79] width 364 height 19
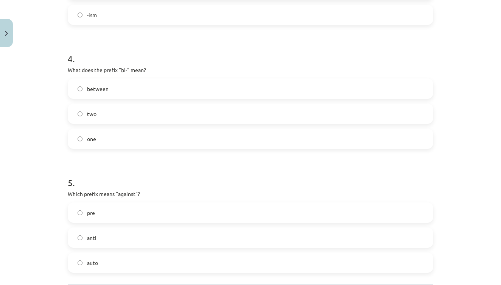
scroll to position [497, 0]
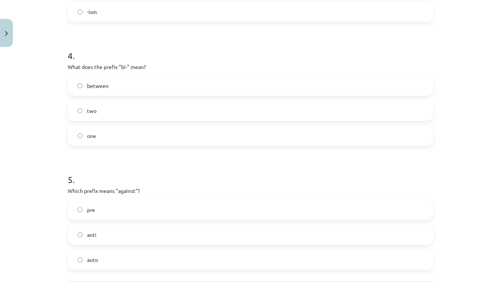
click at [115, 113] on label "two" at bounding box center [251, 110] width 364 height 19
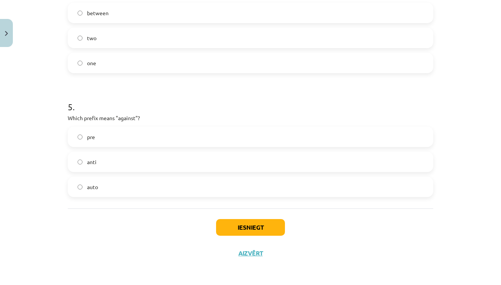
scroll to position [571, 0]
click at [120, 160] on label "anti" at bounding box center [251, 161] width 364 height 19
click at [243, 225] on button "Iesniegt" at bounding box center [250, 227] width 69 height 17
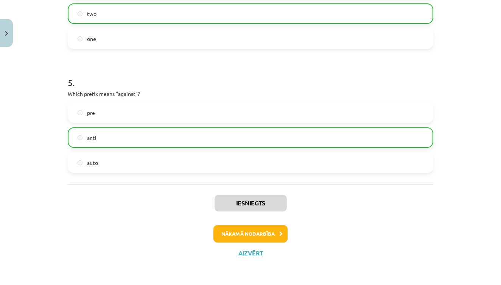
scroll to position [595, 0]
click at [256, 227] on button "Nākamā nodarbība" at bounding box center [251, 233] width 74 height 17
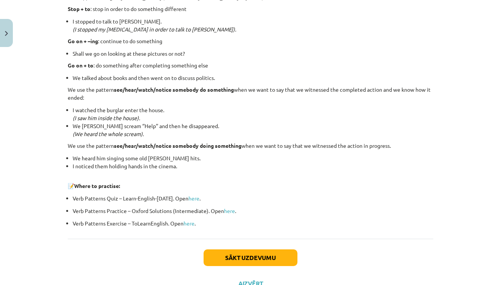
scroll to position [1008, 0]
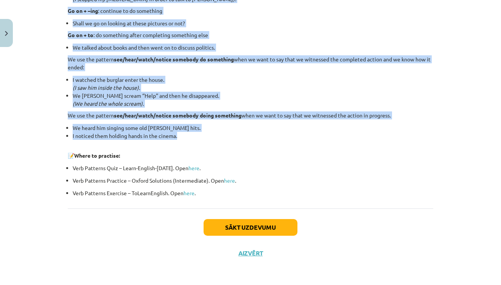
drag, startPoint x: 68, startPoint y: 28, endPoint x: 176, endPoint y: 137, distance: 153.4
copy div "When two verbs appear in a sentence, the first one can be followed by the infin…"
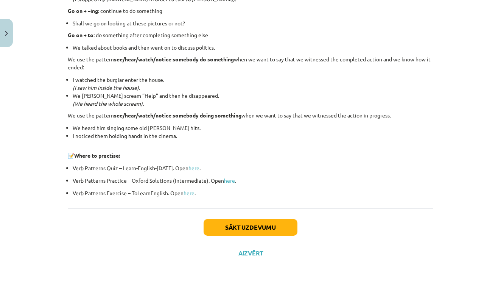
click at [336, 153] on p "📝 Where to practise:" at bounding box center [251, 151] width 366 height 16
click at [275, 225] on button "Sākt uzdevumu" at bounding box center [251, 227] width 94 height 17
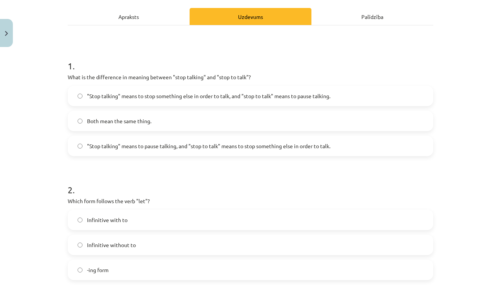
scroll to position [104, 0]
click at [257, 148] on span ""Stop talking" means to pause talking, and "stop to talk" means to stop somethi…" at bounding box center [208, 145] width 243 height 8
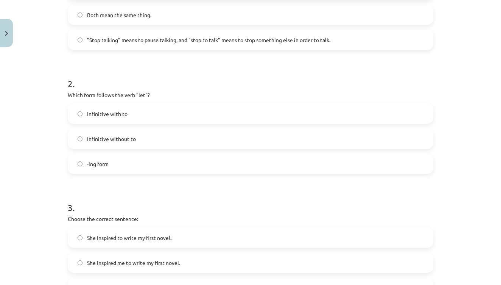
scroll to position [211, 0]
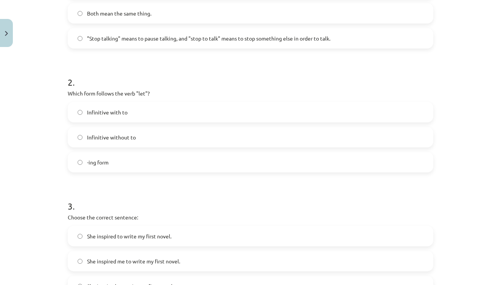
click at [122, 115] on span "Infinitive with to" at bounding box center [107, 112] width 41 height 8
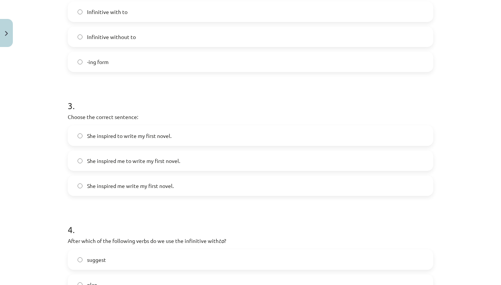
scroll to position [315, 0]
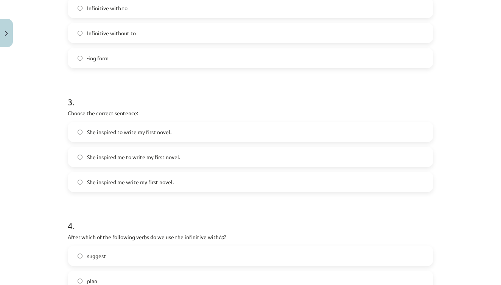
click at [247, 154] on label "She inspired me to write my first novel." at bounding box center [251, 156] width 364 height 19
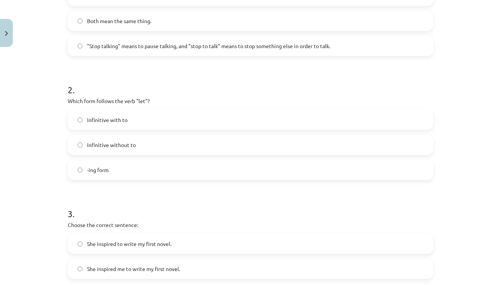
scroll to position [201, 0]
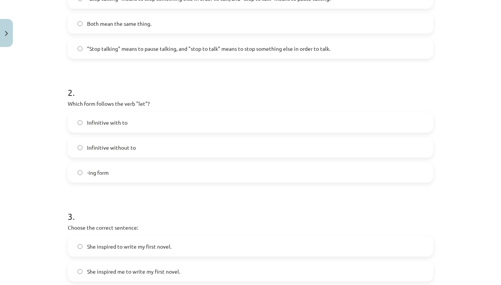
click at [182, 140] on label "Infinitive without to" at bounding box center [251, 147] width 364 height 19
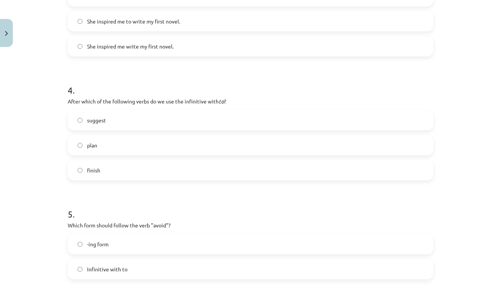
scroll to position [450, 0]
click at [119, 126] on label "suggest" at bounding box center [251, 120] width 364 height 19
click at [112, 142] on label "plan" at bounding box center [251, 145] width 364 height 19
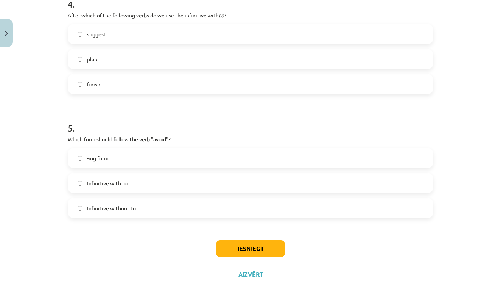
scroll to position [557, 0]
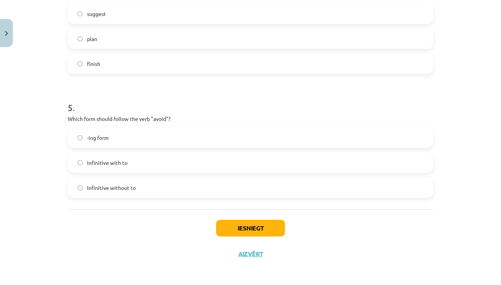
click at [132, 162] on label "Infinitive with to" at bounding box center [251, 162] width 364 height 19
click at [221, 222] on button "Iesniegt" at bounding box center [250, 228] width 69 height 17
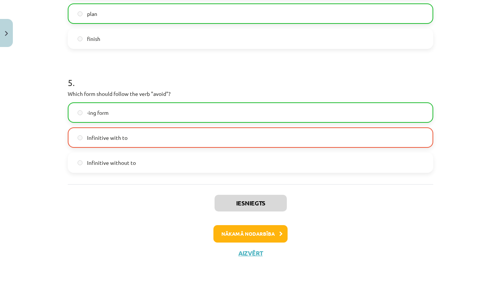
scroll to position [583, 0]
click at [251, 229] on button "Nākamā nodarbība" at bounding box center [251, 233] width 74 height 17
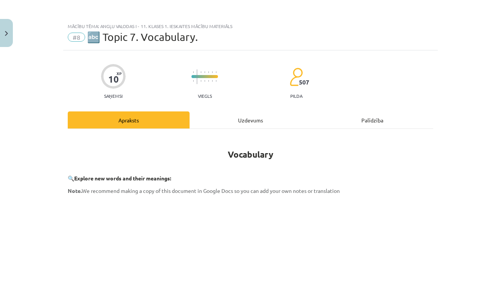
scroll to position [0, 0]
click at [9, 31] on button "Close" at bounding box center [6, 33] width 13 height 28
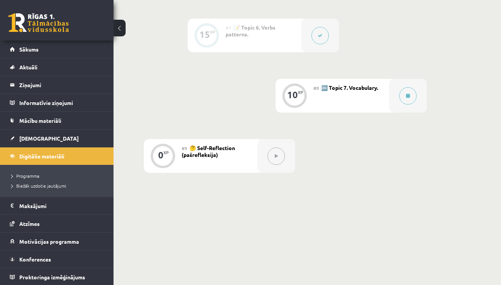
scroll to position [557, 0]
click at [411, 96] on button at bounding box center [407, 94] width 17 height 17
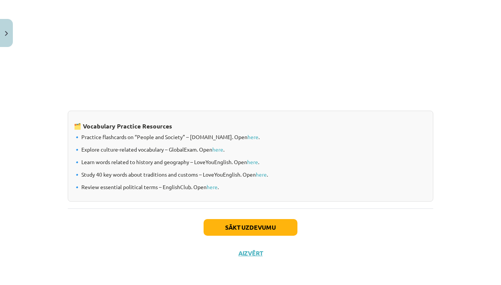
scroll to position [610, 0]
click at [254, 226] on button "Sākt uzdevumu" at bounding box center [251, 227] width 94 height 17
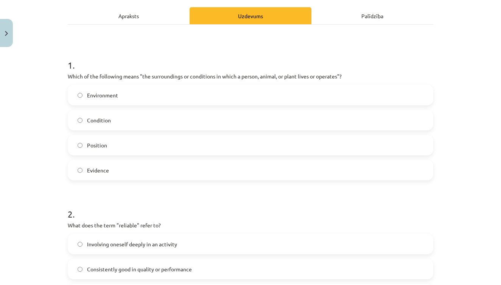
scroll to position [105, 0]
click at [154, 92] on label "Environment" at bounding box center [251, 94] width 364 height 19
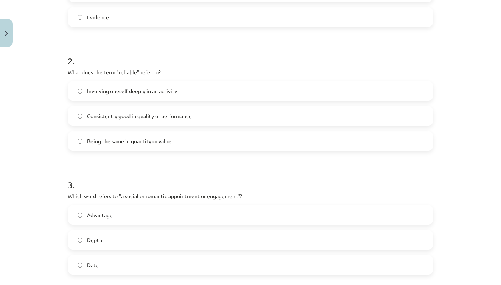
scroll to position [259, 0]
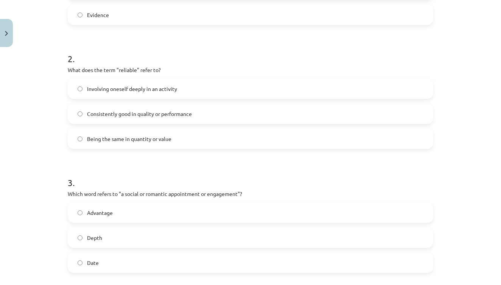
click at [214, 113] on label "Consistently good in quality or performance" at bounding box center [251, 113] width 364 height 19
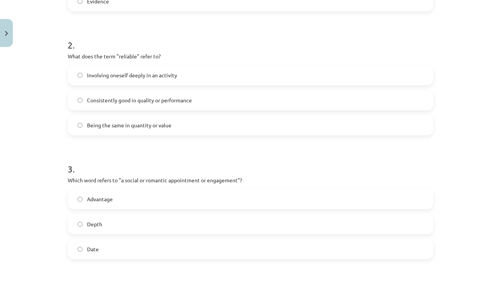
scroll to position [274, 0]
click at [215, 80] on label "Involving oneself deeply in an activity" at bounding box center [251, 73] width 364 height 19
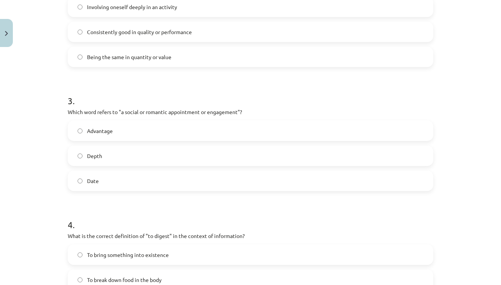
scroll to position [340, 0]
click at [183, 53] on label "Being the same in quantity or value" at bounding box center [251, 57] width 364 height 19
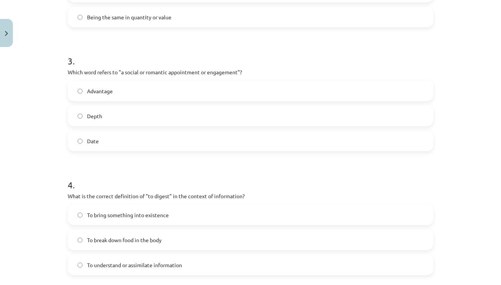
scroll to position [380, 0]
click at [104, 139] on label "Date" at bounding box center [251, 141] width 364 height 19
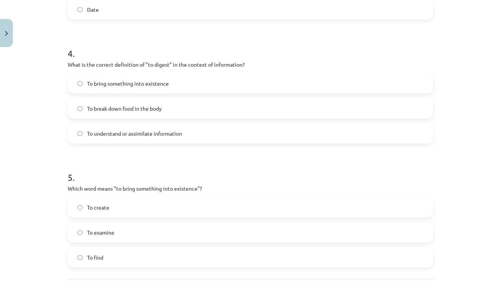
scroll to position [514, 0]
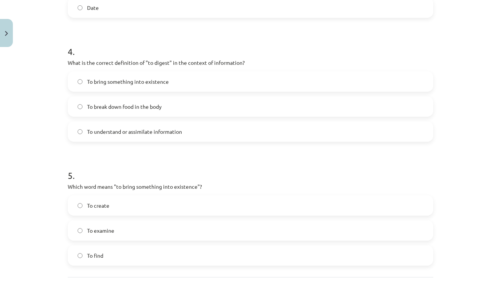
click at [172, 105] on label "To break down food in the body" at bounding box center [251, 106] width 364 height 19
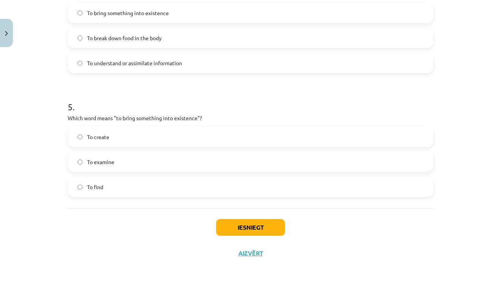
scroll to position [584, 0]
click at [125, 131] on label "To create" at bounding box center [251, 136] width 364 height 19
click at [265, 227] on button "Iesniegt" at bounding box center [250, 227] width 69 height 17
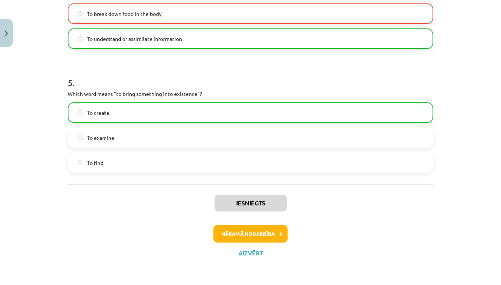
scroll to position [608, 0]
click at [256, 231] on button "Nākamā nodarbība" at bounding box center [251, 233] width 74 height 17
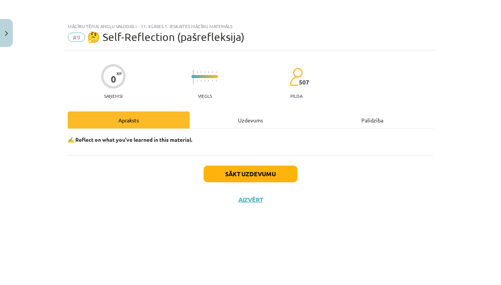
click at [248, 175] on button "Sākt uzdevumu" at bounding box center [251, 173] width 94 height 17
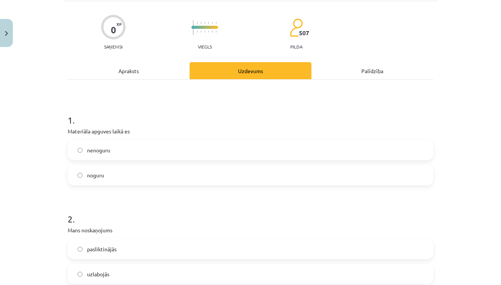
scroll to position [57, 0]
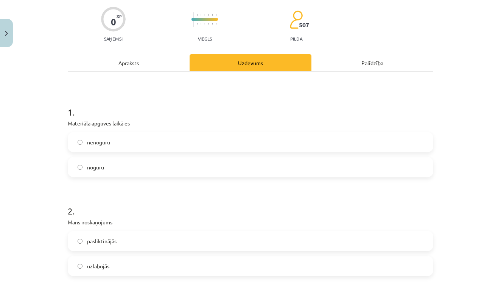
click at [136, 165] on label "noguru" at bounding box center [251, 166] width 364 height 19
click at [133, 141] on label "nenoguru" at bounding box center [251, 142] width 364 height 19
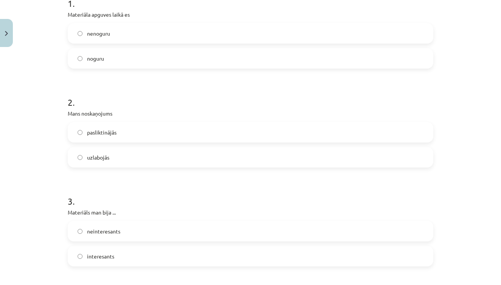
scroll to position [167, 0]
click at [123, 152] on label "uzlabojās" at bounding box center [251, 156] width 364 height 19
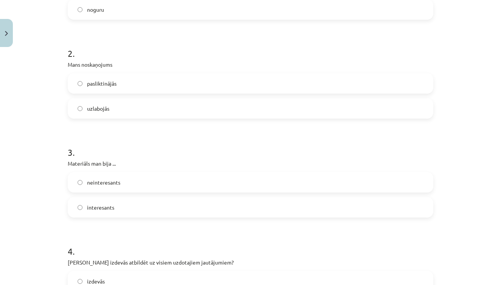
scroll to position [215, 0]
click at [99, 11] on span "noguru" at bounding box center [95, 9] width 17 height 8
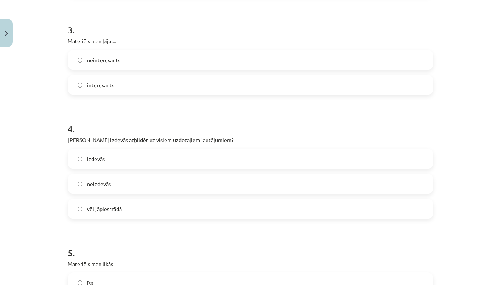
scroll to position [340, 0]
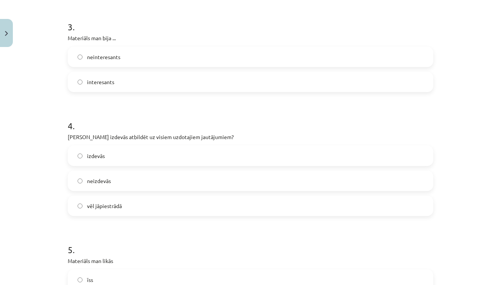
click at [125, 84] on label "interesants" at bounding box center [251, 81] width 364 height 19
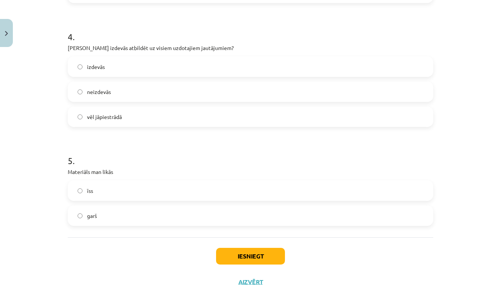
scroll to position [430, 0]
click at [126, 118] on label "vēl jāpiestrādā" at bounding box center [251, 115] width 364 height 19
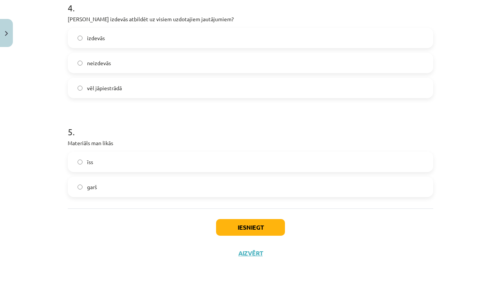
scroll to position [459, 0]
click at [125, 185] on label "garš" at bounding box center [251, 186] width 364 height 19
click at [254, 228] on button "Iesniegt" at bounding box center [250, 227] width 69 height 17
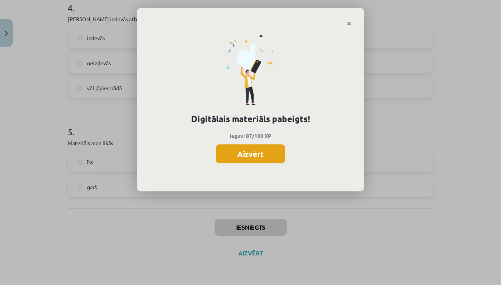
click at [269, 154] on button "Aizvērt" at bounding box center [251, 153] width 70 height 19
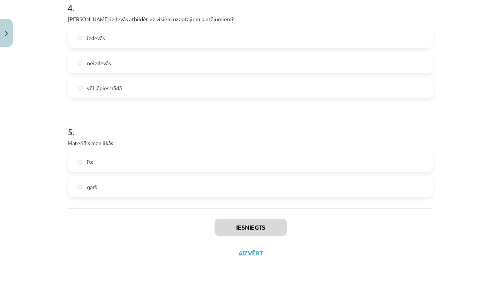
scroll to position [442, 0]
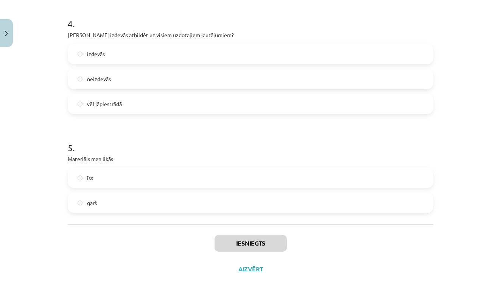
click at [5, 37] on button "Close" at bounding box center [6, 33] width 13 height 28
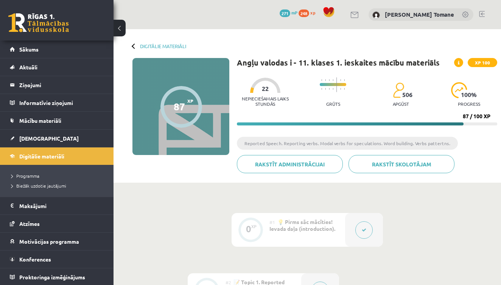
scroll to position [0, 0]
click at [39, 137] on span "[DEMOGRAPHIC_DATA]" at bounding box center [48, 138] width 59 height 7
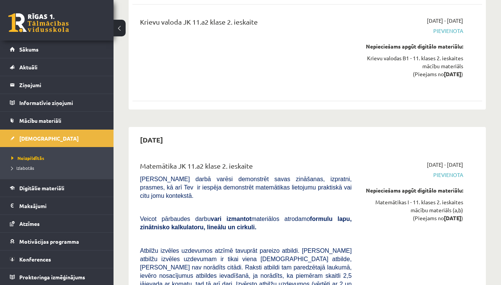
scroll to position [3581, 0]
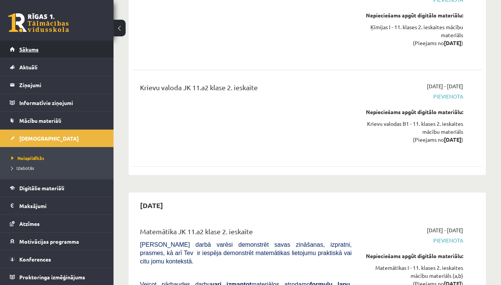
click at [38, 54] on link "Sākums" at bounding box center [57, 49] width 94 height 17
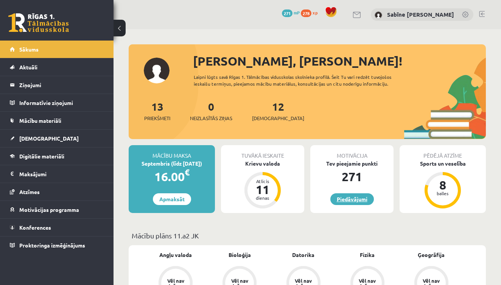
click at [345, 201] on link "Piedāvājumi" at bounding box center [353, 199] width 44 height 12
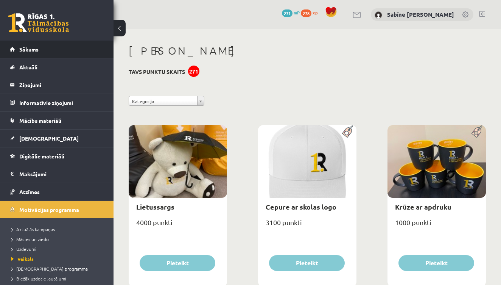
click at [34, 56] on link "Sākums" at bounding box center [57, 49] width 94 height 17
